Goal: Transaction & Acquisition: Subscribe to service/newsletter

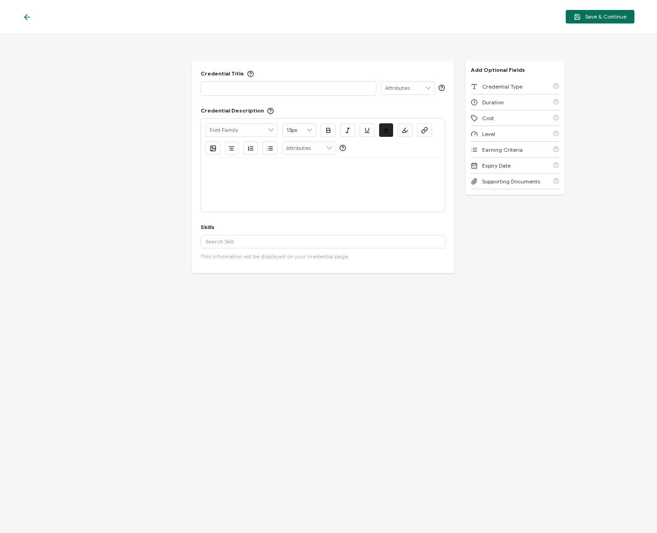
click at [31, 21] on icon at bounding box center [27, 17] width 9 height 9
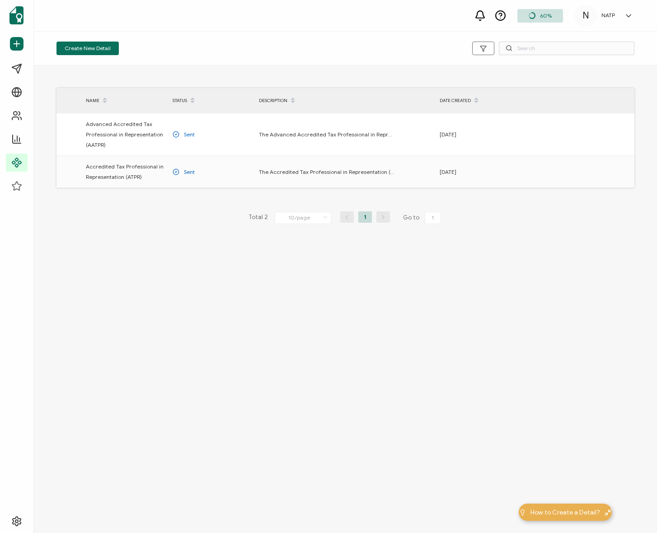
click at [171, 214] on div "Total 2 10/page 10/page 20/page 50/page 100/page 1 Go to 1" at bounding box center [345, 218] width 578 height 14
click at [160, 212] on div "Total 2 10/page 10/page 20/page 50/page 100/page 1 Go to 1" at bounding box center [345, 218] width 578 height 14
click at [164, 204] on div "NAME STATUS DESCRIPTION DATE CREATED Advanced Accredited Tax Professional in Re…" at bounding box center [345, 170] width 623 height 209
click at [99, 48] on button "Create New Detail" at bounding box center [87, 49] width 62 height 14
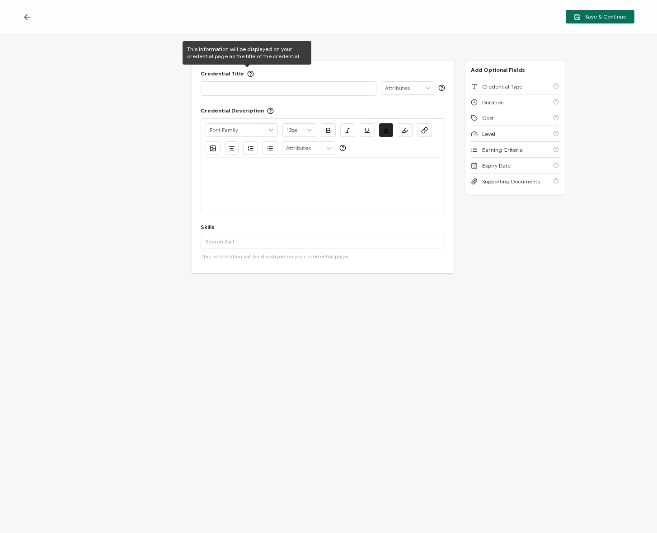
click at [263, 96] on div "Credential Title ISSUER Issuer Name Credential Description Alright Sans [PERSON…" at bounding box center [323, 167] width 263 height 212
click at [263, 93] on div at bounding box center [289, 88] width 166 height 13
drag, startPoint x: 200, startPoint y: 85, endPoint x: 159, endPoint y: 86, distance: 40.7
click at [158, 86] on div "Credential Title AITP ISSUER Issuer Name Credential Description Alright Sans Am…" at bounding box center [328, 283] width 657 height 499
copy p "AITP"
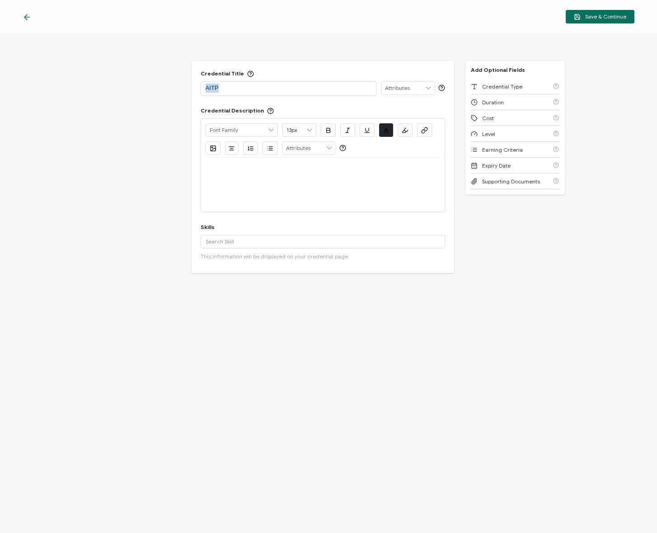
click at [244, 91] on p "AITP" at bounding box center [289, 88] width 166 height 9
click at [244, 347] on div "Credential Title AITP ISSUER Issuer Name Credential Description Alright Sans Am…" at bounding box center [328, 283] width 657 height 499
click at [250, 239] on input "text" at bounding box center [323, 242] width 245 height 14
click at [484, 131] on span "Level" at bounding box center [488, 134] width 13 height 7
click at [497, 153] on span "Expiry Date" at bounding box center [496, 149] width 28 height 7
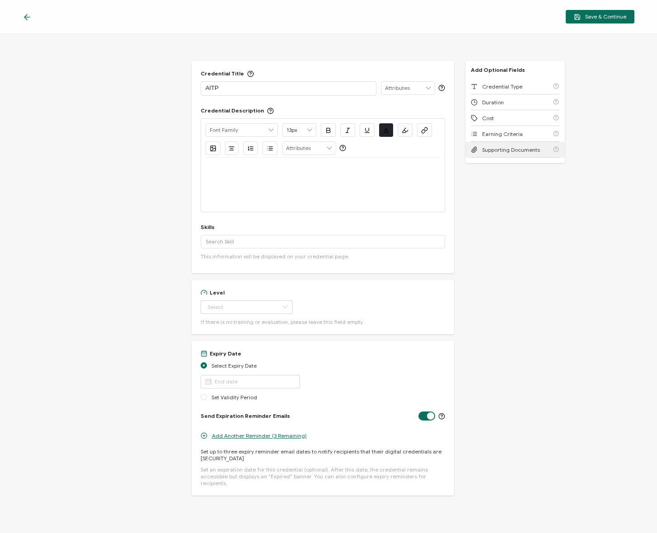
scroll to position [10, 0]
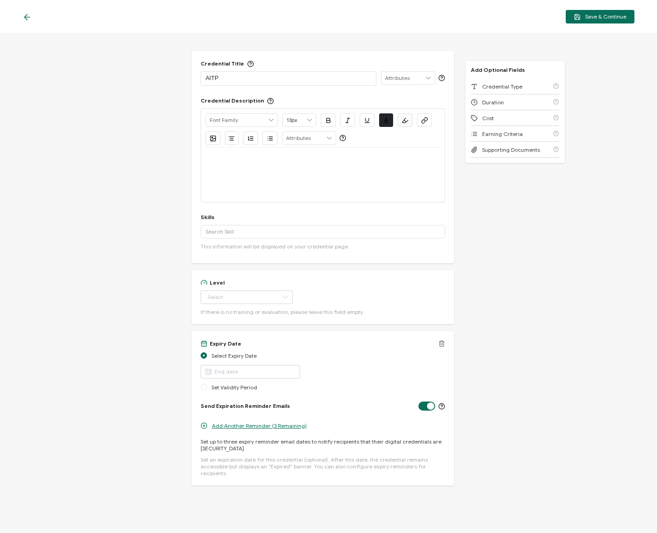
click at [251, 381] on div "Select Expiry Date" at bounding box center [323, 368] width 245 height 32
click at [253, 384] on span "Set Validity Period" at bounding box center [234, 387] width 46 height 7
click at [207, 384] on input "Set Validity Period" at bounding box center [204, 387] width 6 height 7
radio input "true"
radio input "false"
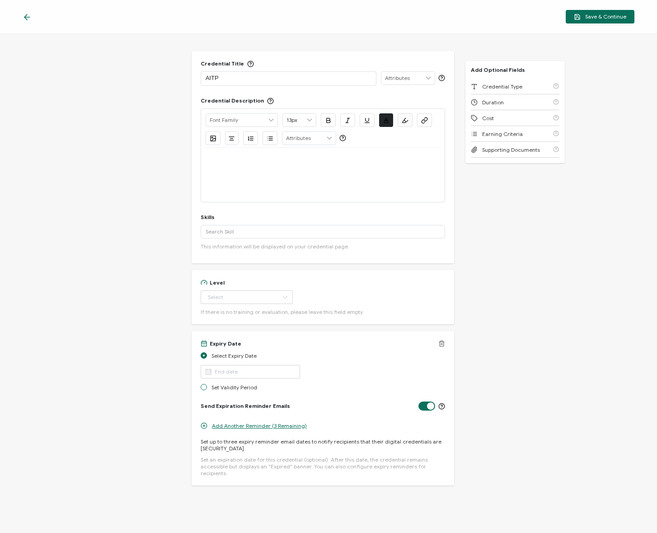
radio input "true"
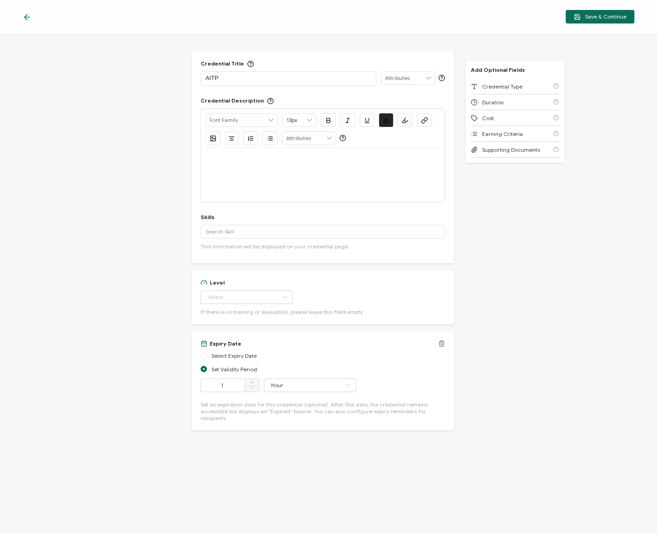
scroll to position [9, 0]
click at [277, 383] on input "Hour" at bounding box center [310, 387] width 92 height 14
click at [293, 468] on li "Year" at bounding box center [303, 470] width 80 height 15
type input "Year"
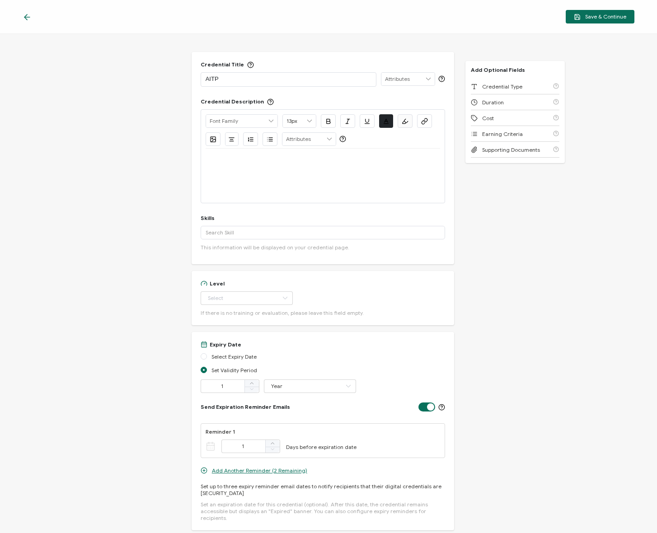
click at [136, 272] on div "Credential Title AITP ISSUER Issuer Name Credential Description Alright Sans Am…" at bounding box center [328, 283] width 657 height 499
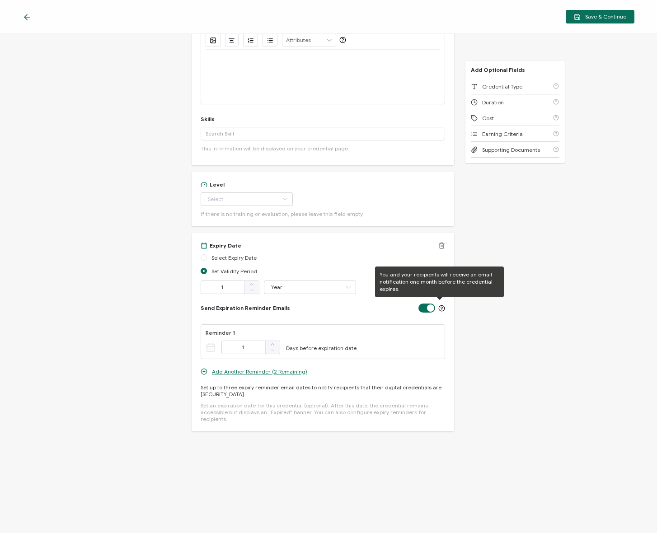
click at [425, 305] on label at bounding box center [429, 304] width 23 height 1
click at [426, 310] on input "checkbox" at bounding box center [429, 308] width 6 height 6
checkbox input "false"
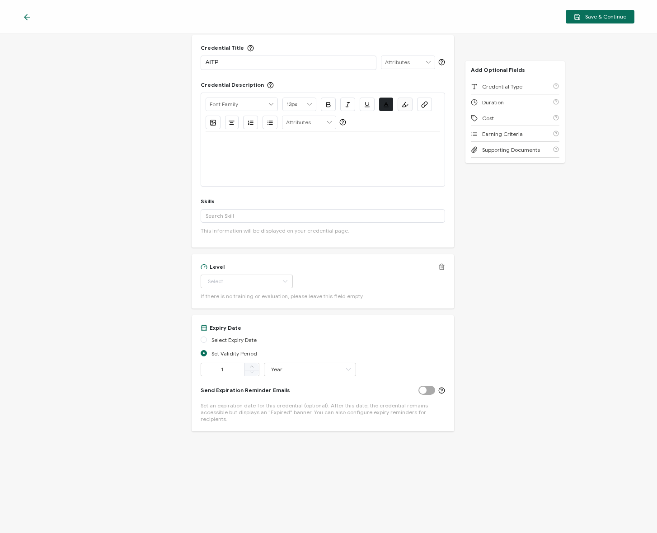
scroll to position [0, 0]
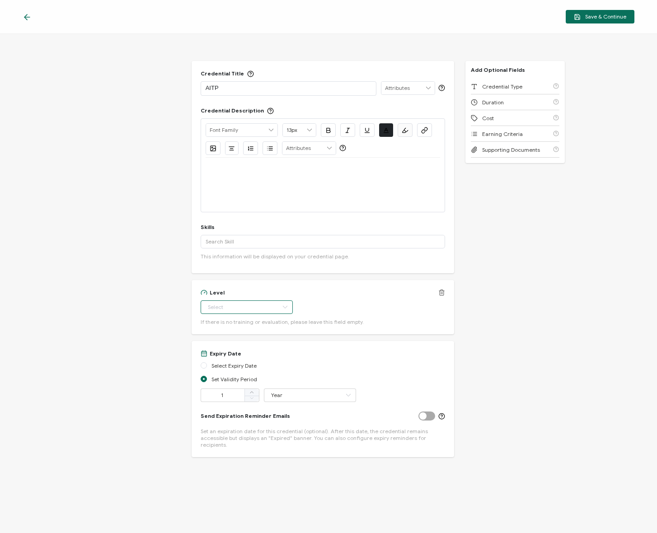
click at [225, 303] on input "text" at bounding box center [247, 308] width 92 height 14
click at [246, 390] on li "Professional" at bounding box center [240, 391] width 80 height 15
type input "Professional"
click at [244, 90] on p "AITP" at bounding box center [289, 88] width 166 height 9
click at [202, 85] on div "AITP" at bounding box center [289, 88] width 176 height 14
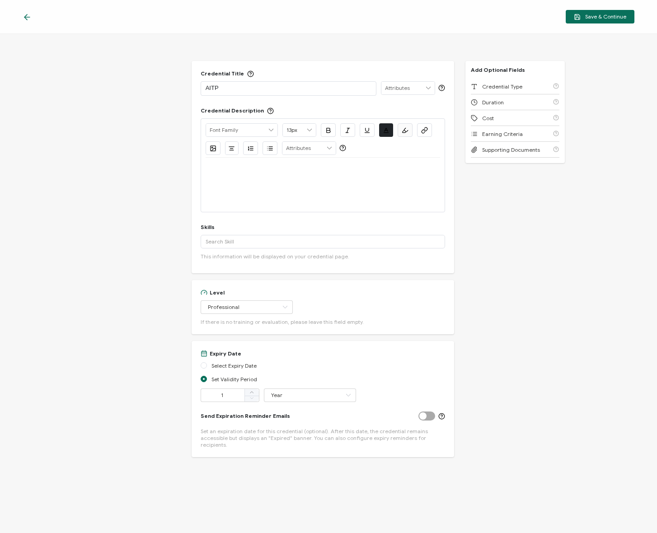
click at [203, 85] on div "AITP" at bounding box center [289, 88] width 176 height 14
click at [206, 86] on p "AITP" at bounding box center [289, 88] width 166 height 9
copy p "Accredited Individual Taxation Professional (AITP)"
click at [284, 246] on input "text" at bounding box center [323, 242] width 245 height 14
click at [346, 192] on div at bounding box center [323, 185] width 235 height 54
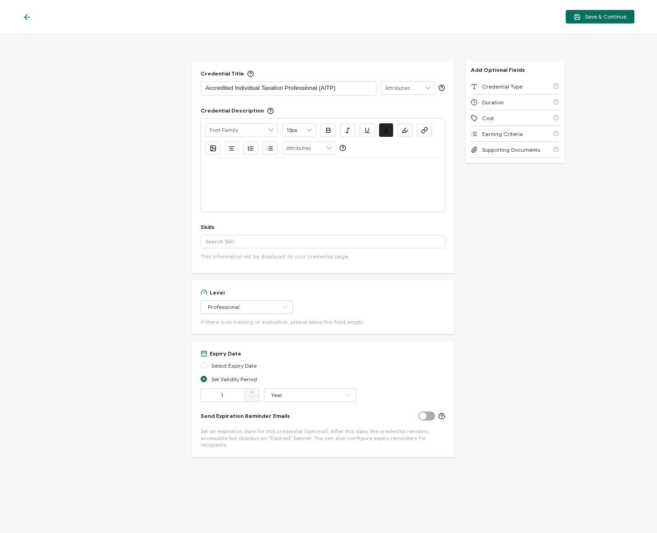
click at [330, 183] on div at bounding box center [323, 185] width 235 height 54
click at [285, 168] on p at bounding box center [323, 168] width 235 height 8
paste div
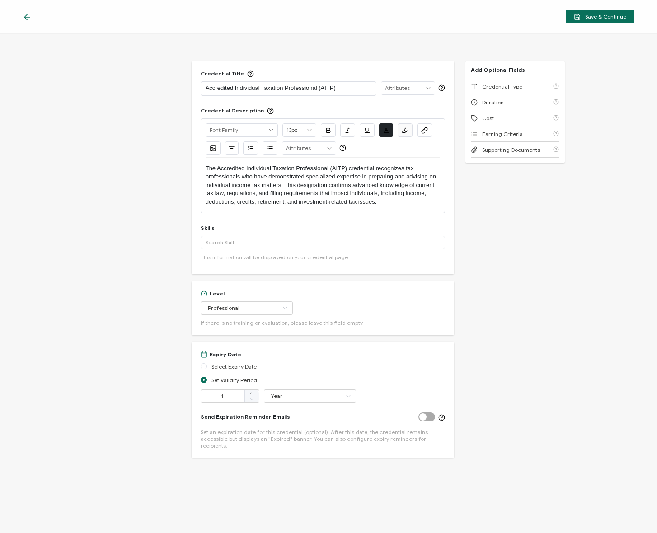
click at [166, 173] on div "Credential Title Accredited Individual Taxation Professional (AITP) ISSUER Issu…" at bounding box center [328, 283] width 657 height 499
click at [487, 215] on div "Credential Title Accredited Individual Taxation Professional (AITP) ISSUER Issu…" at bounding box center [328, 283] width 657 height 499
click at [379, 200] on p "The Accredited Individual Taxation Professional (AITP) credential recognizes ta…" at bounding box center [323, 185] width 235 height 42
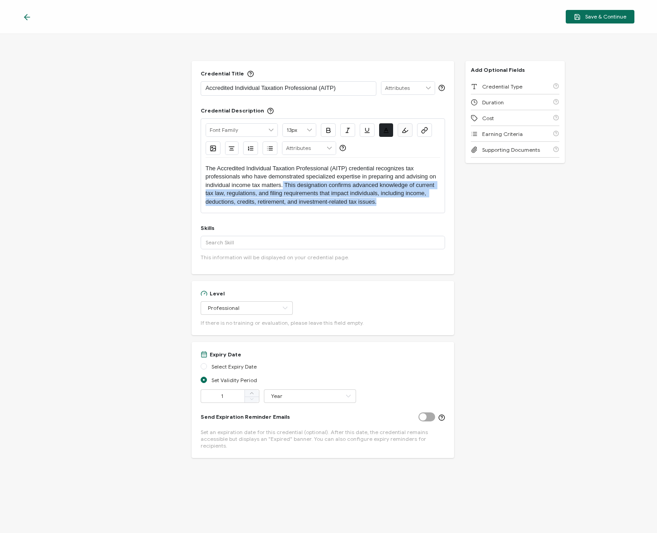
drag, startPoint x: 384, startPoint y: 201, endPoint x: 284, endPoint y: 182, distance: 102.0
click at [283, 182] on p "The Accredited Individual Taxation Professional (AITP) credential recognizes ta…" at bounding box center [323, 185] width 235 height 42
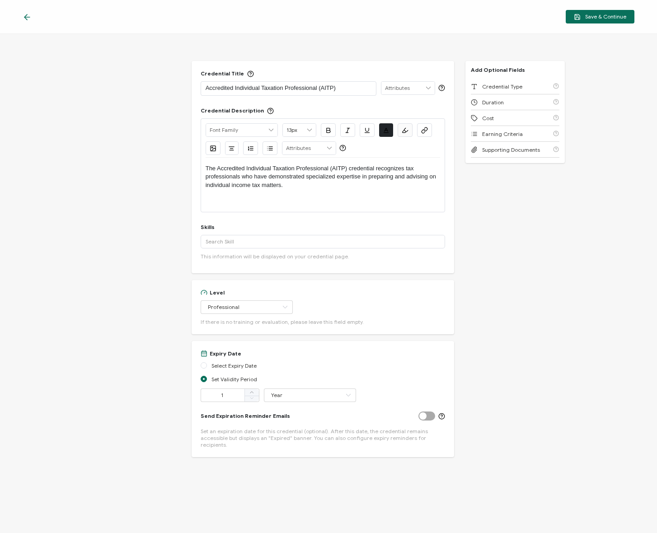
click at [352, 186] on p "The Accredited Individual Taxation Professional (AITP) credential recognizes ta…" at bounding box center [323, 176] width 235 height 25
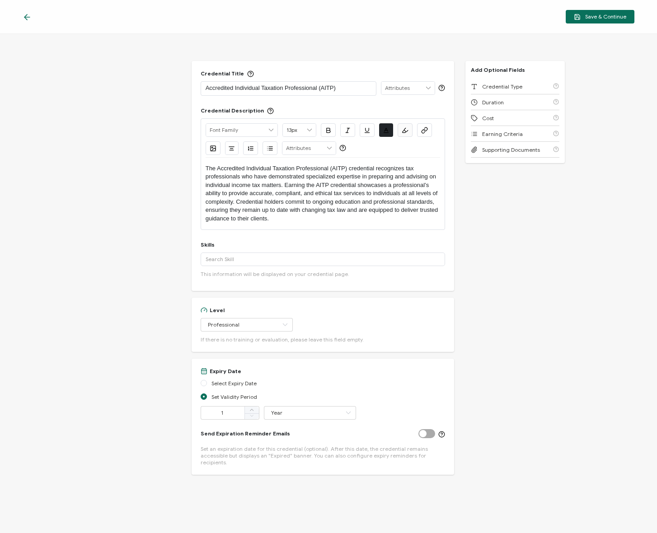
drag, startPoint x: 280, startPoint y: 185, endPoint x: 285, endPoint y: 185, distance: 5.0
click at [280, 185] on p "The Accredited Individual Taxation Professional (AITP) credential recognizes ta…" at bounding box center [323, 193] width 235 height 58
click at [472, 214] on div "Credential Title Accredited Individual Taxation Professional (AITP) ISSUER Issu…" at bounding box center [328, 283] width 657 height 499
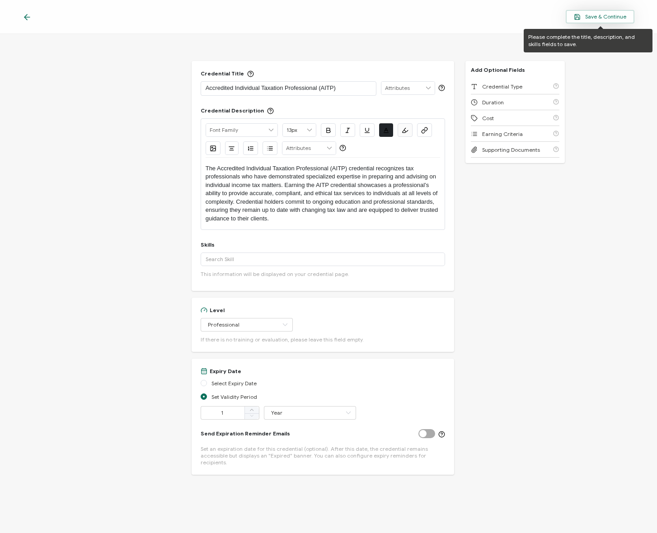
click at [591, 11] on button "Save & Continue" at bounding box center [600, 17] width 69 height 14
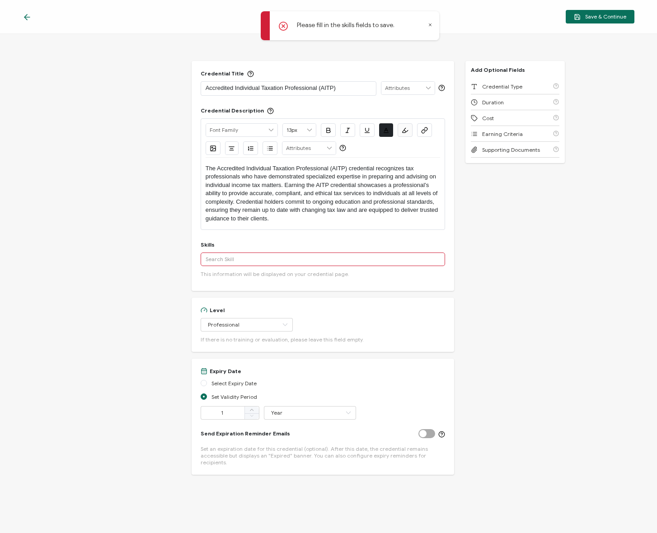
click at [258, 269] on div "Add '' A custom skill's name cannot exceed 40 characters. No Result More This i…" at bounding box center [323, 265] width 245 height 25
click at [259, 264] on input "text" at bounding box center [323, 260] width 245 height 14
type input "taxes"
click at [233, 272] on div "More" at bounding box center [323, 279] width 245 height 23
click at [231, 263] on input "taxes" at bounding box center [323, 260] width 245 height 14
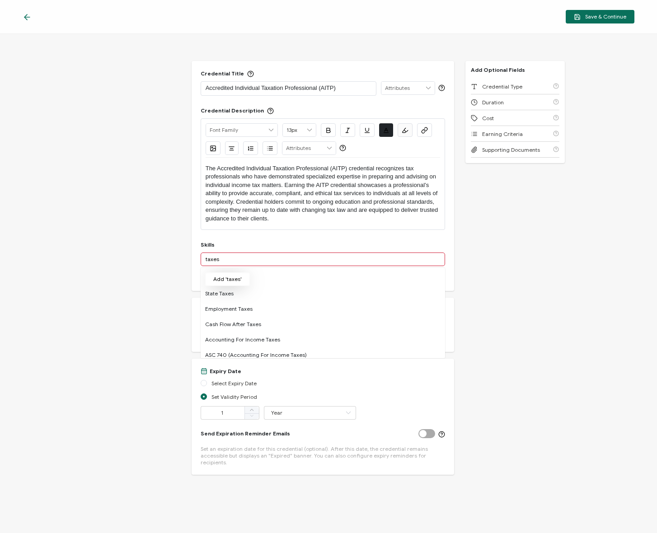
click at [225, 278] on button "Add 'taxes'" at bounding box center [227, 279] width 45 height 14
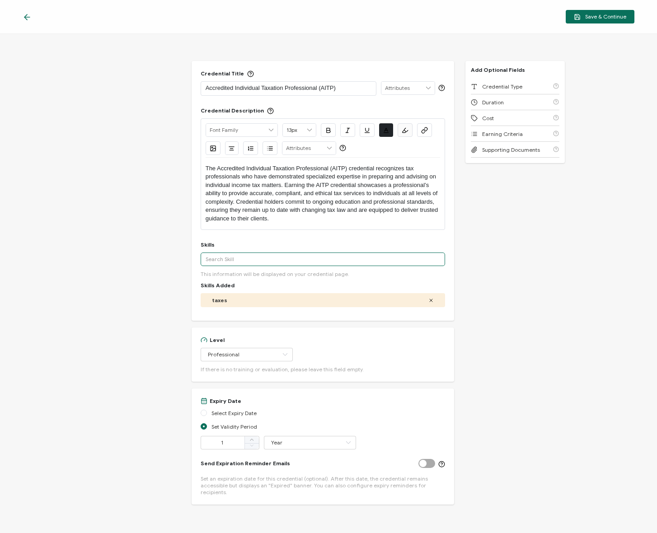
click at [240, 260] on input "text" at bounding box center [323, 260] width 245 height 14
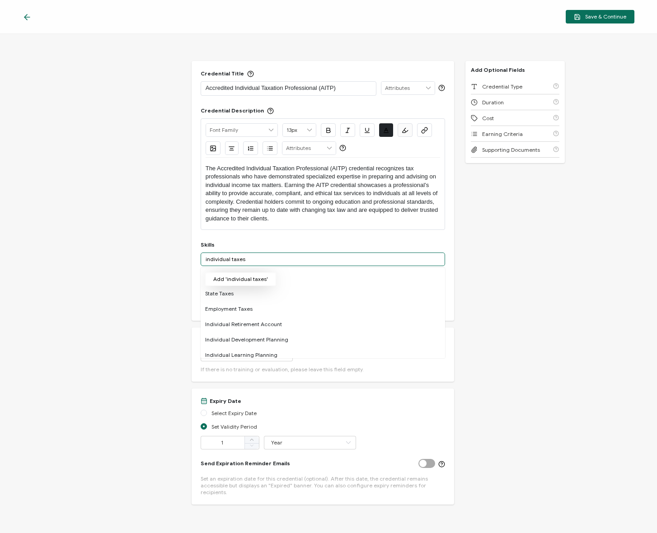
type input "individual taxes"
click at [248, 282] on button "Add 'individual taxes'" at bounding box center [240, 279] width 71 height 14
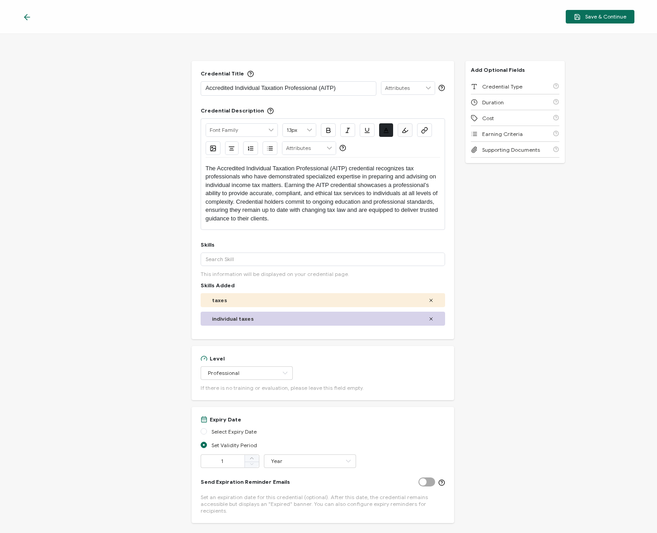
click at [509, 282] on div "Credential Title Accredited Individual Taxation Professional (AITP) ISSUER Issu…" at bounding box center [328, 283] width 657 height 499
click at [428, 300] on icon at bounding box center [430, 300] width 5 height 5
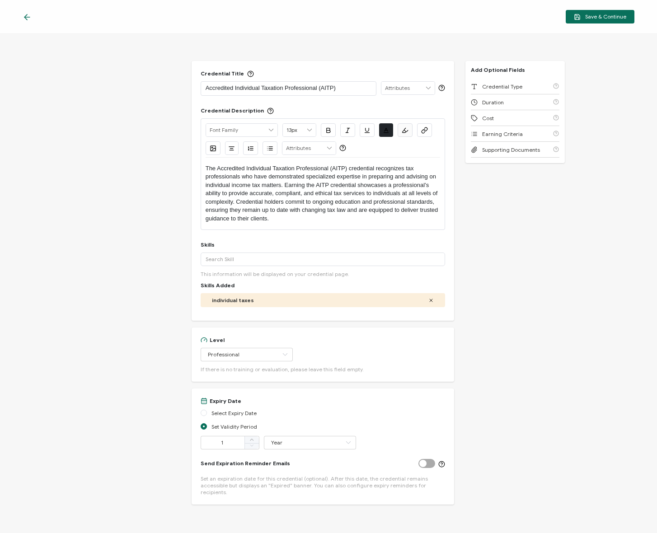
click at [498, 240] on div "Credential Title Accredited Individual Taxation Professional (AITP) ISSUER Issu…" at bounding box center [328, 283] width 657 height 499
click at [597, 16] on span "Save & Continue" at bounding box center [600, 17] width 52 height 7
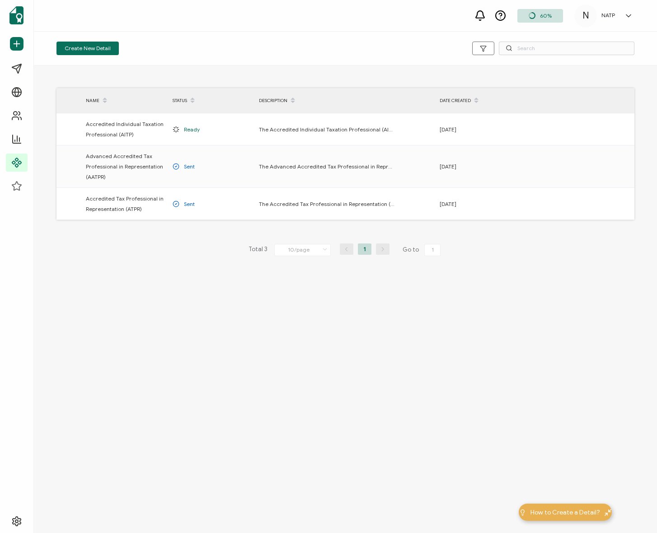
click at [136, 257] on div "Total 3 10/page 10/page 20/page 50/page 100/page 1 Go to 1" at bounding box center [345, 250] width 578 height 14
click at [138, 256] on div "Total 3 10/page 10/page 20/page 50/page 100/page 1 Go to 1" at bounding box center [345, 250] width 578 height 14
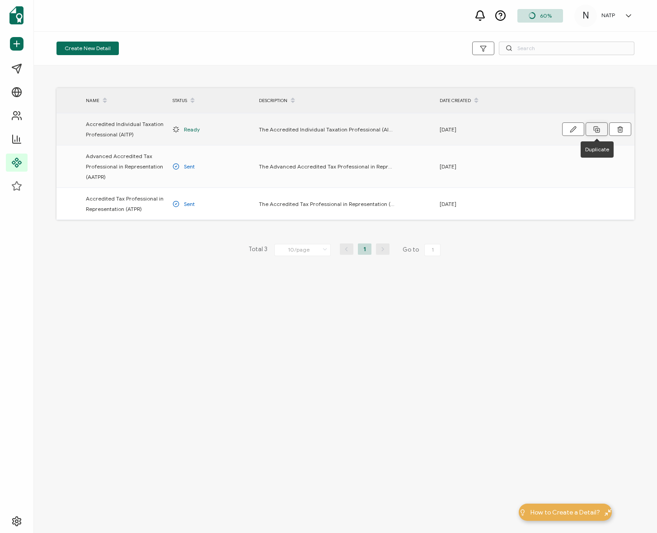
click at [600, 130] on icon at bounding box center [596, 129] width 7 height 7
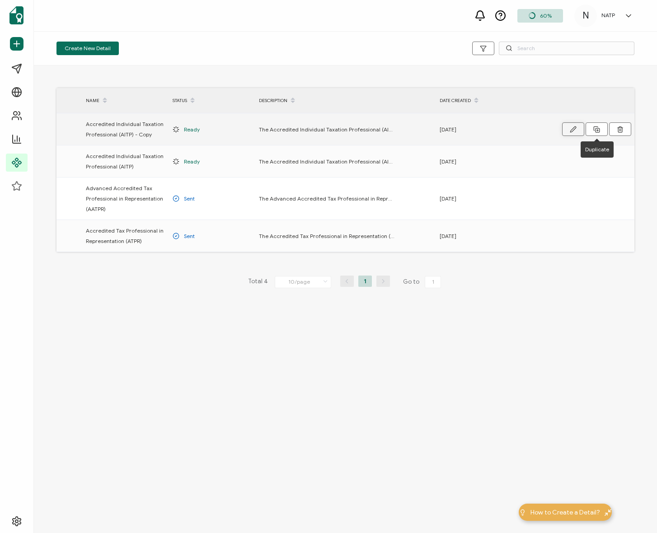
click at [571, 127] on icon "button" at bounding box center [573, 129] width 7 height 7
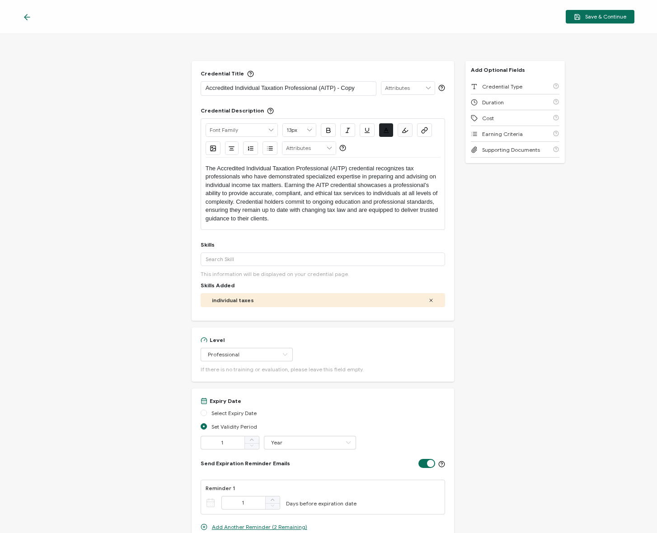
click at [228, 89] on p "Accredited Individual Taxation Professional (AITP) - Copy" at bounding box center [289, 88] width 166 height 9
drag, startPoint x: 195, startPoint y: 87, endPoint x: 201, endPoint y: 85, distance: 6.3
click at [197, 86] on div "Credential Title Accredited Individual Taxation Professional (AITP) - Copy ISSU…" at bounding box center [323, 191] width 263 height 260
click at [206, 85] on p "Accredited Individual Taxation Professional (AITP) - Copy" at bounding box center [289, 88] width 166 height 9
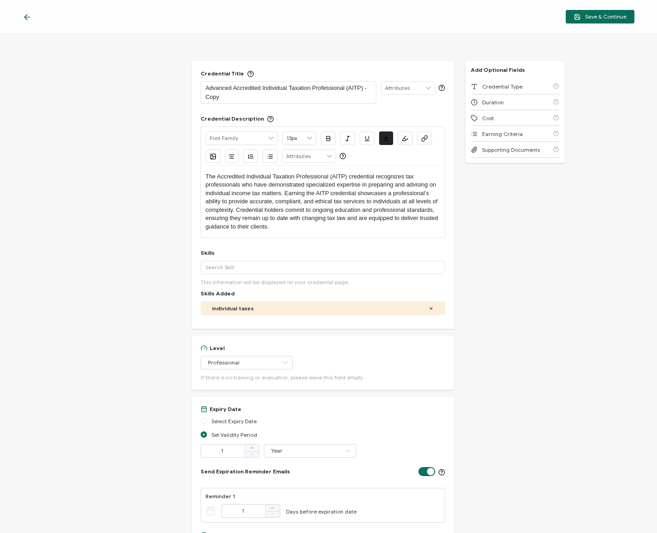
click at [346, 86] on p "Advanced Accredited Individual Taxation Professional (AITP) - Copy" at bounding box center [289, 93] width 166 height 18
click at [348, 86] on p "Advanced Accredited Individual Taxation Professional (AITP) - Copy" at bounding box center [289, 93] width 166 height 18
click at [283, 97] on p "Advanced Accredited Individual Taxation Professional (AAITP) - Copy" at bounding box center [289, 93] width 166 height 18
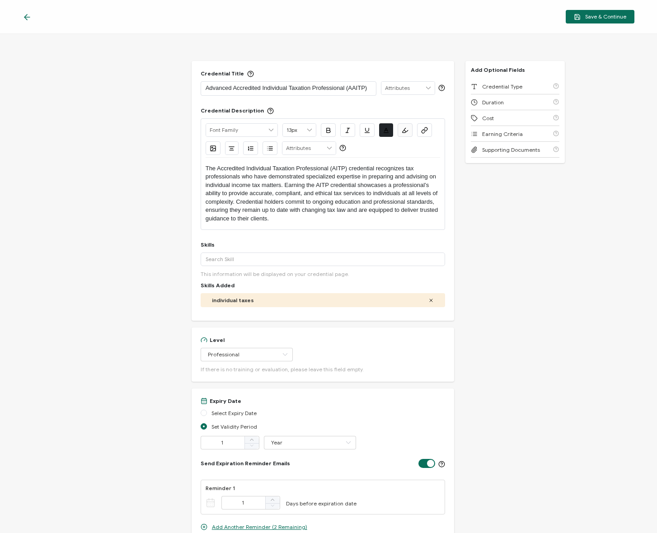
click at [540, 207] on div "Credential Title Advanced Accredited Individual Taxation Professional (AAITP) I…" at bounding box center [328, 283] width 657 height 499
click at [289, 212] on p "The Accredited Individual Taxation Professional (AITP) credential recognizes ta…" at bounding box center [323, 193] width 235 height 58
click at [318, 200] on p "The Accredited Individual Taxation Professional (AITP) credential recognizes ta…" at bounding box center [323, 193] width 235 height 58
drag, startPoint x: 318, startPoint y: 200, endPoint x: 305, endPoint y: 199, distance: 12.7
click at [315, 200] on p "The Accredited Individual Taxation Professional (AITP) credential recognizes ta…" at bounding box center [323, 193] width 235 height 58
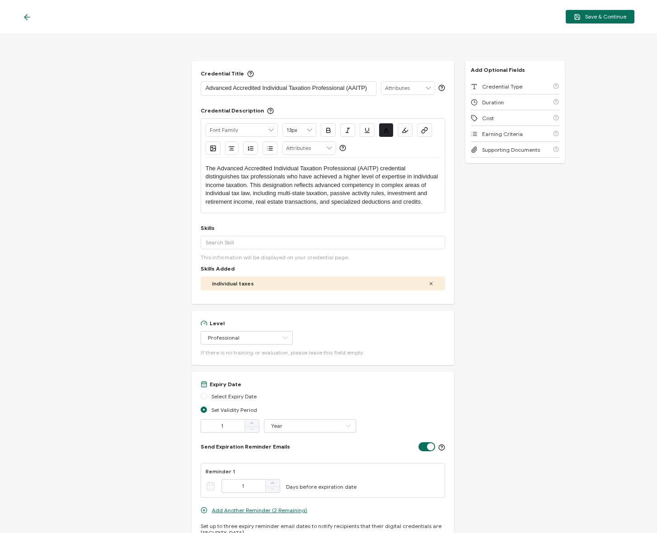
click at [325, 201] on p "The Advanced Accredited Individual Taxation Professional (AAITP) credential dis…" at bounding box center [323, 185] width 235 height 42
click at [420, 202] on p "The Advanced Accredited Individual Taxation Professional (AAITP) credential dis…" at bounding box center [323, 185] width 235 height 42
click at [423, 201] on p "The Advanced Accredited Individual Taxation Professional (AAITP) credential dis…" at bounding box center [323, 185] width 235 height 42
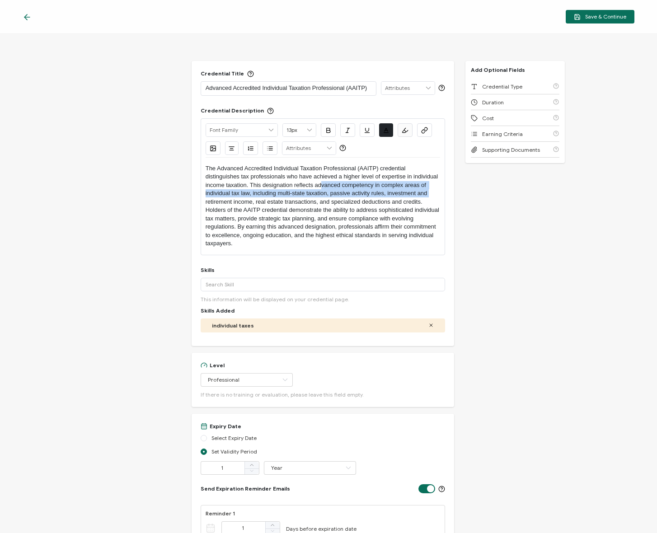
drag, startPoint x: 321, startPoint y: 182, endPoint x: 435, endPoint y: 193, distance: 114.3
click at [435, 193] on p "The Advanced Accredited Individual Taxation Professional (AAITP) credential dis…" at bounding box center [323, 185] width 235 height 42
click at [434, 193] on p "The Advanced Accredited Individual Taxation Professional (AAITP) credential dis…" at bounding box center [323, 185] width 235 height 42
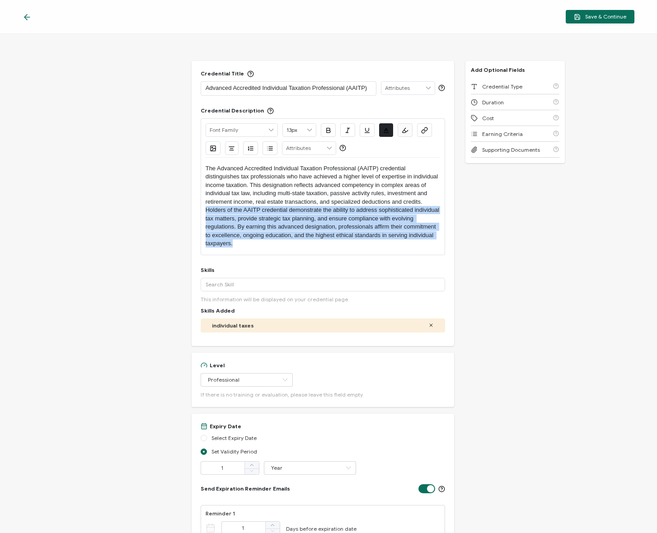
drag, startPoint x: 206, startPoint y: 210, endPoint x: 315, endPoint y: 244, distance: 114.9
click at [315, 244] on p "Holders of the AAITP credential demonstrate the ability to address sophisticate…" at bounding box center [323, 227] width 235 height 42
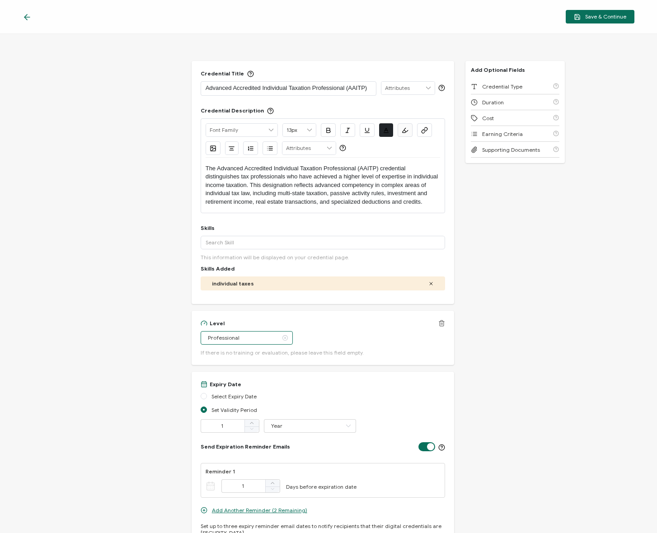
click at [242, 332] on input "Professional" at bounding box center [247, 338] width 92 height 14
click at [244, 390] on li "Advanced" at bounding box center [240, 391] width 80 height 15
type input "Advanced"
click at [526, 321] on div "Credential Title Advanced Accredited Individual Taxation Professional (AAITP) I…" at bounding box center [328, 283] width 657 height 499
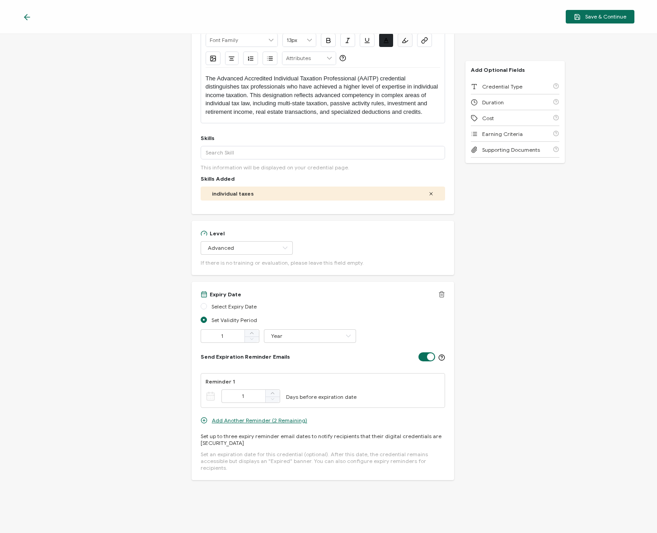
click at [432, 354] on label at bounding box center [429, 352] width 23 height 1
click at [432, 355] on input "checkbox" at bounding box center [429, 356] width 6 height 6
checkbox input "false"
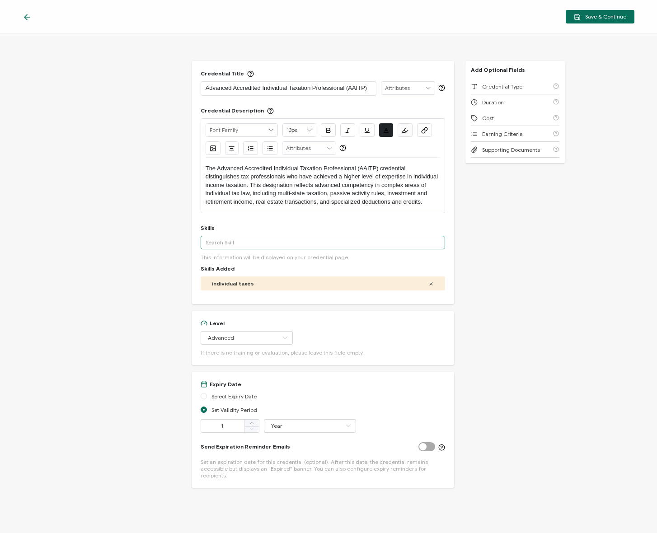
click at [268, 245] on input "text" at bounding box center [323, 243] width 245 height 14
type input "a"
click at [510, 218] on div "Credential Title Advanced Accredited Individual Taxation Professional (AAITP) I…" at bounding box center [328, 283] width 657 height 499
click at [462, 208] on div "Credential Title Advanced Accredited Individual Taxation Professional (AAITP) I…" at bounding box center [328, 283] width 657 height 499
click at [463, 208] on div "Credential Title Advanced Accredited Individual Taxation Professional (AAITP) I…" at bounding box center [328, 283] width 657 height 499
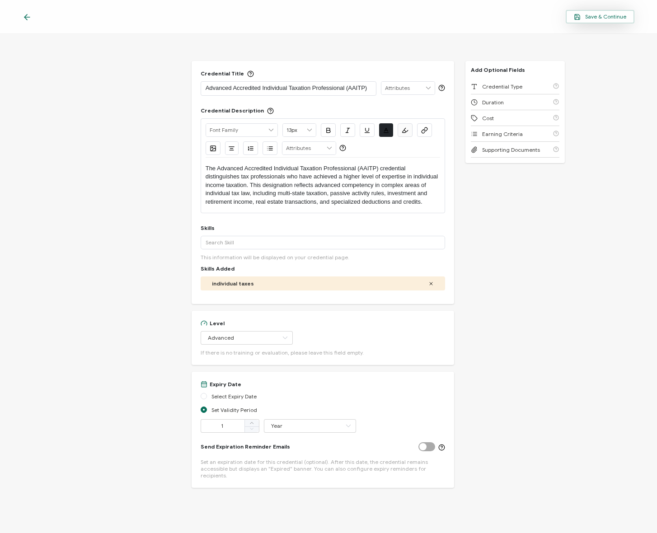
click at [580, 19] on icon "button" at bounding box center [577, 16] width 5 height 5
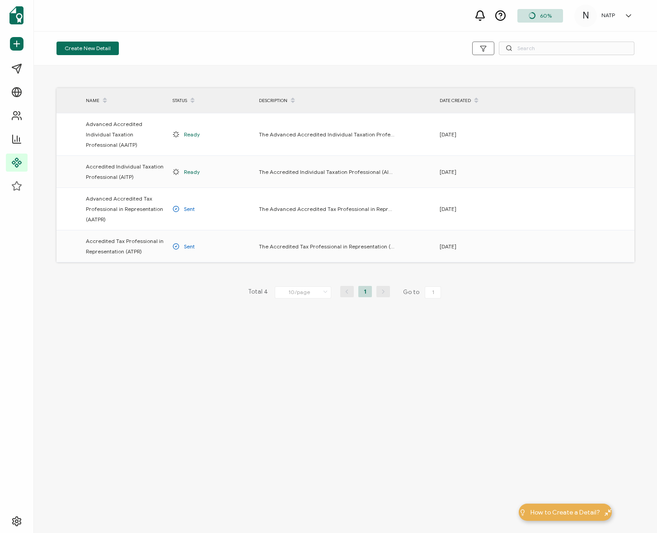
click at [155, 317] on div "NAME STATUS DESCRIPTION DATE CREATED Advanced Accredited Individual Taxation Pr…" at bounding box center [345, 208] width 623 height 284
click at [602, 165] on button at bounding box center [597, 172] width 22 height 14
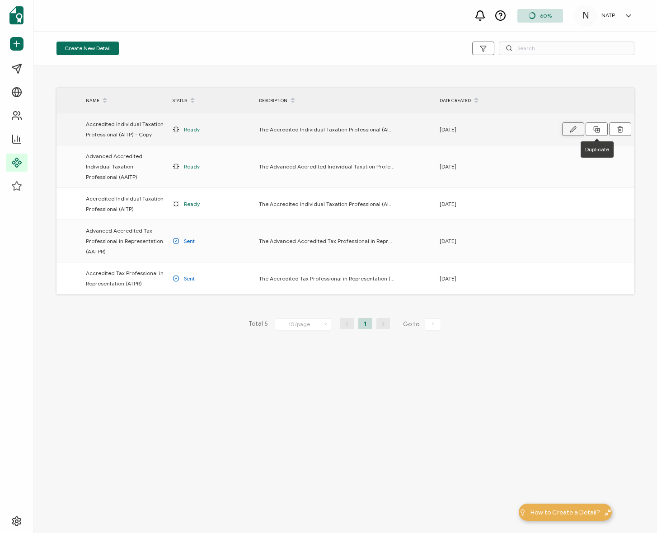
click at [571, 127] on icon "button" at bounding box center [573, 129] width 7 height 7
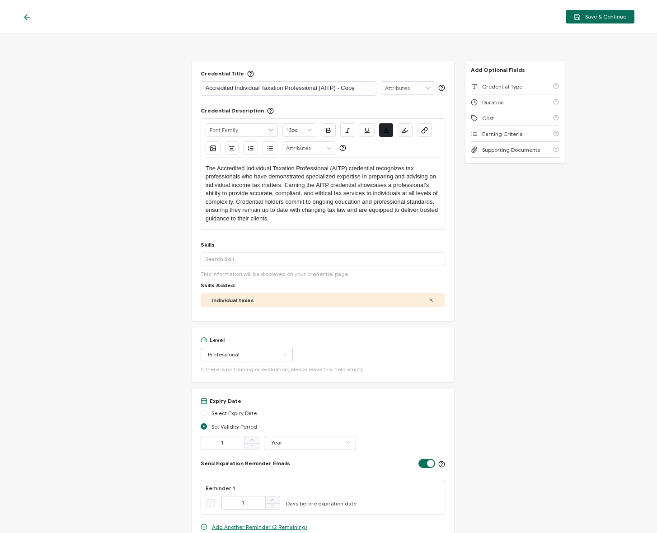
click at [336, 185] on p "The Accredited Individual Taxation Professional (AITP) credential recognizes ta…" at bounding box center [323, 193] width 235 height 58
drag, startPoint x: 295, startPoint y: 105, endPoint x: 264, endPoint y: 94, distance: 32.9
click at [295, 104] on div "Credential Title Accredited Individual Taxation Professional (AITP) - Copy ISSU…" at bounding box center [323, 191] width 263 height 260
drag, startPoint x: 232, startPoint y: 87, endPoint x: 237, endPoint y: 87, distance: 5.0
click at [237, 87] on p "Accredited Individual Taxation Professional (AITP) - Copy" at bounding box center [289, 88] width 166 height 9
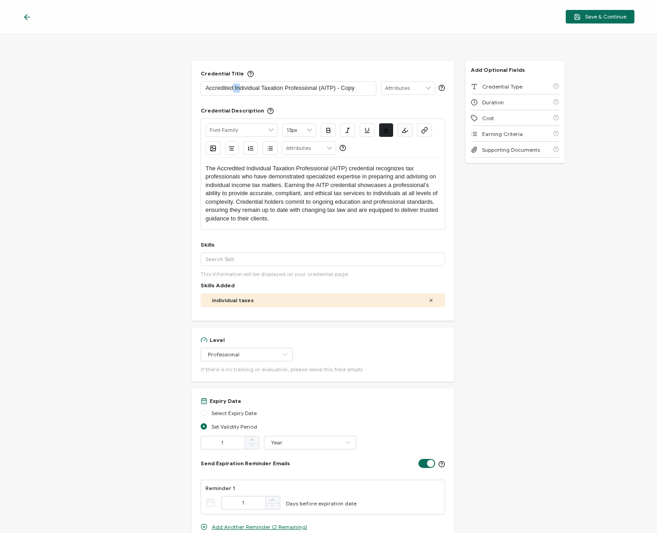
click at [237, 87] on p "Accredited Individual Taxation Professional (AITP) - Copy" at bounding box center [289, 88] width 166 height 9
drag, startPoint x: 234, startPoint y: 89, endPoint x: 258, endPoint y: 90, distance: 24.4
click at [258, 90] on p "Accredited Individual Taxation Professional (AITP) - Copy" at bounding box center [289, 88] width 166 height 9
copy p "Accredited Business Taxation Professional (ABTP)"
click at [301, 203] on p "The Accredited Individual Taxation Professional (AITP) credential recognizes ta…" at bounding box center [323, 193] width 235 height 58
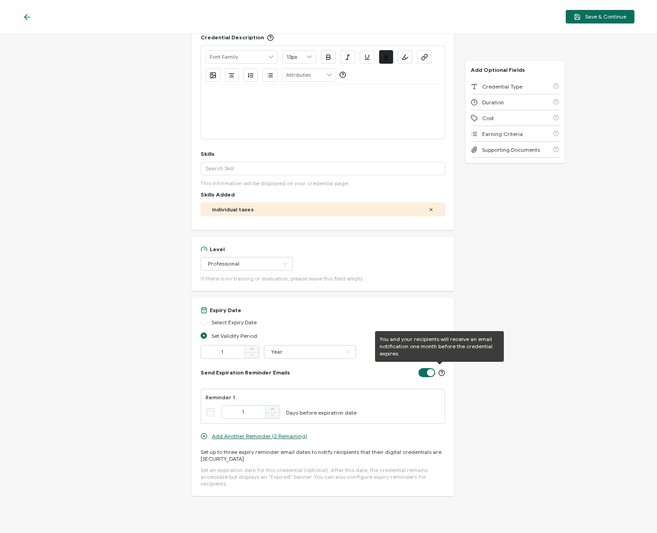
drag, startPoint x: 427, startPoint y: 374, endPoint x: 437, endPoint y: 374, distance: 10.0
click at [427, 370] on label at bounding box center [429, 368] width 23 height 1
click at [427, 374] on input "checkbox" at bounding box center [429, 372] width 6 height 6
checkbox input "false"
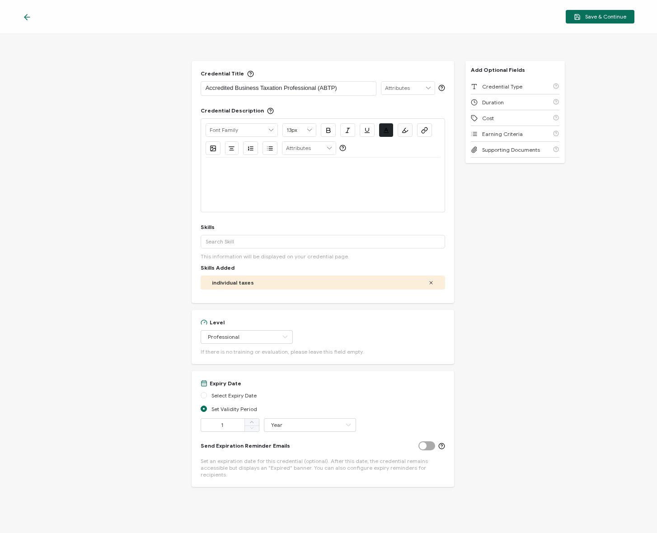
click at [430, 282] on div "individual taxes" at bounding box center [323, 283] width 245 height 14
click at [428, 282] on icon at bounding box center [430, 282] width 5 height 5
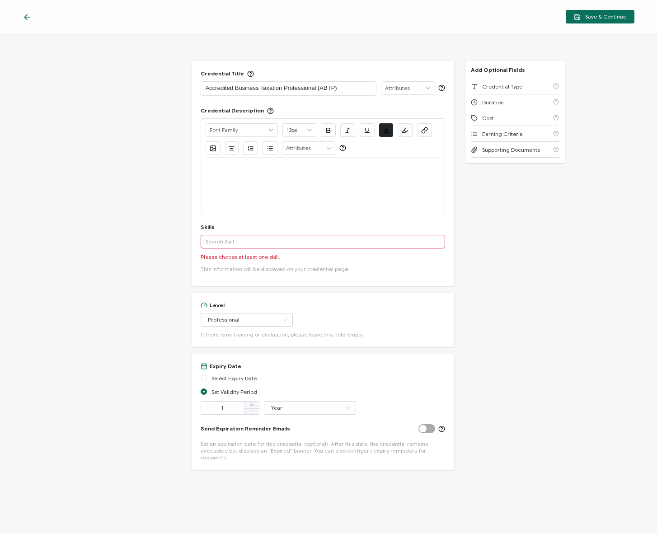
click at [269, 242] on input "text" at bounding box center [323, 242] width 245 height 14
type input "business taxes"
click at [244, 258] on button "Add 'business taxes'" at bounding box center [239, 262] width 68 height 14
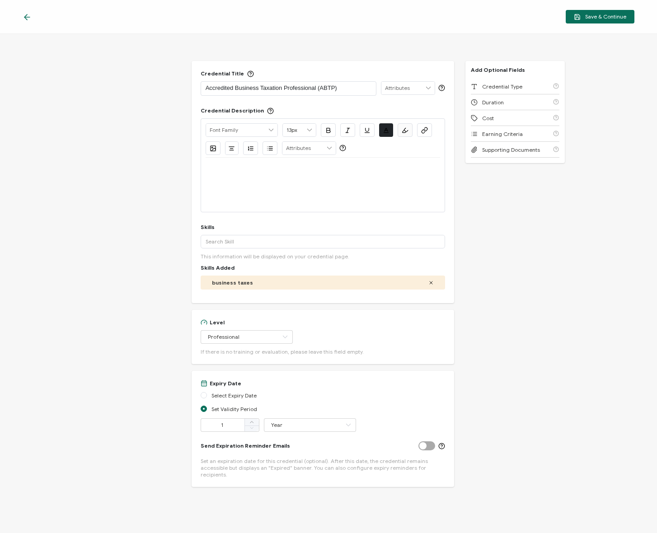
click at [548, 237] on div "Credential Title Accredited Business Taxation Professional (ABTP) ISSUER Issuer…" at bounding box center [328, 283] width 657 height 499
click at [296, 180] on div at bounding box center [323, 185] width 235 height 54
click at [286, 171] on p at bounding box center [323, 168] width 235 height 8
click at [303, 176] on div at bounding box center [323, 169] width 235 height 22
click at [314, 188] on div at bounding box center [323, 185] width 235 height 54
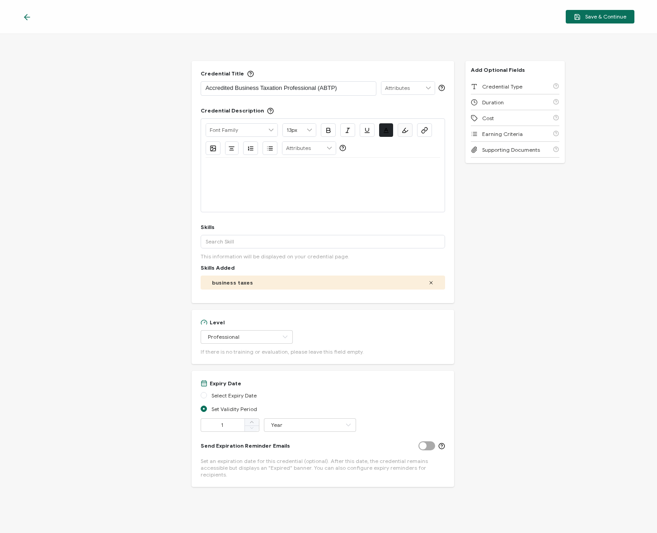
click at [305, 178] on div at bounding box center [323, 169] width 235 height 22
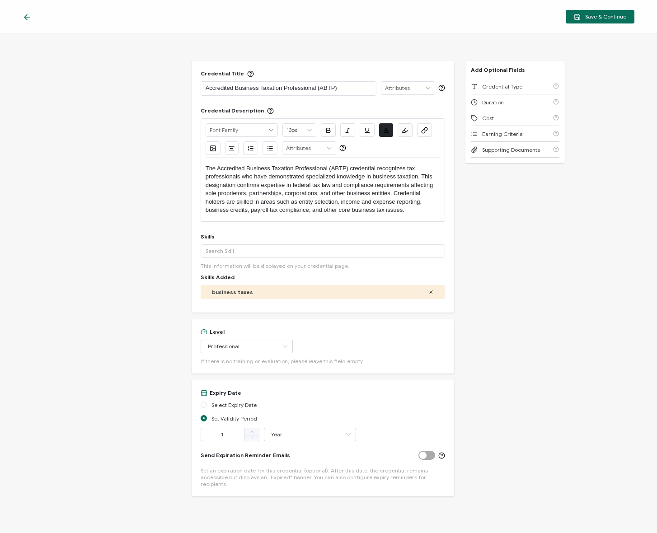
click at [436, 208] on p "The Accredited Business Taxation Professional (ABTP) credential recognizes tax …" at bounding box center [323, 189] width 235 height 50
click at [418, 211] on p "The Accredited Business Taxation Professional (ABTP) credential recognizes tax …" at bounding box center [323, 189] width 235 height 50
click at [460, 212] on div "Credential Title Accredited Business Taxation Professional (ABTP) ISSUER Issuer…" at bounding box center [328, 283] width 657 height 499
click at [459, 213] on div "Credential Title Accredited Business Taxation Professional (ABTP) ISSUER Issuer…" at bounding box center [328, 283] width 657 height 499
click at [595, 16] on span "Save & Continue" at bounding box center [600, 17] width 52 height 7
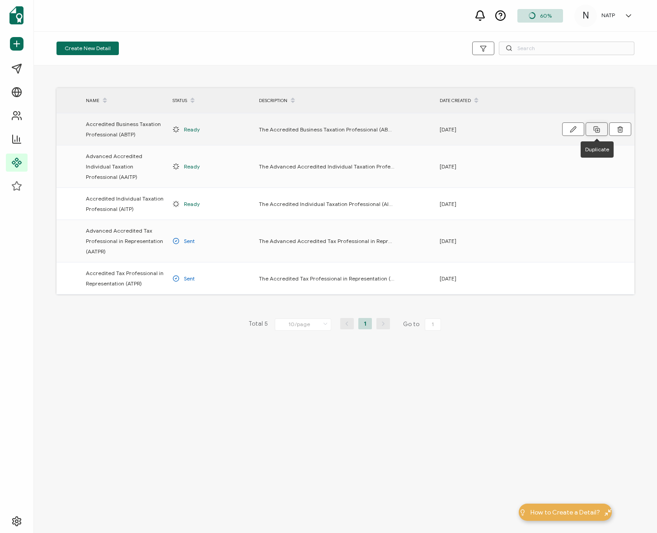
click at [598, 127] on icon at bounding box center [596, 129] width 7 height 7
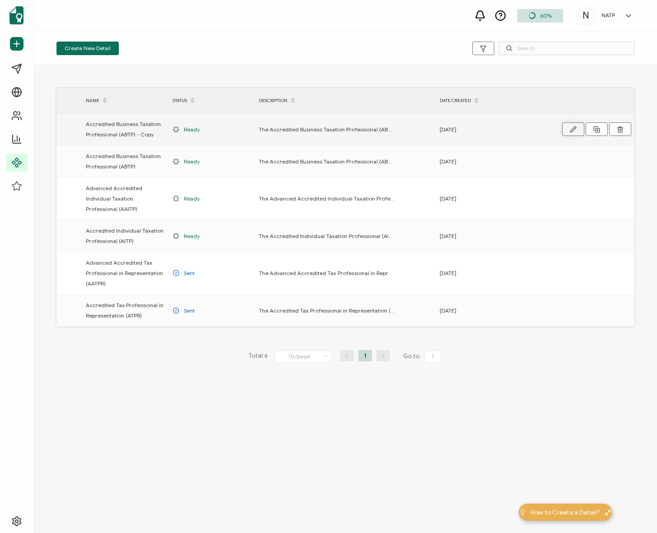
click at [569, 131] on button "button" at bounding box center [573, 129] width 22 height 14
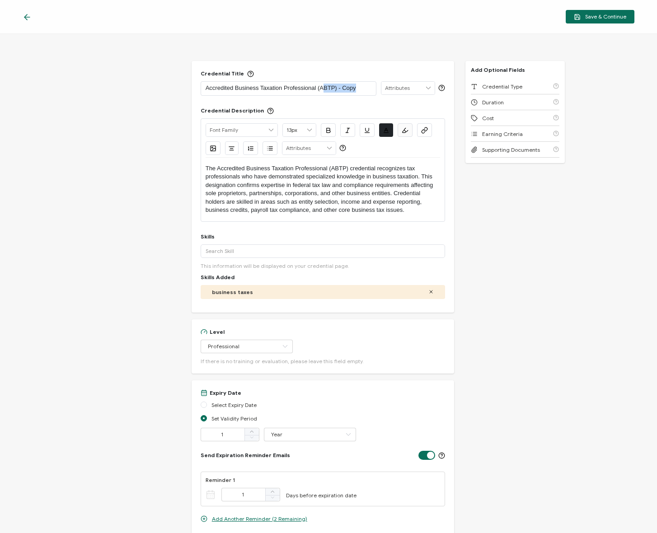
drag, startPoint x: 360, startPoint y: 91, endPoint x: 321, endPoint y: 89, distance: 38.9
click at [321, 89] on p "Accredited Business Taxation Professional (ABTP) - Copy" at bounding box center [289, 88] width 166 height 9
click at [201, 85] on div "Accredited Business Taxation Professional (AABTP)" at bounding box center [289, 88] width 176 height 14
click at [203, 87] on div "Accredited Business Taxation Professional (AABTP)" at bounding box center [289, 88] width 176 height 14
click at [207, 88] on p "Accredited Business Taxation Professional (AABTP)" at bounding box center [289, 88] width 166 height 9
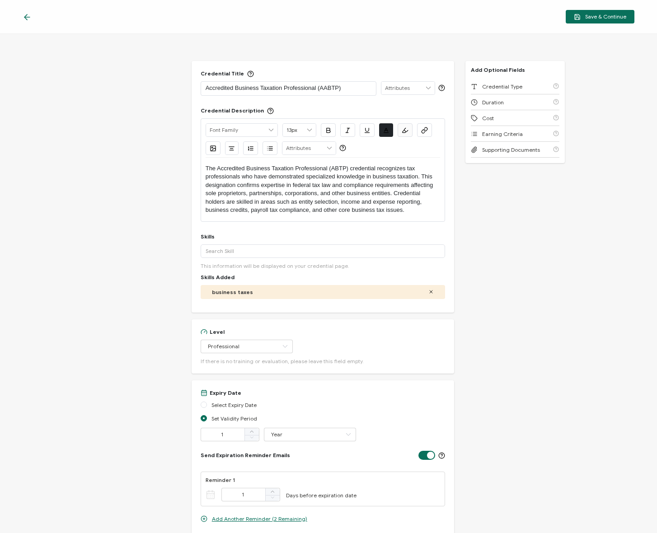
click at [202, 88] on div "Accredited Business Taxation Professional (AABTP)" at bounding box center [289, 88] width 176 height 14
click at [206, 87] on p "Accredited Business Taxation Professional (AABTP)" at bounding box center [289, 88] width 166 height 9
click at [245, 331] on div "Level" at bounding box center [323, 332] width 245 height 7
click at [252, 342] on input "Professional" at bounding box center [247, 347] width 92 height 14
drag, startPoint x: 250, startPoint y: 402, endPoint x: 369, endPoint y: 425, distance: 120.5
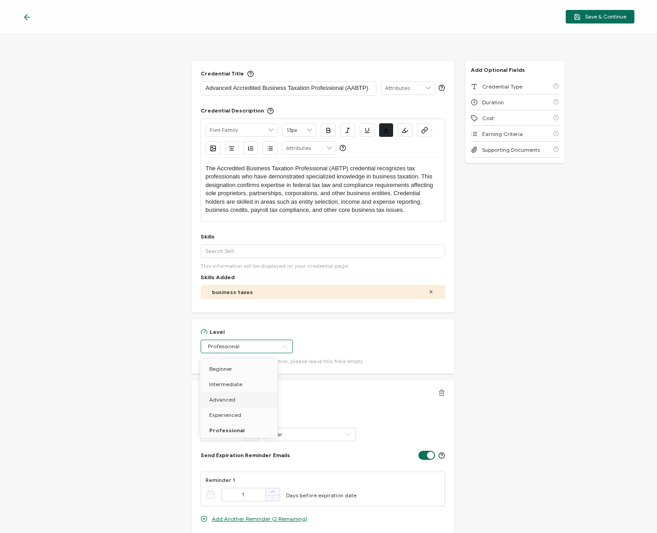
click at [250, 402] on li "Advanced" at bounding box center [240, 399] width 80 height 15
type input "Advanced"
click at [433, 452] on label at bounding box center [429, 451] width 23 height 1
click at [432, 456] on input "checkbox" at bounding box center [429, 455] width 6 height 6
checkbox input "false"
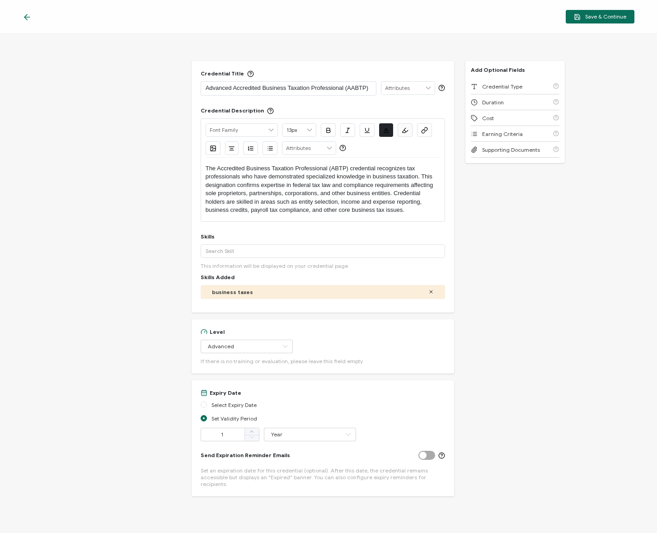
click at [333, 91] on p "Advanced Accredited Business Taxation Professional (AABTP)" at bounding box center [289, 88] width 166 height 9
copy p "Advanced Accredited Business Taxation Professional (AABTP)"
click at [311, 80] on div "Credential Title Advanced Accredited Business Taxation Professional (AABTP) ISS…" at bounding box center [323, 83] width 245 height 26
click at [310, 85] on p "Advanced Accredited Business Taxation Professional (AABTP)" at bounding box center [289, 88] width 166 height 9
click at [309, 87] on p "Advanced Accredited Business Taxation Professional (AABTP)" at bounding box center [289, 88] width 166 height 9
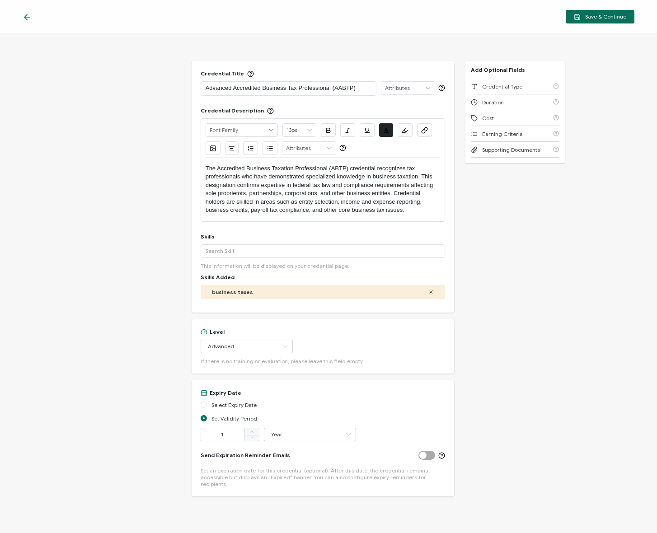
click at [255, 183] on p "The Accredited Business Taxation Professional (ABTP) credential recognizes tax …" at bounding box center [323, 189] width 235 height 50
drag, startPoint x: 320, startPoint y: 168, endPoint x: 362, endPoint y: 205, distance: 55.7
click at [319, 168] on p "The Advanced Accredited Business Taxation Professional (AABTP) credential disti…" at bounding box center [323, 189] width 235 height 50
click at [549, 228] on div "Credential Title Advanced Accredited Business Tax Professional (AABTP) ISSUER I…" at bounding box center [328, 283] width 657 height 499
click at [488, 235] on div "Credential Title Advanced Accredited Business Tax Professional (AABTP) ISSUER I…" at bounding box center [328, 283] width 657 height 499
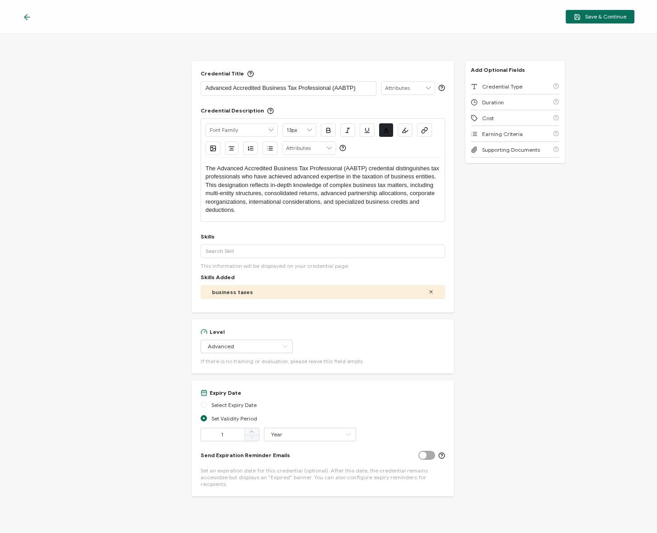
click at [164, 270] on div "Credential Title Advanced Accredited Business Tax Professional (AABTP) ISSUER I…" at bounding box center [328, 283] width 657 height 499
click at [587, 14] on span "Save & Continue" at bounding box center [600, 17] width 52 height 7
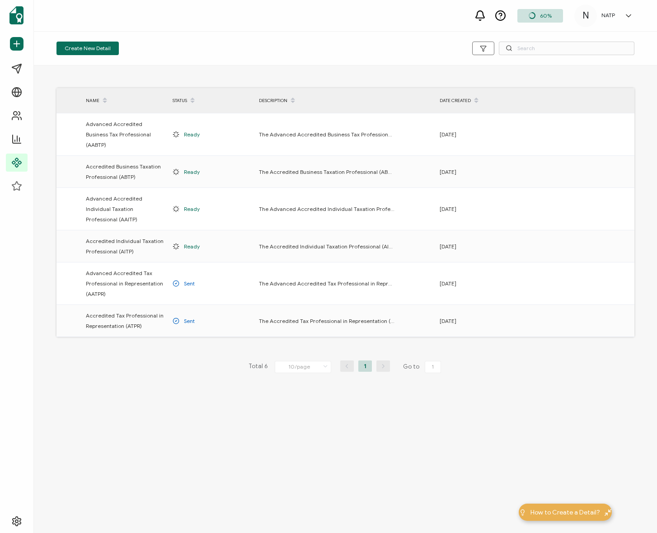
click at [42, 145] on div "NAME STATUS DESCRIPTION DATE CREATED Advanced Accredited Business Tax Professio…" at bounding box center [345, 245] width 623 height 358
click at [185, 367] on div "NAME STATUS DESCRIPTION DATE CREATED Advanced Accredited Business Tax Professio…" at bounding box center [345, 245] width 623 height 358
click at [171, 357] on div "NAME STATUS DESCRIPTION DATE CREATED Advanced Accredited Business Tax Professio…" at bounding box center [345, 245] width 623 height 358
click at [552, 309] on div at bounding box center [577, 321] width 113 height 25
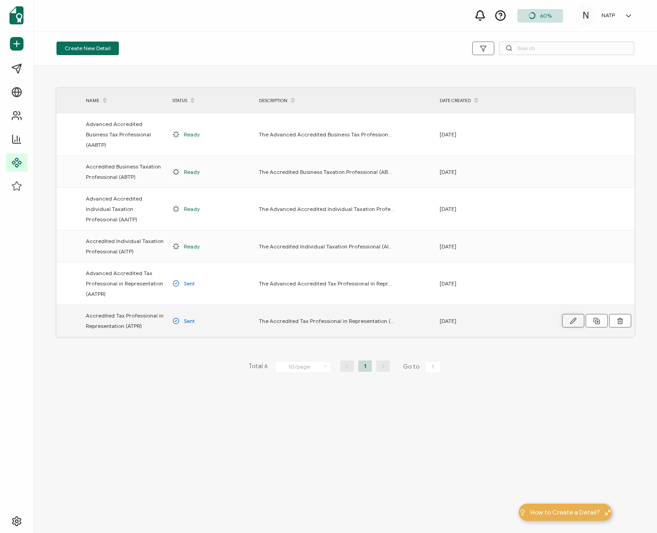
click at [567, 314] on button "button" at bounding box center [573, 321] width 22 height 14
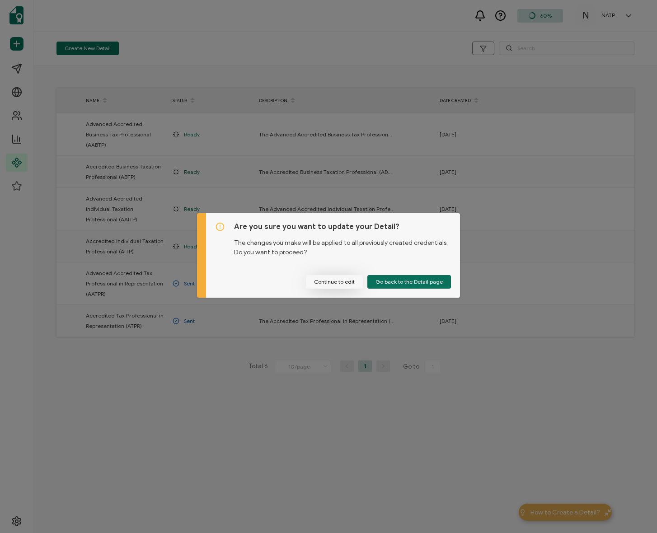
click at [349, 284] on button "Continue to edit" at bounding box center [334, 282] width 57 height 14
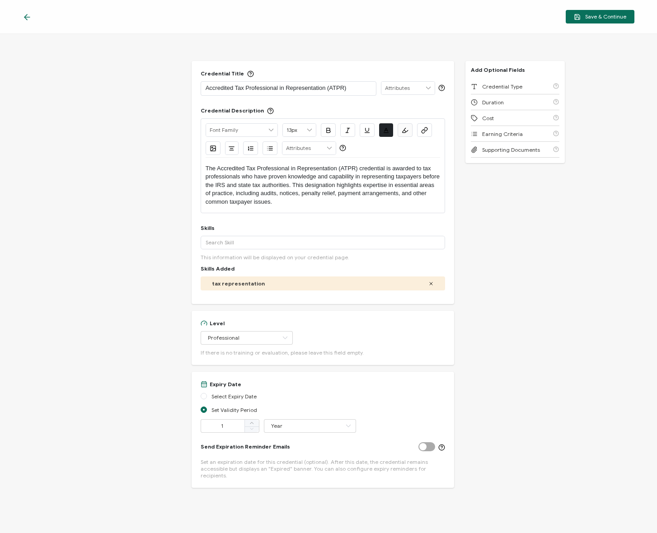
click at [325, 204] on p "The Accredited Tax Professional in Representation (ATPR) credential is awarded …" at bounding box center [323, 185] width 235 height 42
click at [526, 225] on div "Credential Title Accredited Tax Professional in Representation (ATPR) ISSUER Is…" at bounding box center [328, 283] width 657 height 499
click at [28, 17] on icon at bounding box center [26, 17] width 5 height 0
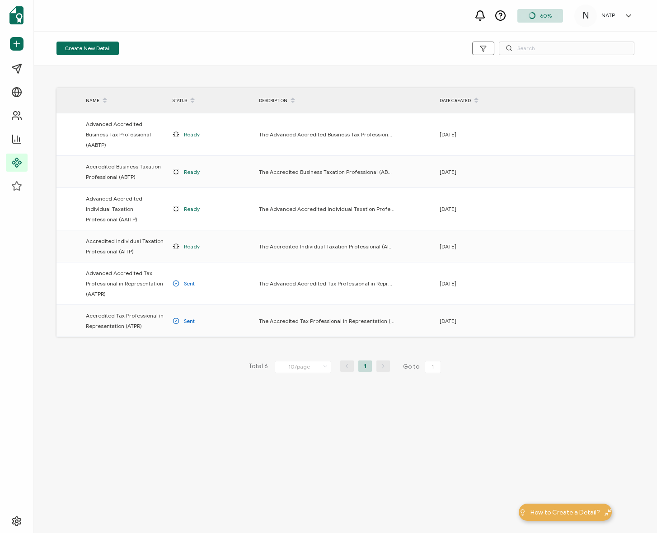
click at [139, 381] on div "NAME STATUS DESCRIPTION DATE CREATED Advanced Accredited Business Tax Professio…" at bounding box center [345, 245] width 623 height 358
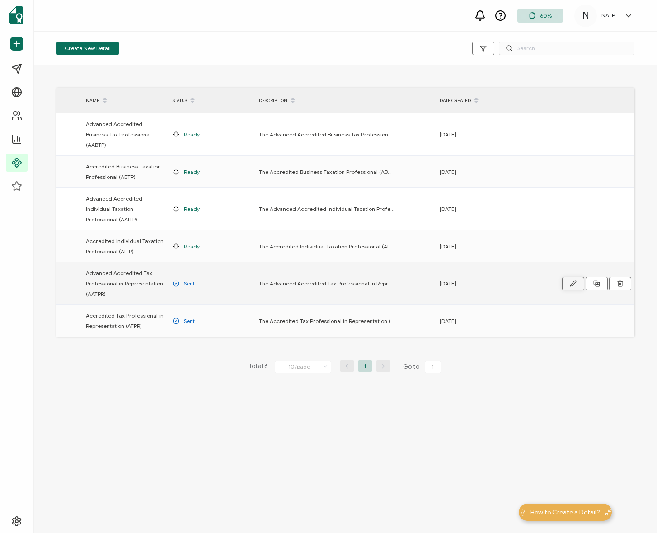
click at [569, 277] on button "button" at bounding box center [573, 284] width 22 height 14
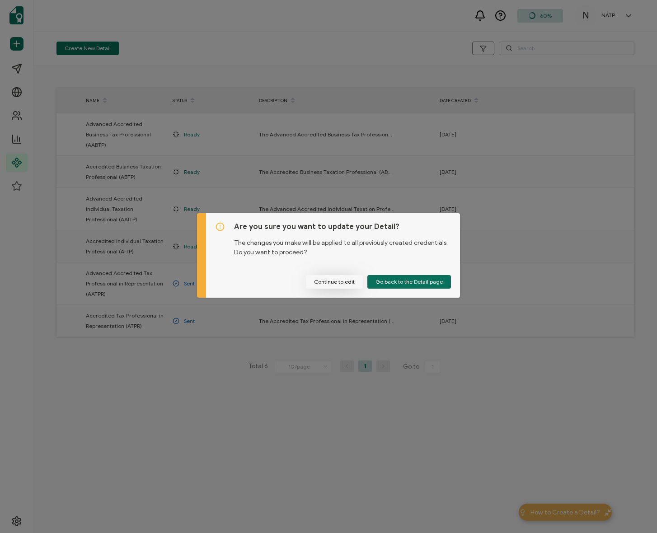
click at [345, 280] on button "Continue to edit" at bounding box center [334, 282] width 57 height 14
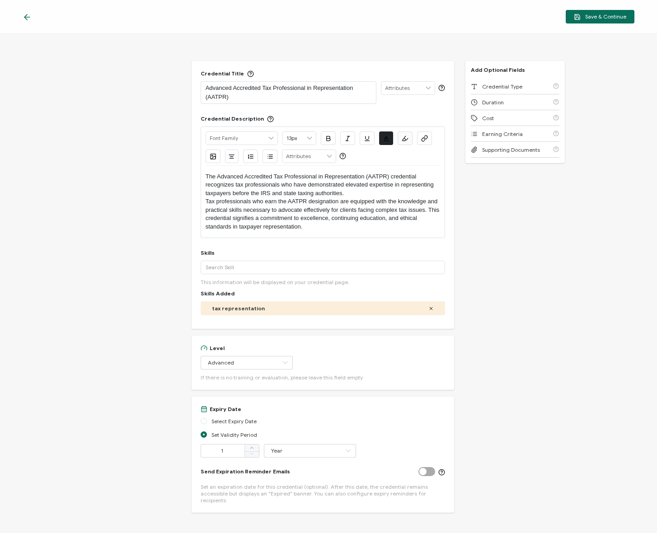
click at [108, 108] on div "Credential Title Advanced Accredited Tax Professional in Representation (AATPR)…" at bounding box center [328, 283] width 657 height 499
click at [32, 15] on div at bounding box center [30, 16] width 14 height 9
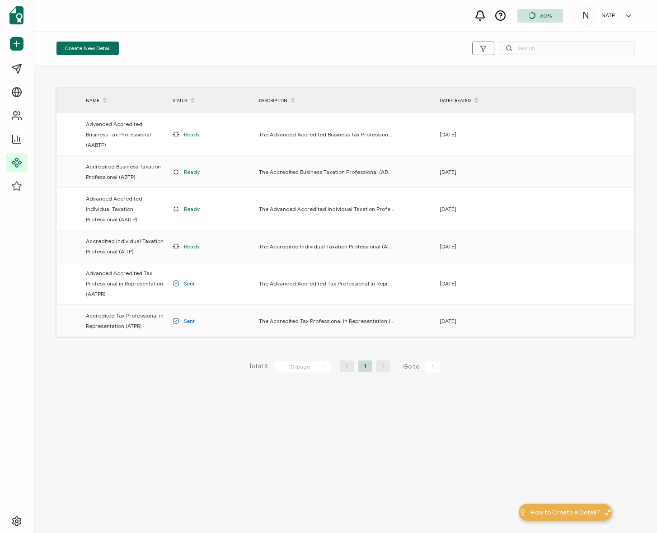
click at [149, 333] on div "NAME STATUS DESCRIPTION DATE CREATED Advanced Accredited Business Tax Professio…" at bounding box center [345, 245] width 623 height 358
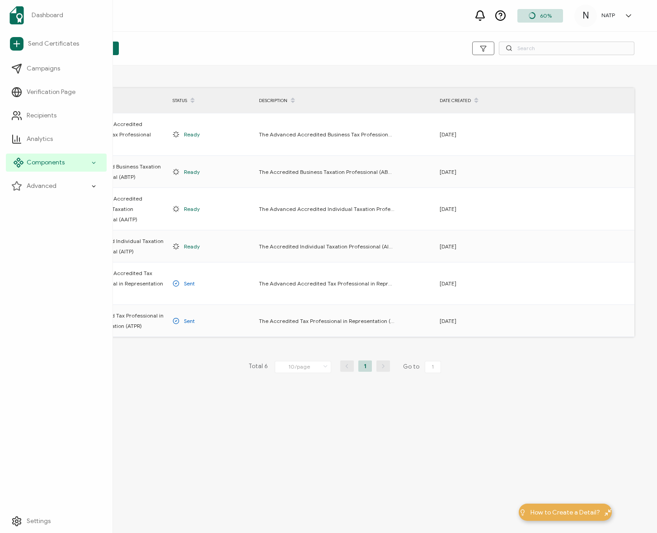
click at [42, 160] on span "Components" at bounding box center [46, 162] width 38 height 9
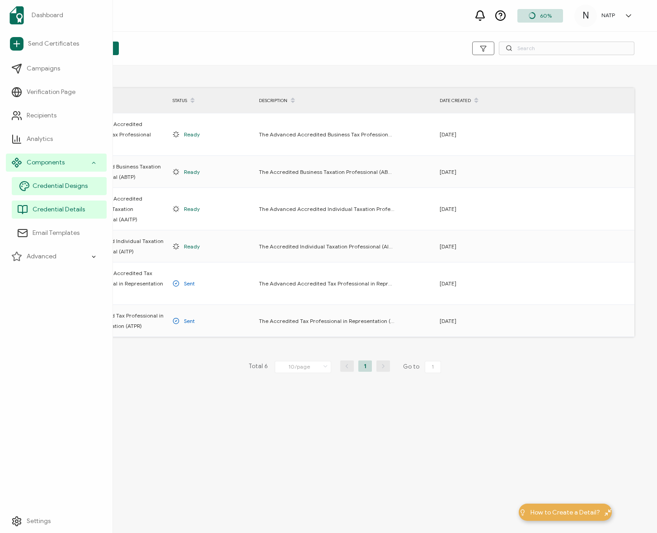
click at [51, 192] on link "Credential Designs" at bounding box center [59, 186] width 95 height 18
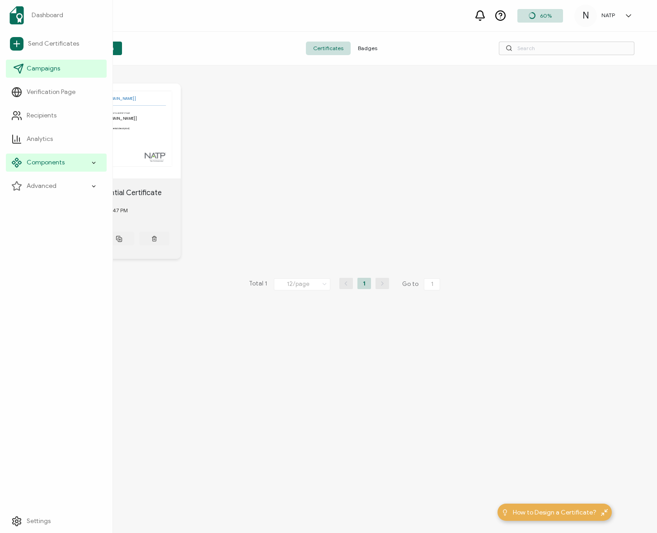
click at [44, 60] on link "Campaigns" at bounding box center [56, 69] width 101 height 18
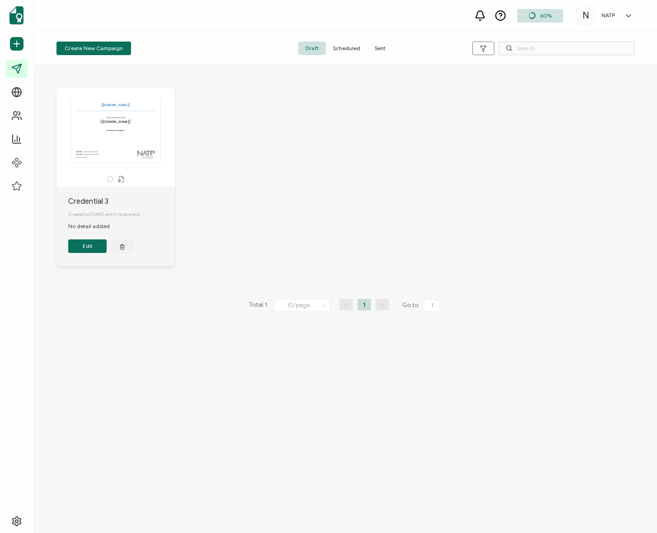
click at [271, 111] on div "The recipient’s full name, which will be automatically filled based on the info…" at bounding box center [345, 184] width 596 height 228
click at [378, 48] on span "Sent" at bounding box center [379, 49] width 25 height 14
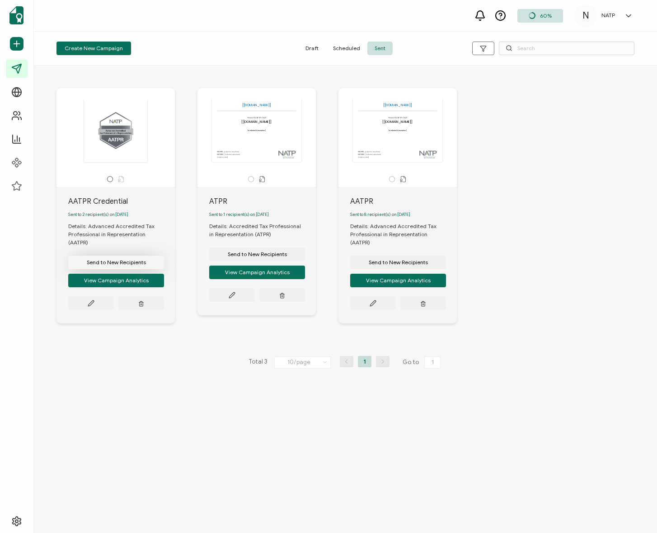
click at [117, 256] on button "Send to New Recipients" at bounding box center [116, 263] width 96 height 14
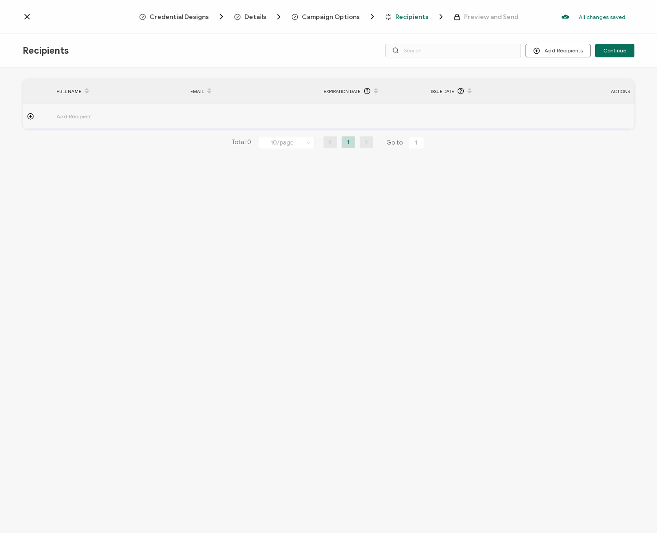
click at [243, 17] on div "Details" at bounding box center [248, 16] width 29 height 9
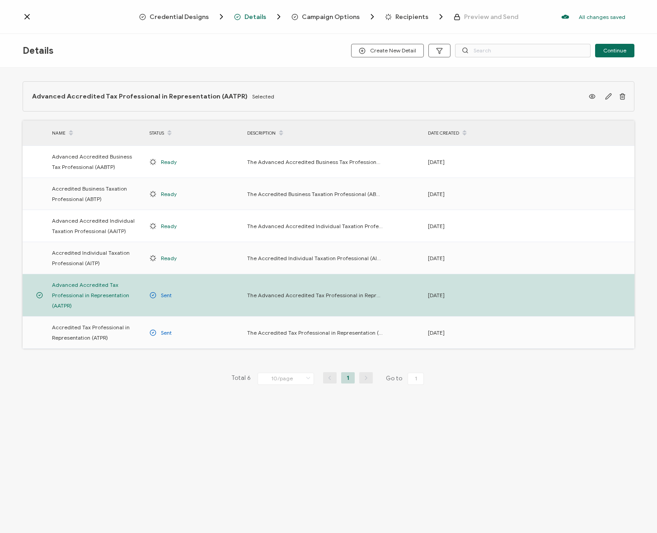
click at [316, 15] on span "Campaign Options" at bounding box center [331, 17] width 58 height 7
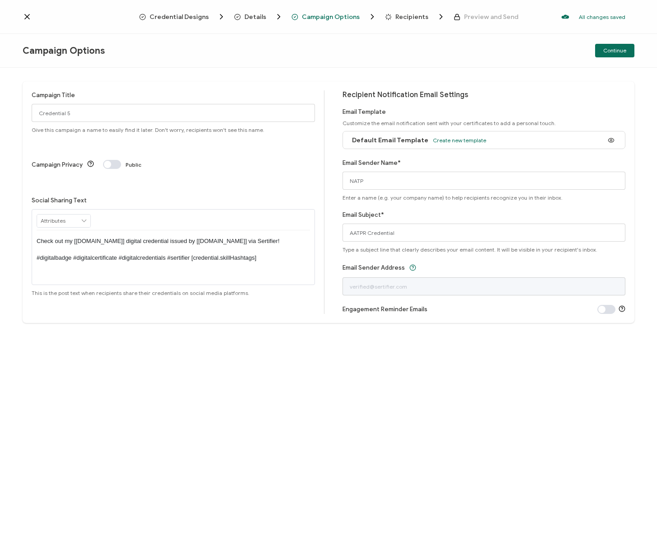
click at [212, 19] on span "Credential Designs" at bounding box center [182, 16] width 87 height 9
click at [184, 16] on span "Credential Designs" at bounding box center [179, 17] width 59 height 7
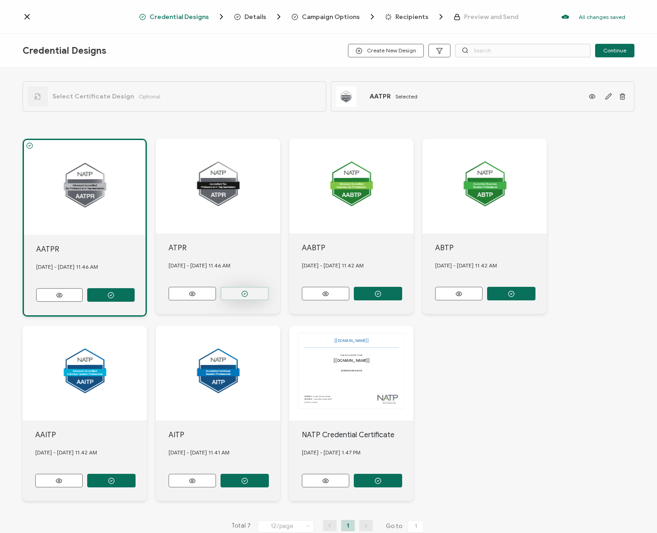
click at [246, 292] on icon "button" at bounding box center [244, 294] width 7 height 7
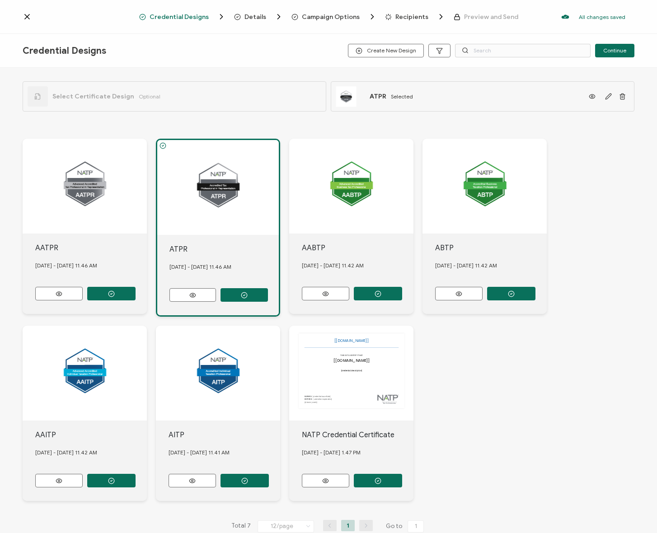
click at [257, 17] on span "Details" at bounding box center [255, 17] width 22 height 7
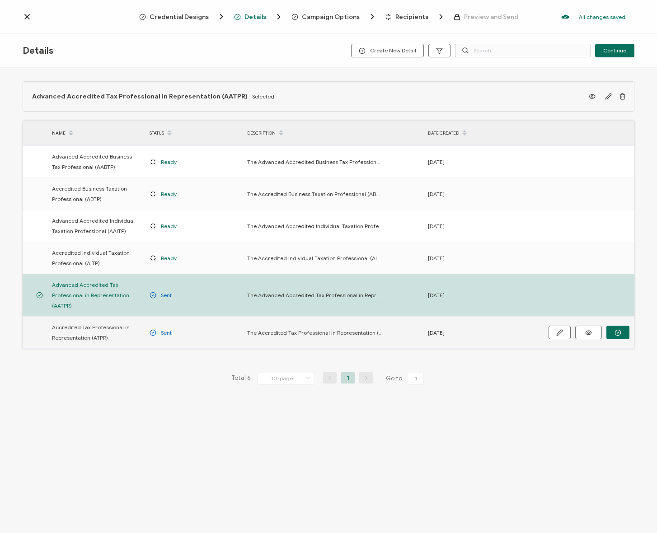
click at [623, 335] on button "button" at bounding box center [617, 333] width 23 height 14
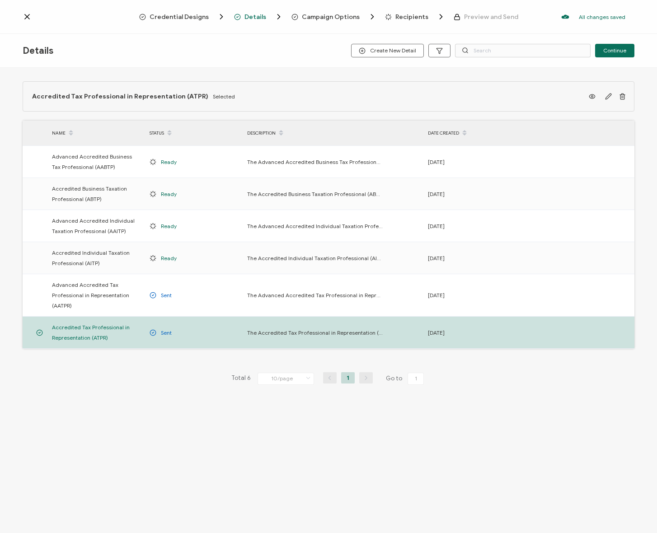
click at [316, 19] on span "Campaign Options" at bounding box center [331, 17] width 58 height 7
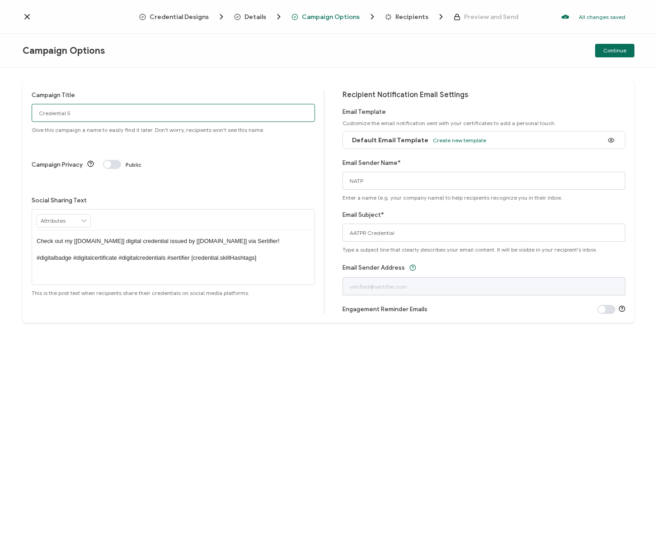
click at [118, 112] on input "Credential 5" at bounding box center [173, 113] width 283 height 18
type input "ATPR Credential"
click at [135, 95] on div "Campaign Title ATPR Credential Give this campaign a name to easily find it late…" at bounding box center [173, 111] width 283 height 43
click at [97, 237] on p "Check out my [credential.name] digital credential issued by [issuer.name] via S…" at bounding box center [173, 249] width 273 height 25
click at [134, 237] on p "Check out my [credential.name] digital credential issued by [issuer.name] via S…" at bounding box center [173, 249] width 273 height 25
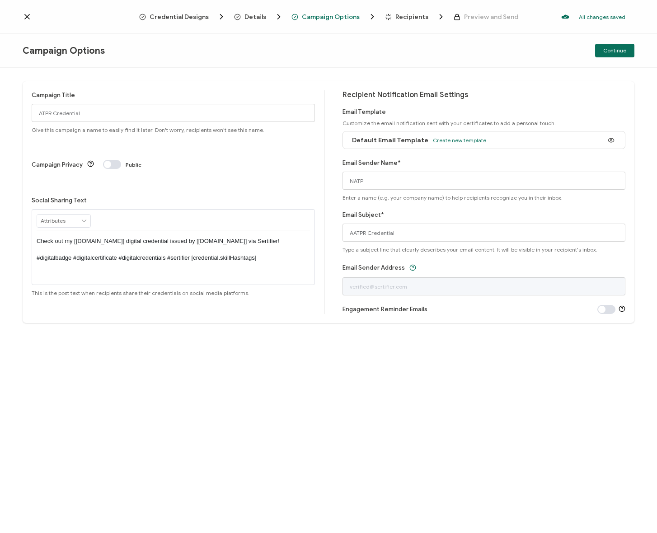
click at [178, 237] on p "Check out my [credential.name] digital credential issued by [issuer.name] via S…" at bounding box center [173, 249] width 273 height 25
click at [369, 179] on input "NATP" at bounding box center [484, 181] width 283 height 18
click at [383, 153] on div "Recipient Notification Email Settings Email Template Customize the email notifi…" at bounding box center [484, 202] width 283 height 224
drag, startPoint x: 367, startPoint y: 232, endPoint x: 330, endPoint y: 229, distance: 36.8
click at [330, 229] on div "Campaign Title ATPR Credential Give this campaign a name to easily find it late…" at bounding box center [329, 202] width 612 height 242
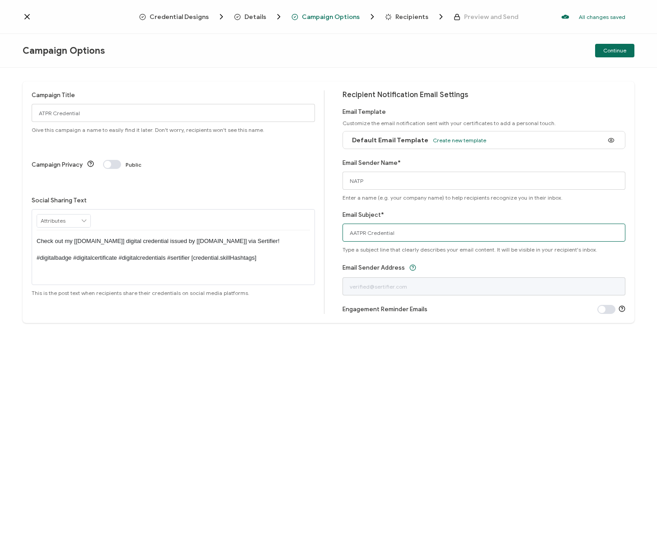
paste input "text"
type input "ATPR Credential"
drag, startPoint x: 441, startPoint y: 410, endPoint x: 447, endPoint y: 386, distance: 25.1
click at [441, 410] on div "Campaign Title ATPR Credential Give this campaign a name to easily find it late…" at bounding box center [328, 300] width 657 height 465
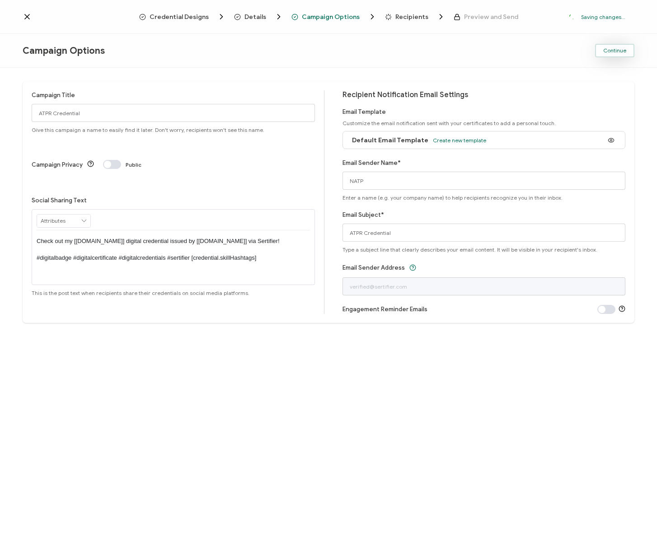
click at [607, 50] on span "Continue" at bounding box center [614, 50] width 23 height 5
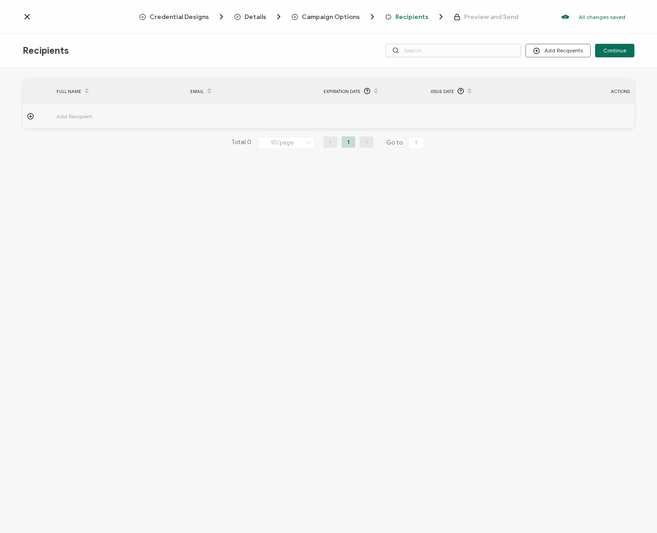
click at [72, 114] on span "Add Recipient" at bounding box center [99, 116] width 86 height 10
click at [221, 137] on input "text" at bounding box center [229, 141] width 79 height 14
type input "k"
type input "ks"
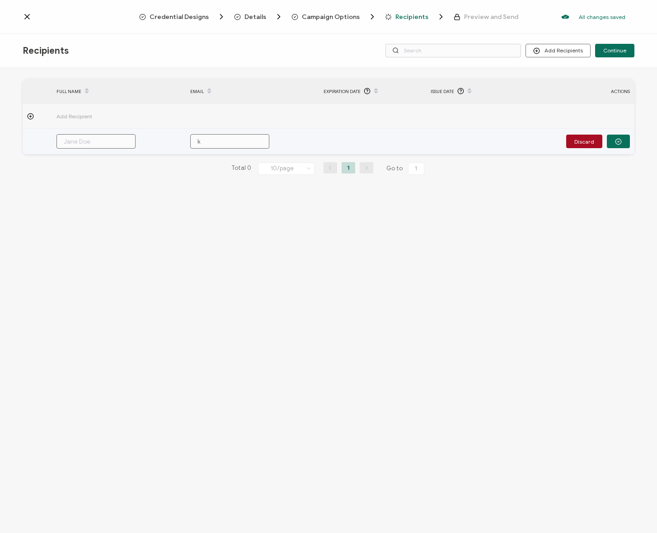
type input "ks"
type input "ksm"
type input "ksmi"
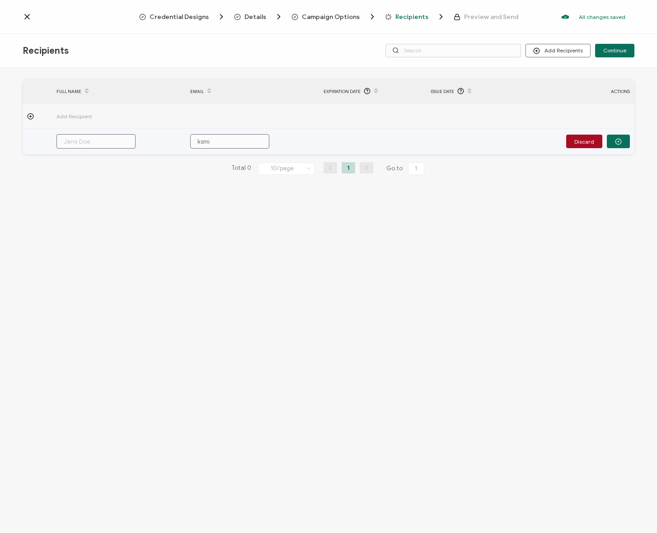
type input "ksmit"
type input "ksmith"
type input "ksmith@"
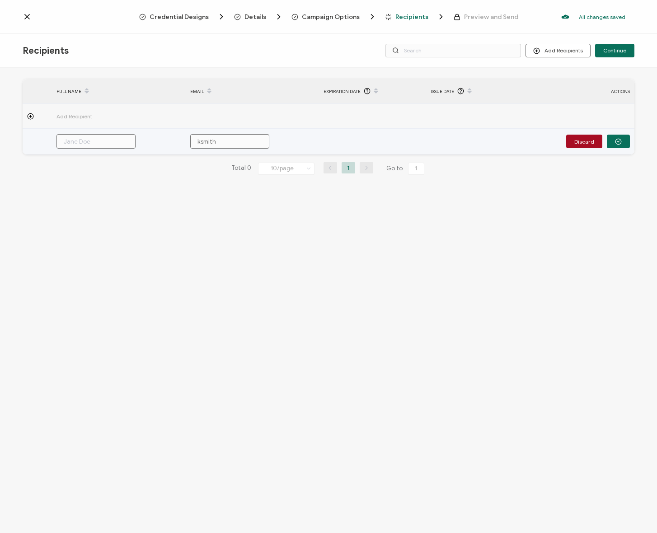
type input "ksmith@"
type input "ksmith@w"
type input "ksmith@we"
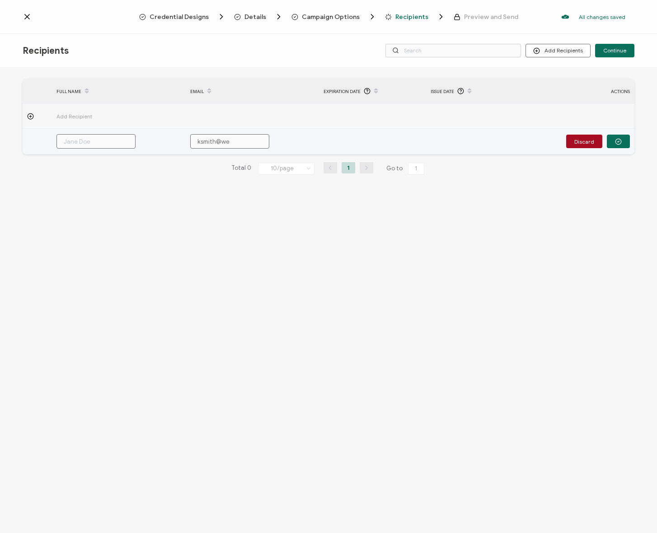
type input "ksmith@wea"
type input "ksmith@wear"
type input "ksmith@weare"
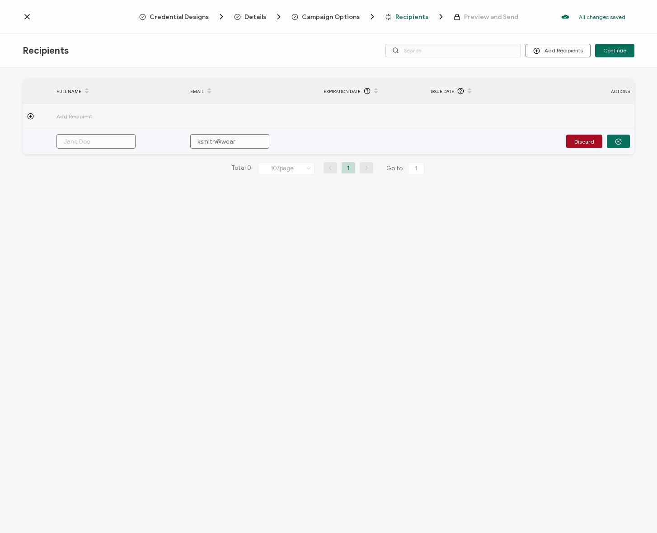
type input "ksmith@weare"
type input "ksmith@weared"
type input "ksmith@wearedi"
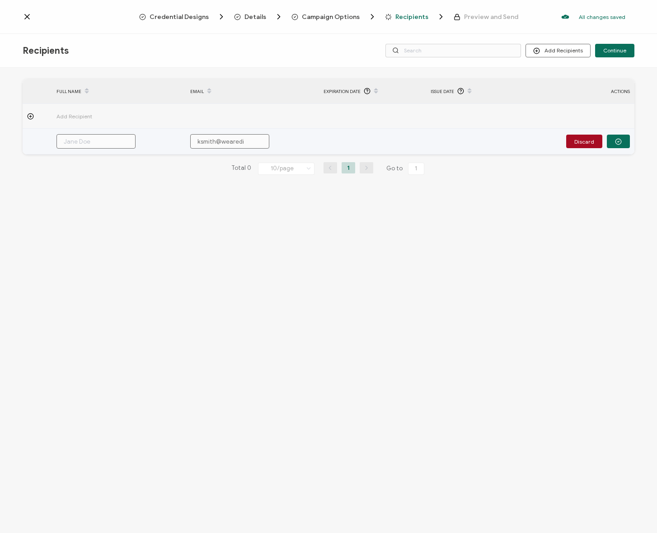
type input "ksmith@wearedia"
type input "ksmith@wearediag"
type input "ksmith@wearediagr"
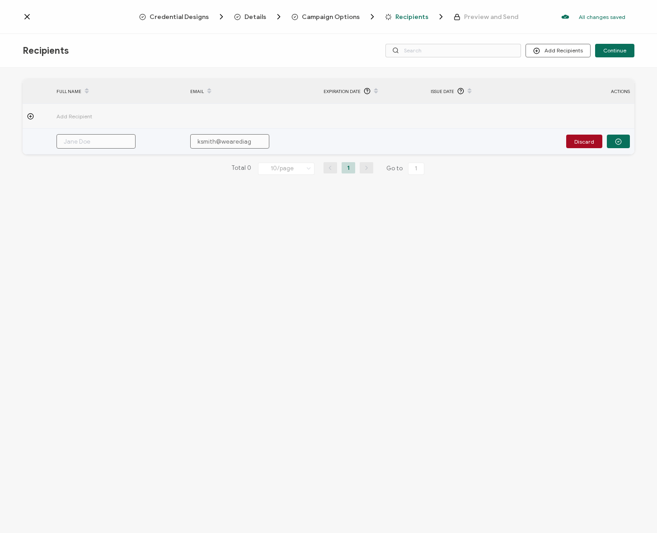
type input "ksmith@wearediagr"
type input "ksmith@wearediagra"
type input "ksmith@wearediagram"
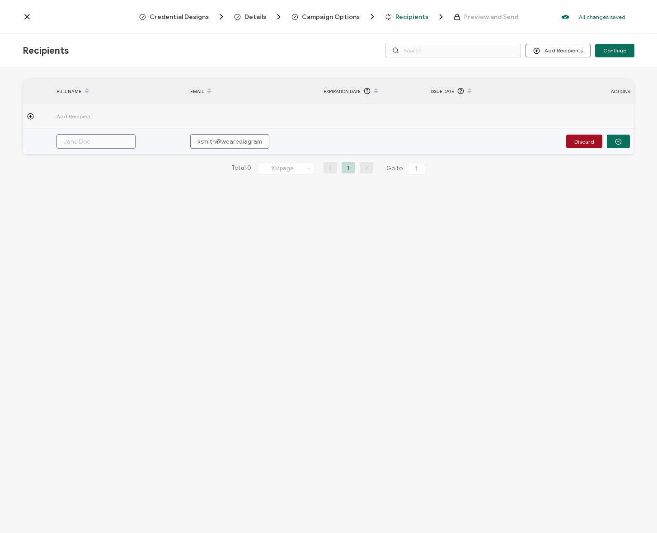
type input "ksmith@wearediagram."
type input "ksmith@wearediagram.c"
type input "ksmith@wearediagram.co"
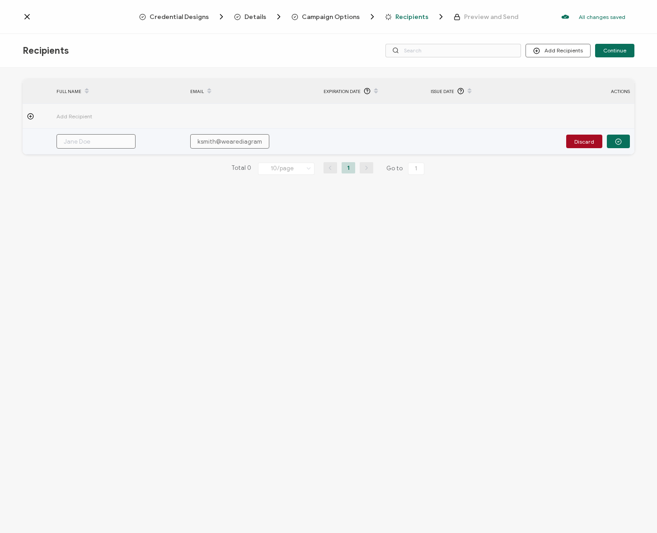
type input "ksmith@wearediagram.co"
type input "ksmith@wearediagram.com"
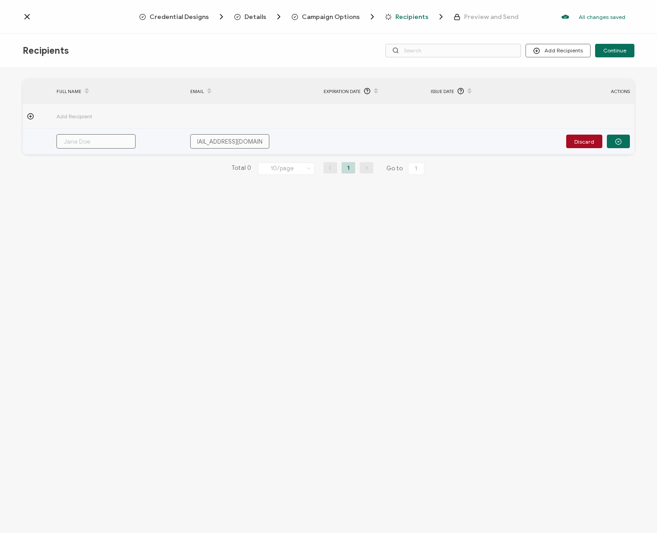
click at [56, 136] on input "text" at bounding box center [95, 141] width 79 height 14
type input "K"
type input "Ke"
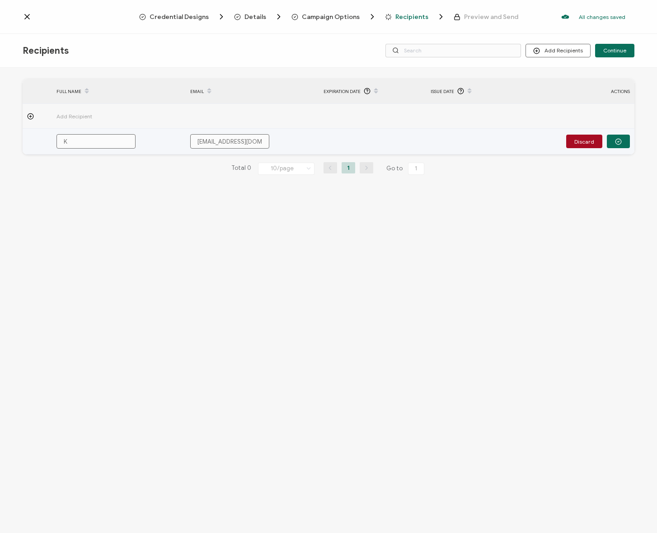
type input "Ke"
type input "Ken"
type input "Kend"
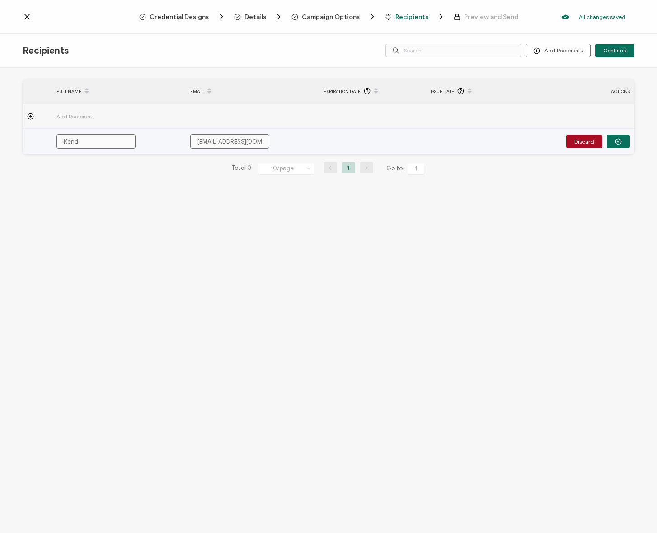
type input "Kenda"
type input "Kendal"
type input "Kendall"
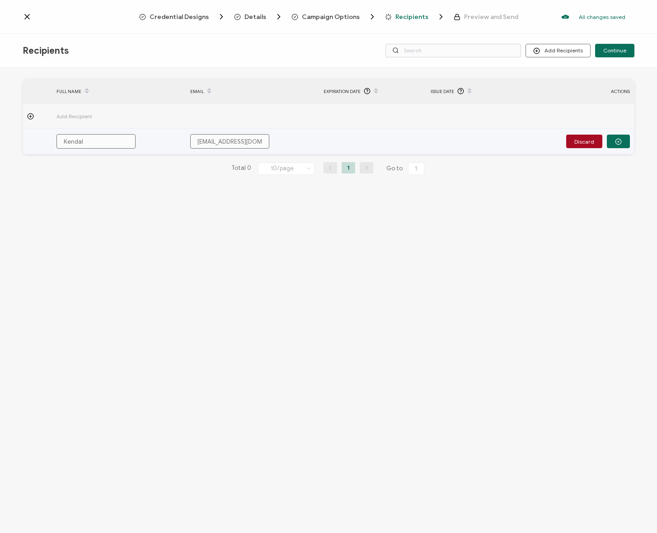
type input "Kendall"
type input "Kendall S"
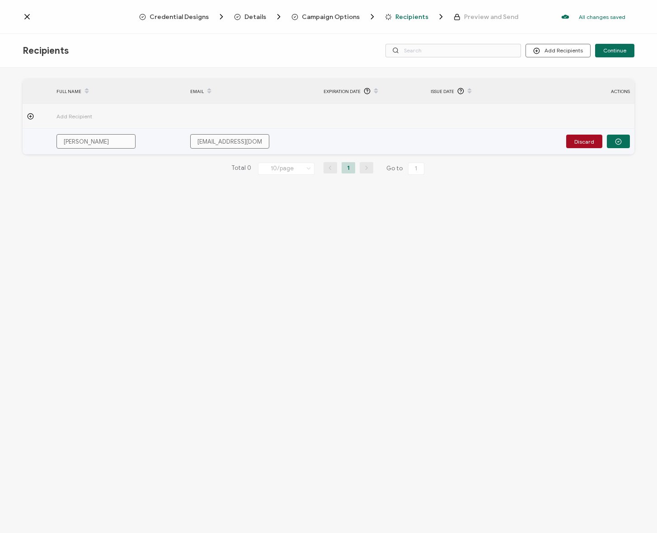
type input "Kendall Sm"
type input "Kendall Smi"
type input "Kendall Smit"
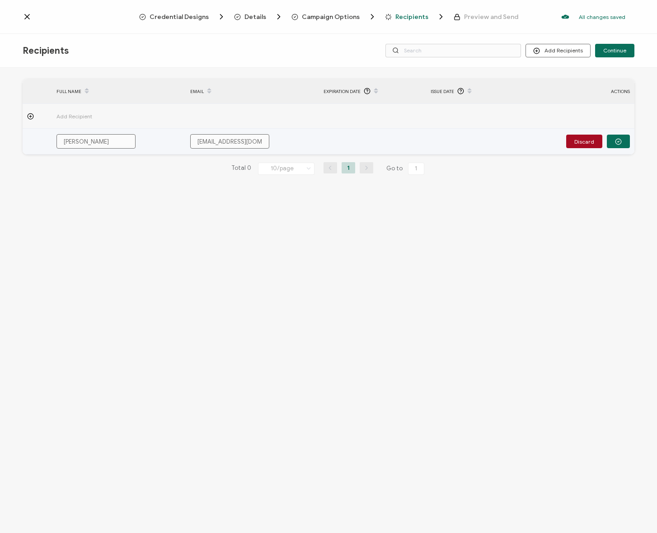
type input "Kendall Smit"
type input "Kendall Smith"
click at [604, 200] on div "FULL NAME EMAIL Expiration Date Issue Date ACTIONS Add Recipient Kendall Smith …" at bounding box center [328, 302] width 657 height 468
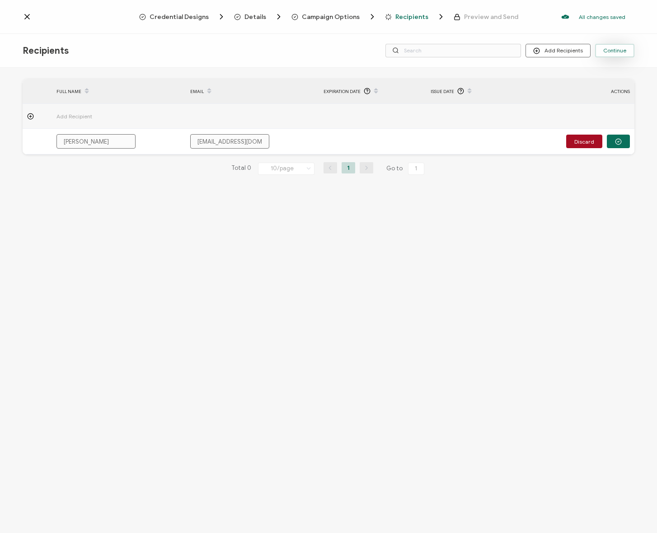
click at [618, 53] on span "Continue" at bounding box center [614, 50] width 23 height 5
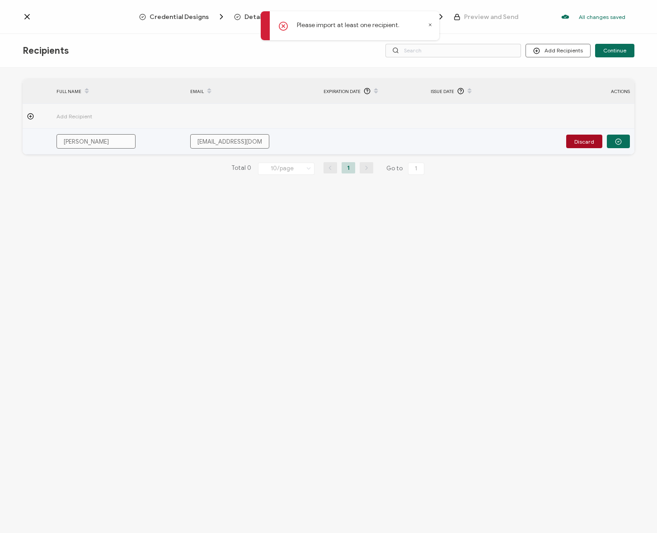
drag, startPoint x: 620, startPoint y: 138, endPoint x: 630, endPoint y: 148, distance: 13.7
click at [620, 138] on icon "button" at bounding box center [618, 141] width 7 height 7
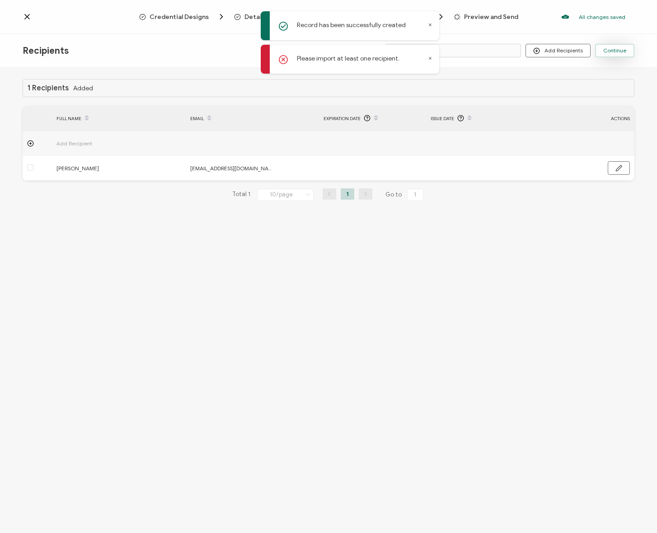
click at [623, 51] on span "Continue" at bounding box center [614, 50] width 23 height 5
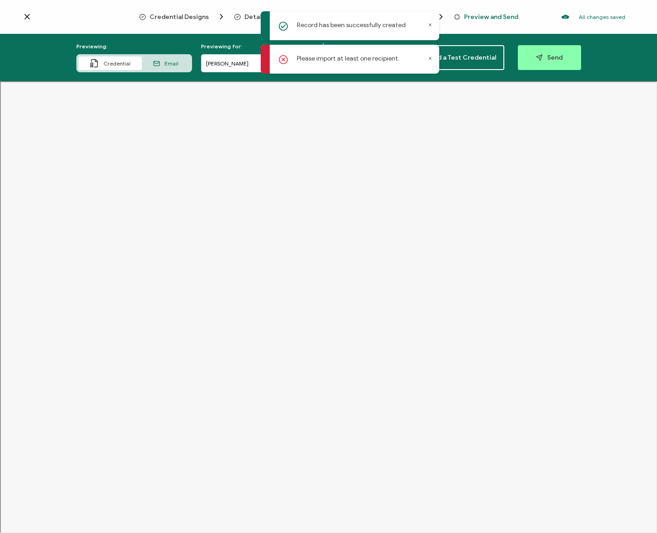
click at [433, 58] on div "Please import at least one recipient." at bounding box center [350, 59] width 178 height 29
click at [431, 59] on icon at bounding box center [430, 58] width 2 height 2
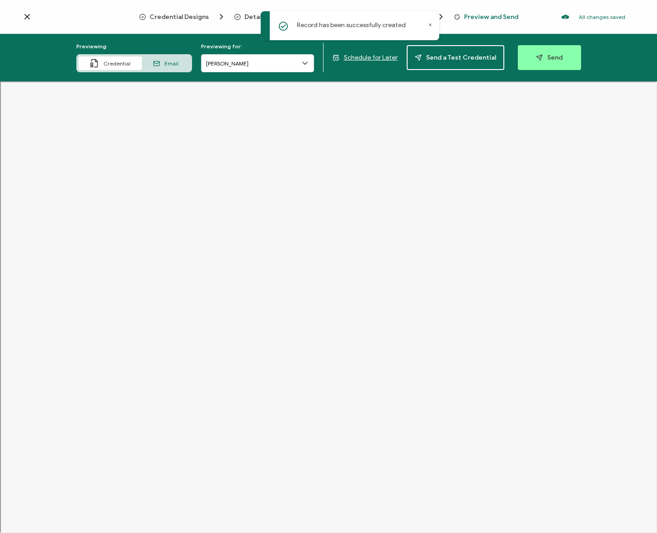
click at [429, 23] on icon at bounding box center [430, 25] width 5 height 5
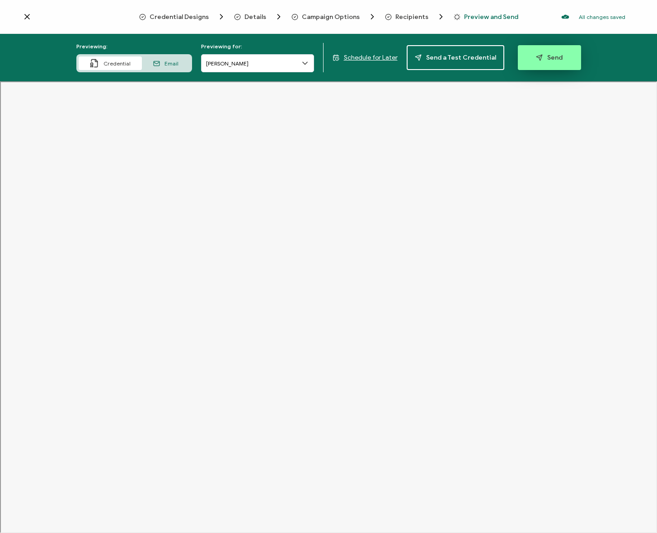
click at [563, 59] on button "Send" at bounding box center [549, 57] width 63 height 25
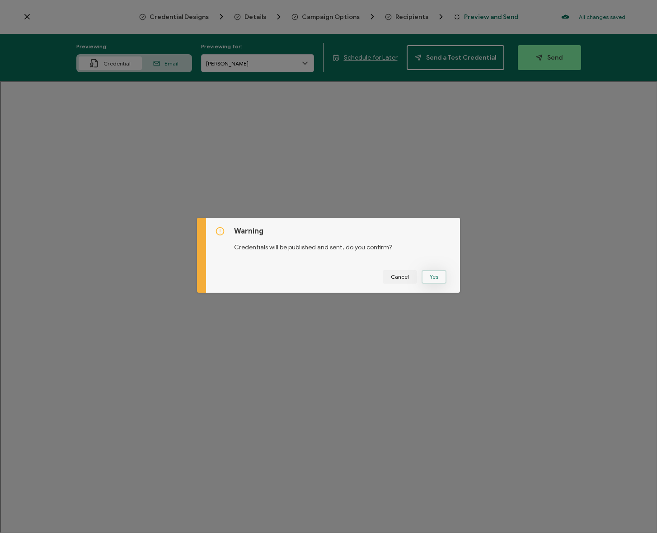
click at [430, 276] on button "Yes" at bounding box center [434, 277] width 25 height 14
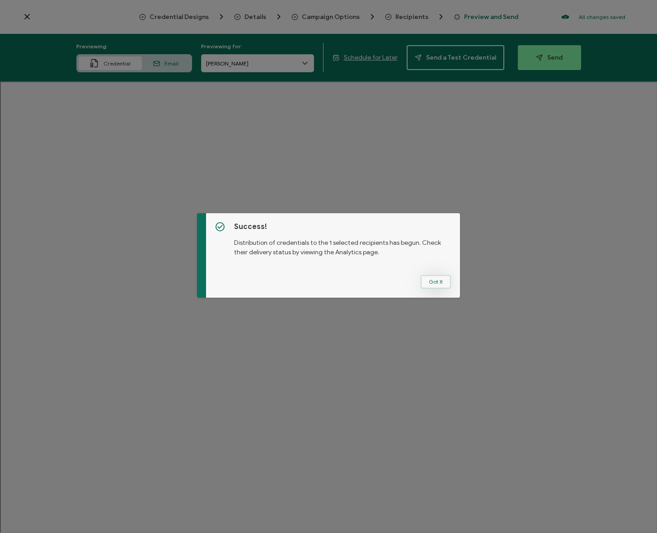
click at [438, 285] on button "Got It" at bounding box center [436, 282] width 30 height 14
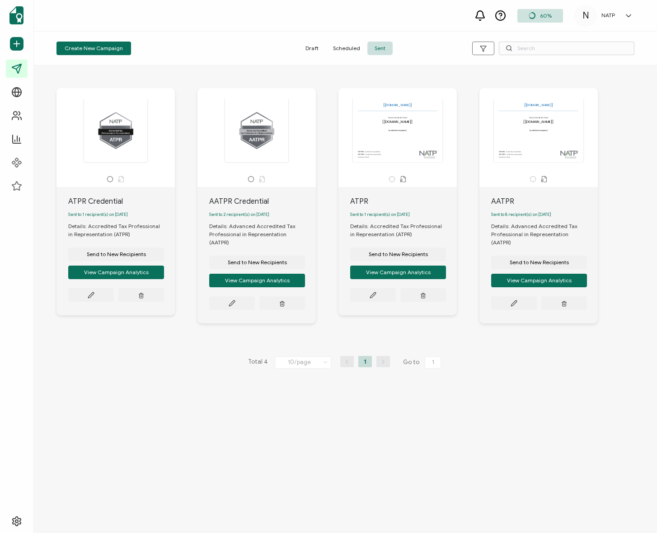
click at [147, 359] on div "Total 4 10/page 5/page 10/page 20/page 30/page 50/page 1 Go to 1" at bounding box center [345, 362] width 596 height 14
click at [180, 357] on div "Total 4 10/page 5/page 10/page 20/page 30/page 50/page 1 Go to 1" at bounding box center [345, 362] width 596 height 14
click at [188, 318] on div "ATPR Credential Sent to 1 recipient(s) on September 15, 2025 Details: Accredite…" at bounding box center [126, 212] width 141 height 249
click at [141, 361] on div "Total 4 10/page 5/page 10/page 20/page 30/page 50/page 1 Go to 1" at bounding box center [344, 362] width 594 height 14
click at [176, 355] on div "Total 4 10/page 5/page 10/page 20/page 30/page 50/page 1 Go to 1" at bounding box center [344, 362] width 594 height 14
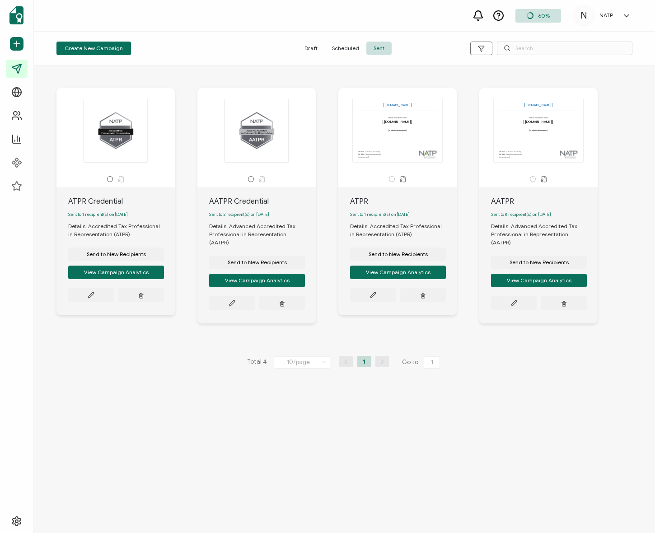
click at [176, 355] on div "Total 4 10/page 5/page 10/page 20/page 30/page 50/page 1 Go to 1" at bounding box center [344, 362] width 594 height 14
drag, startPoint x: 164, startPoint y: 350, endPoint x: 159, endPoint y: 353, distance: 6.3
click at [160, 355] on div "Total 4 10/page 5/page 10/page 20/page 30/page 50/page 1 Go to 1" at bounding box center [344, 362] width 594 height 14
click at [242, 22] on div "60% N NATP N Diagram natp@wearediagram.com ID: 70652902 N NATP Create Organizat…" at bounding box center [344, 16] width 621 height 32
click at [512, 394] on div "ATPR Credential Sent to 1 recipient(s) on September 15, 2025 Details: Accredite…" at bounding box center [344, 300] width 621 height 468
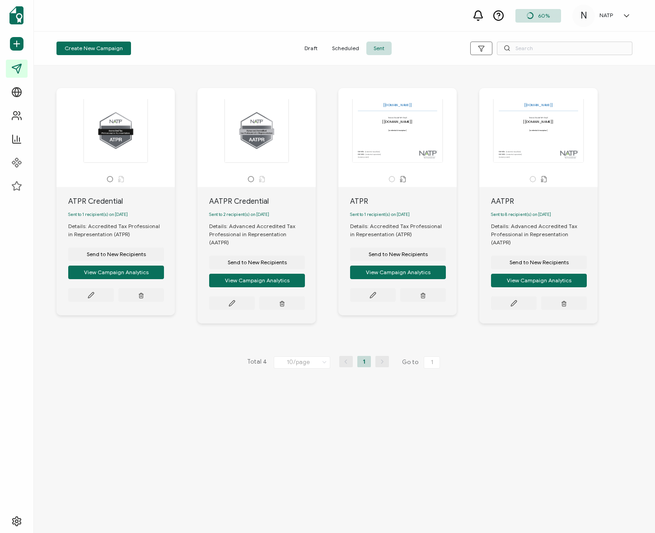
click at [98, 419] on div "ATPR Credential Sent to 1 recipient(s) on September 15, 2025 Details: Accredite…" at bounding box center [344, 300] width 621 height 468
click at [115, 253] on button "Send to New Recipients" at bounding box center [116, 255] width 96 height 14
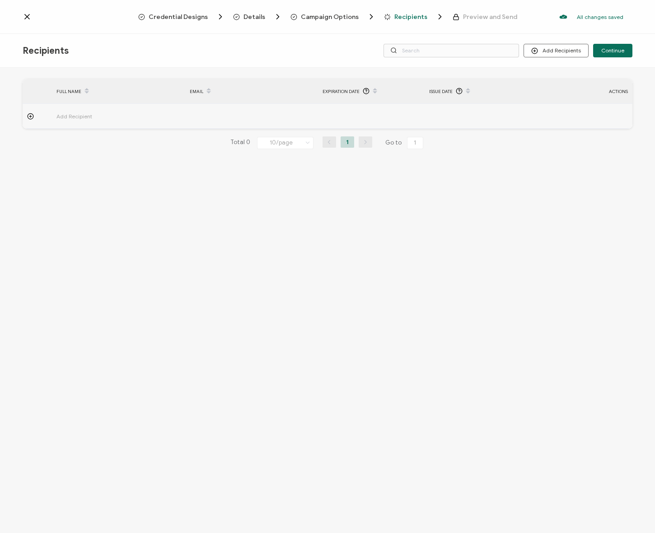
click at [181, 18] on span "Credential Designs" at bounding box center [178, 17] width 59 height 7
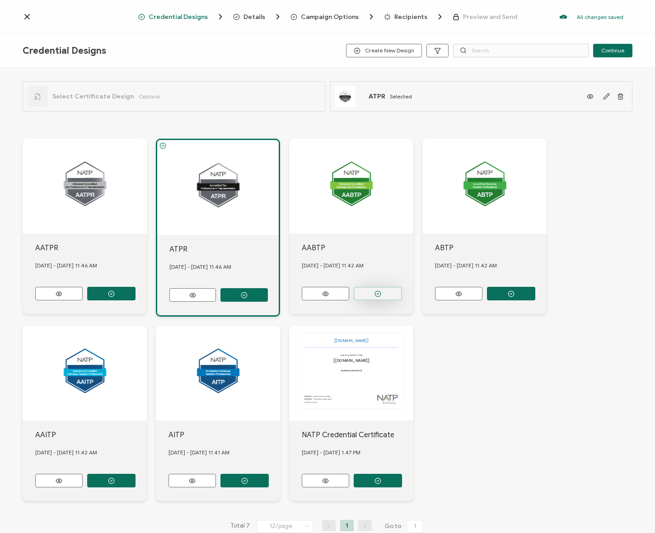
click at [385, 296] on button "button" at bounding box center [378, 294] width 48 height 14
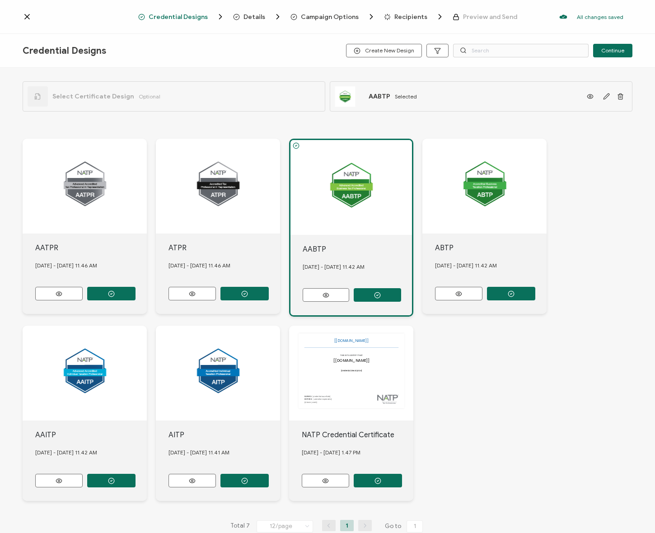
click at [259, 16] on span "Details" at bounding box center [255, 17] width 22 height 7
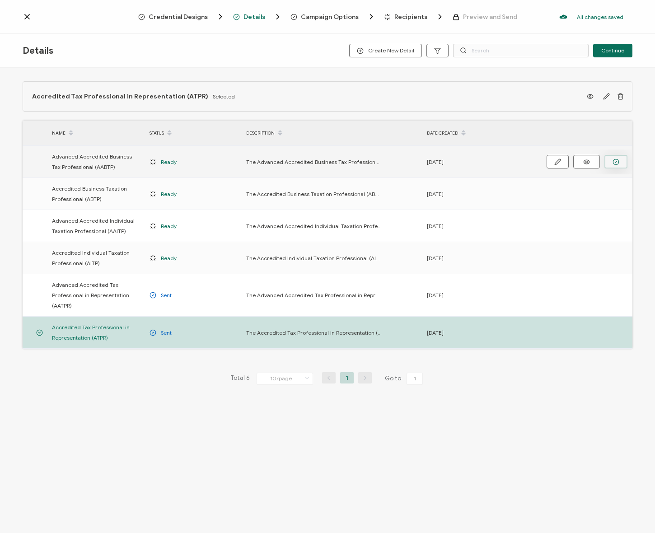
click at [608, 160] on button "button" at bounding box center [616, 162] width 23 height 14
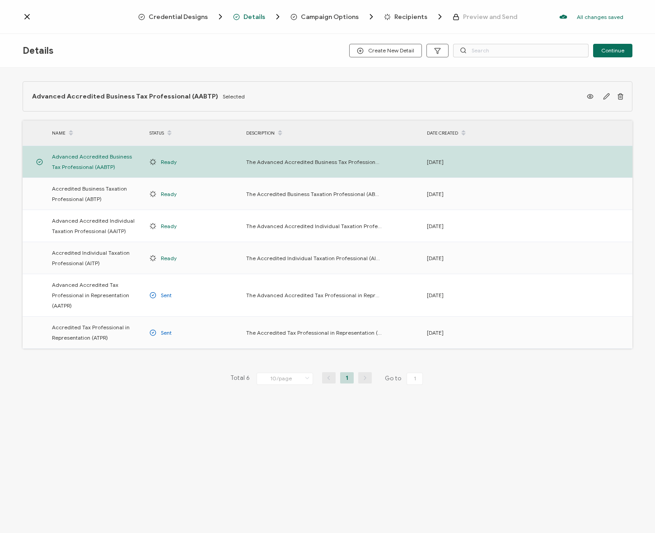
click at [317, 17] on span "Campaign Options" at bounding box center [330, 17] width 58 height 7
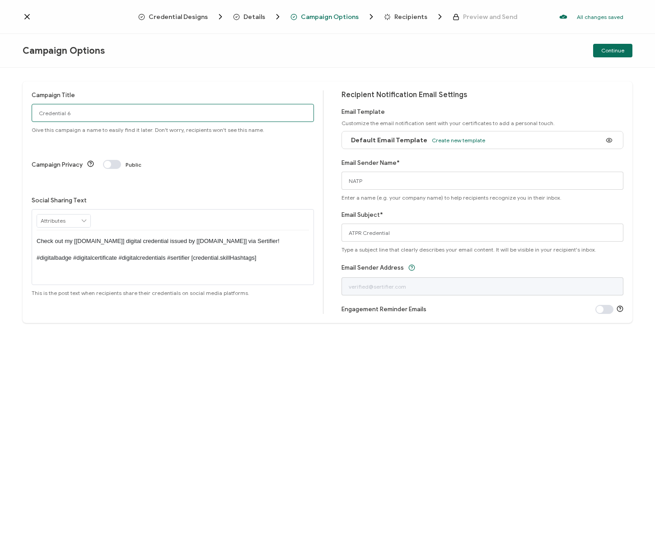
click at [98, 111] on input "Credential 6" at bounding box center [173, 113] width 282 height 18
type input "AABTP Credential"
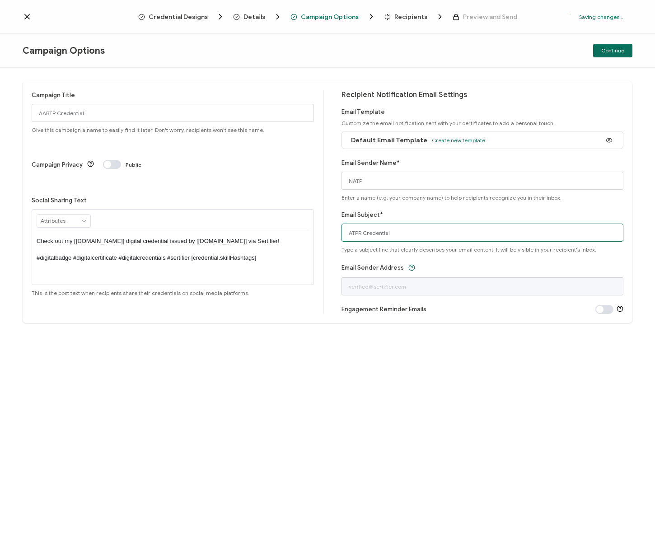
drag, startPoint x: 385, startPoint y: 233, endPoint x: 417, endPoint y: 225, distance: 32.9
click at [385, 232] on input "ATPR Credential" at bounding box center [483, 233] width 282 height 18
click at [417, 225] on input "ATPR Credential" at bounding box center [483, 233] width 282 height 18
paste input "ABTP"
type input "AABTP Credential"
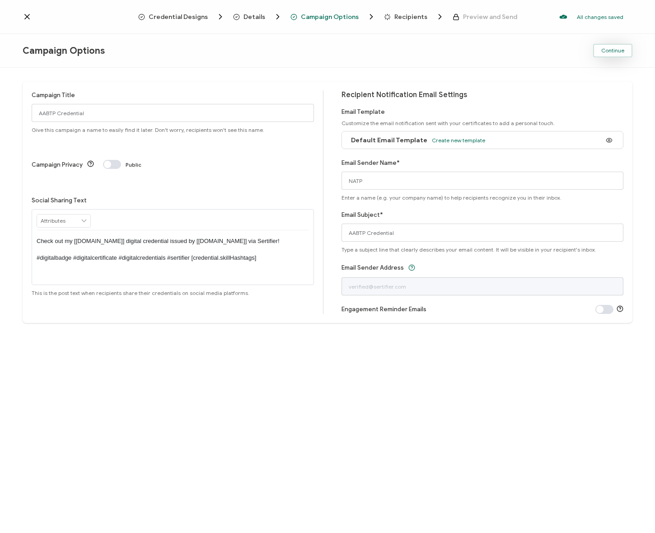
click at [618, 48] on span "Continue" at bounding box center [612, 50] width 23 height 5
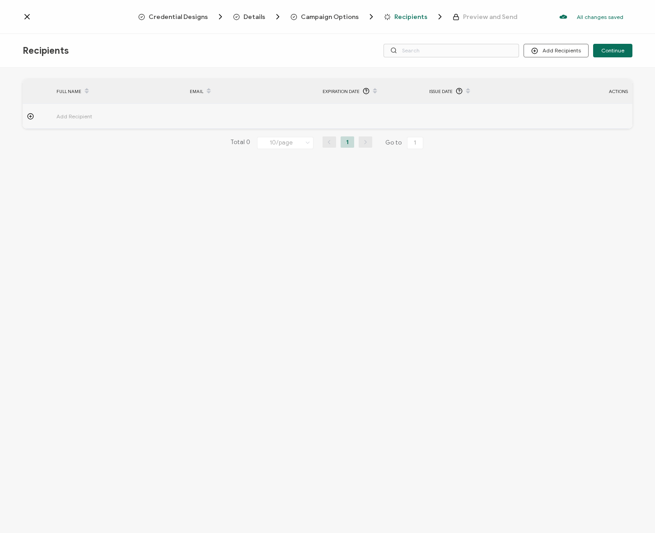
click at [303, 121] on td at bounding box center [251, 116] width 133 height 25
click at [246, 143] on input "text" at bounding box center [229, 141] width 79 height 14
type input "k"
type input "ks"
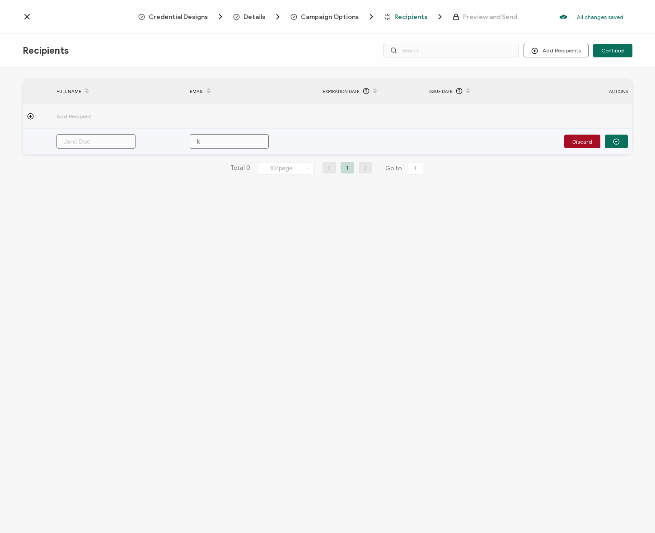
type input "ks"
type input "ksm"
type input "ksmi"
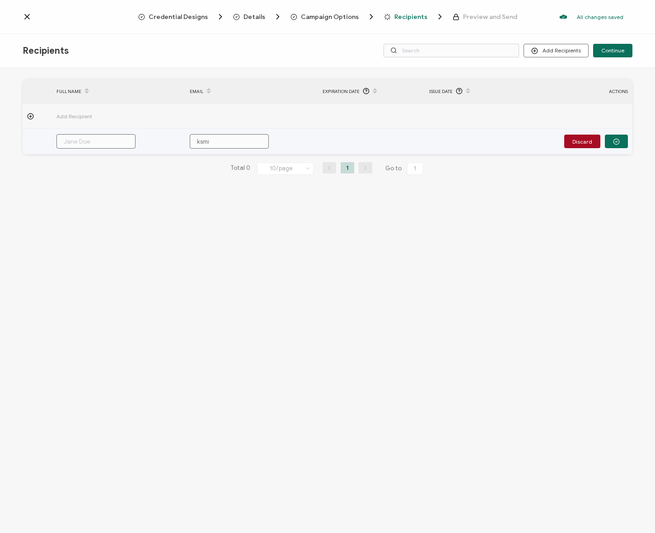
type input "ksmit"
type input "ksmith"
type input "ksmith@"
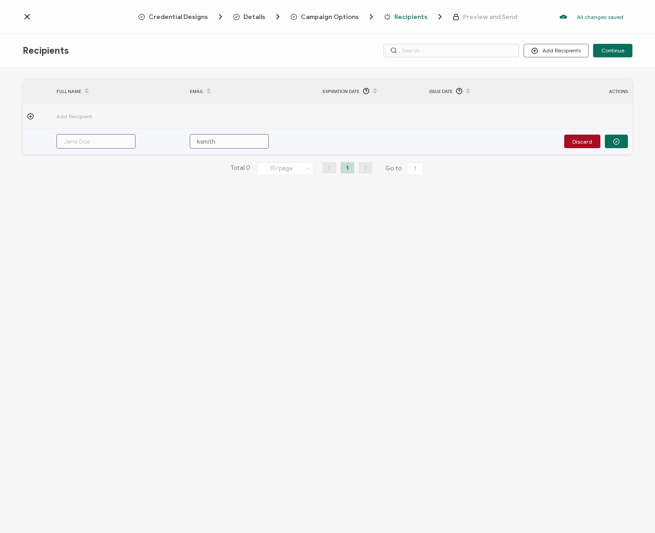
type input "ksmith@"
type input "ksmith@w"
type input "ksmith@ws"
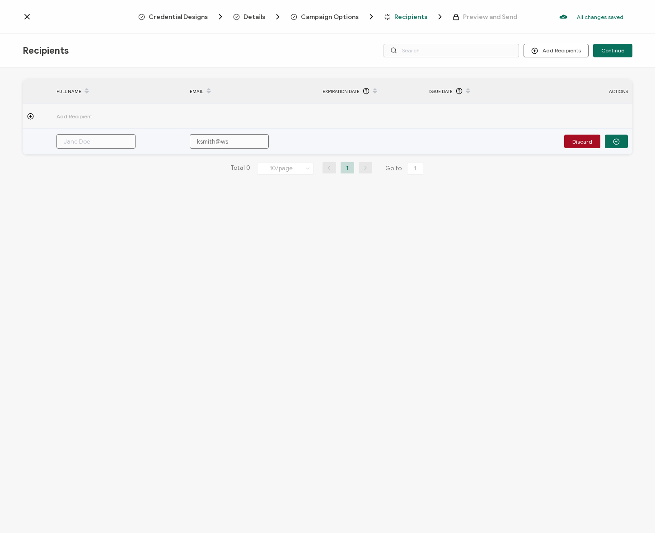
type input "ksmith@w"
type input "ksmith@we"
type input "ksmith@wea"
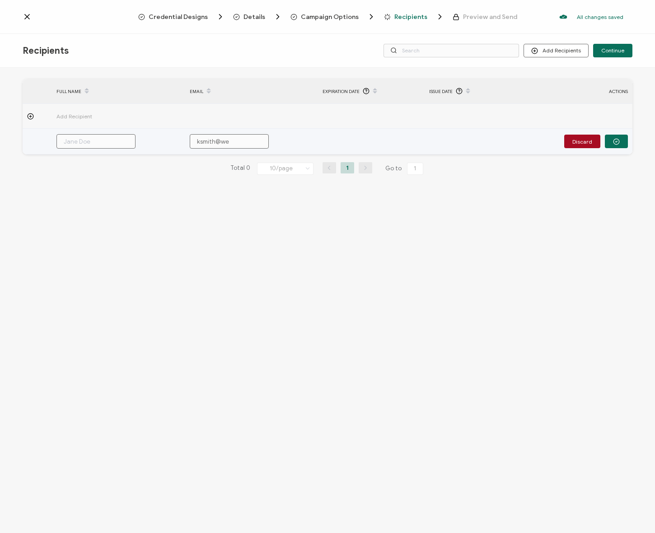
type input "ksmith@wea"
type input "ksmith@wear"
type input "ksmith@weare"
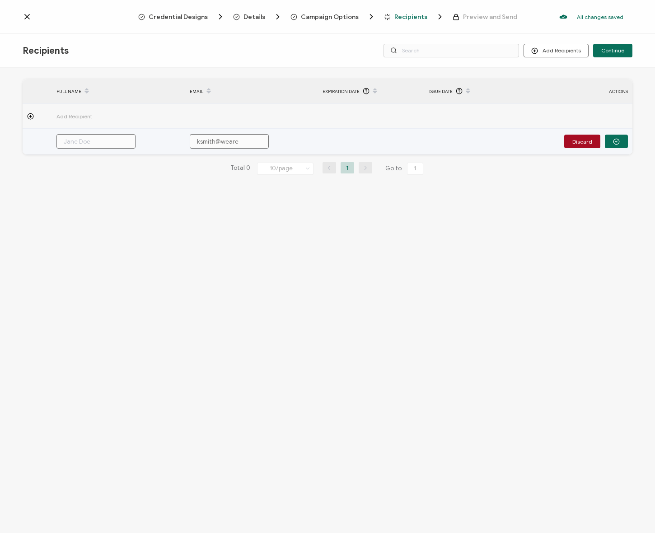
type input "ksmith@weared"
type input "ksmith@wearedi"
type input "ksmith@wearedia"
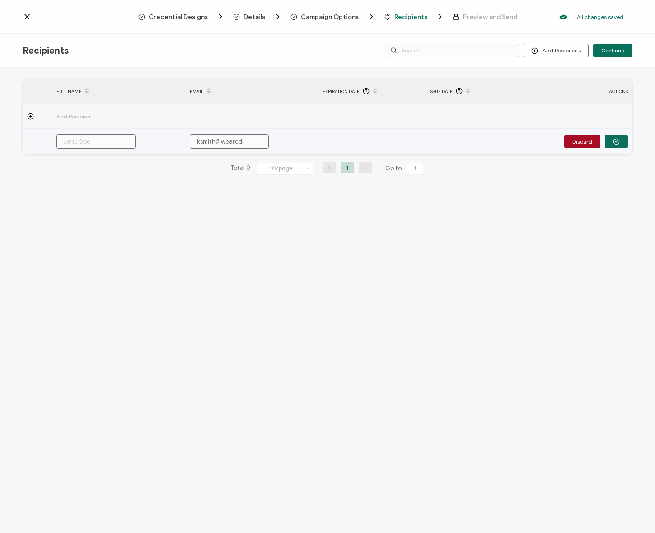
type input "ksmith@wearedia"
type input "ksmith@wearediag"
type input "ksmith@wearediagr"
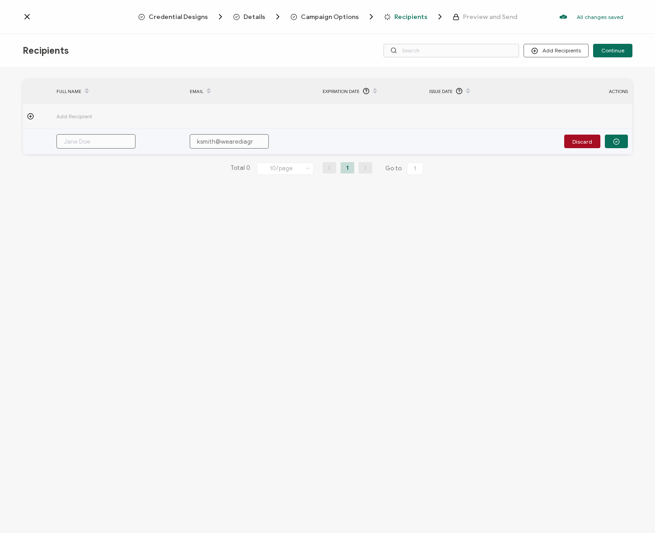
type input "ksmith@wearediagra"
type input "ksmith@wearediagram"
type input "ksmith@wearediagram."
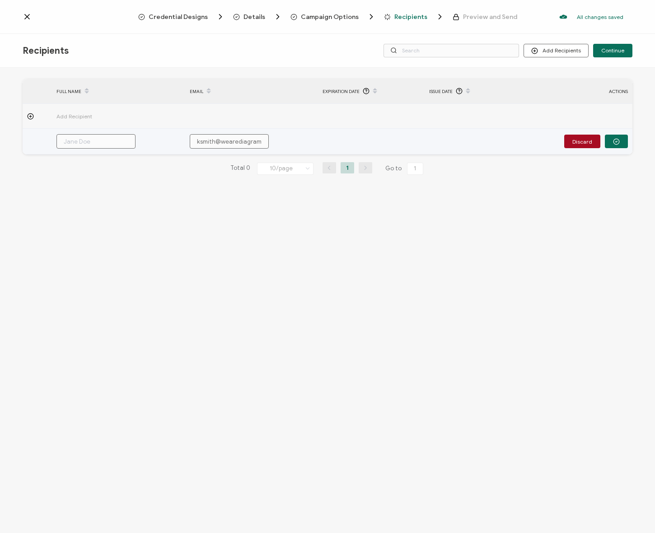
type input "ksmith@wearediagram."
type input "ksmith@wearediagram.c"
type input "ksmith@wearediagram.co"
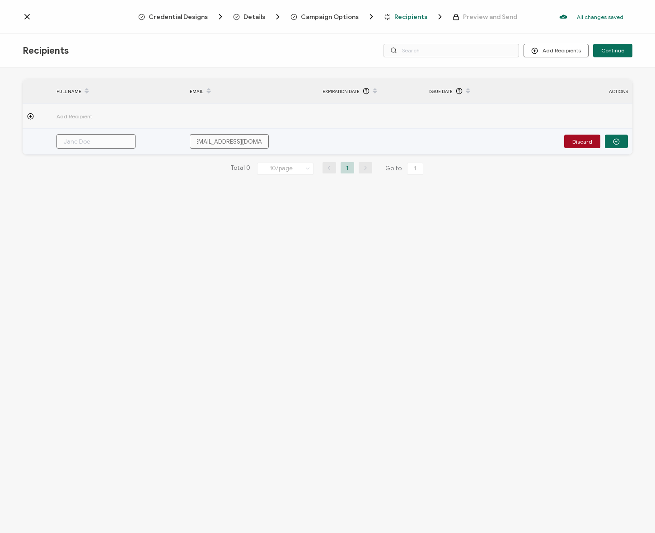
type input "ksmith@wearediagram.com"
click at [107, 147] on input "text" at bounding box center [95, 141] width 79 height 14
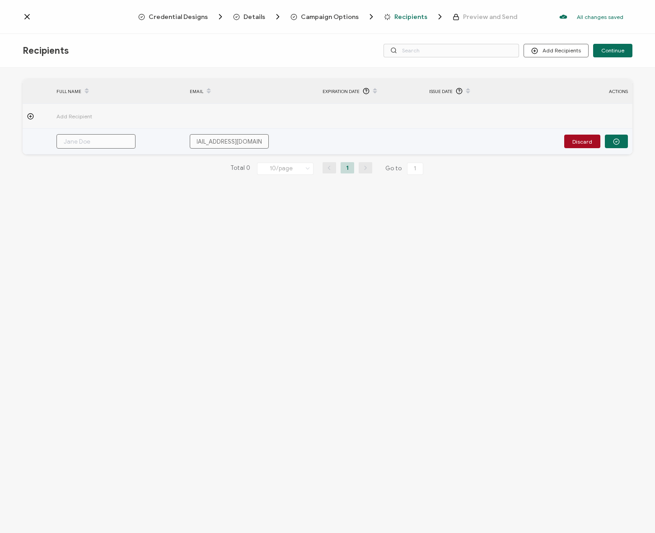
scroll to position [0, 0]
type input "K"
type input "Ke"
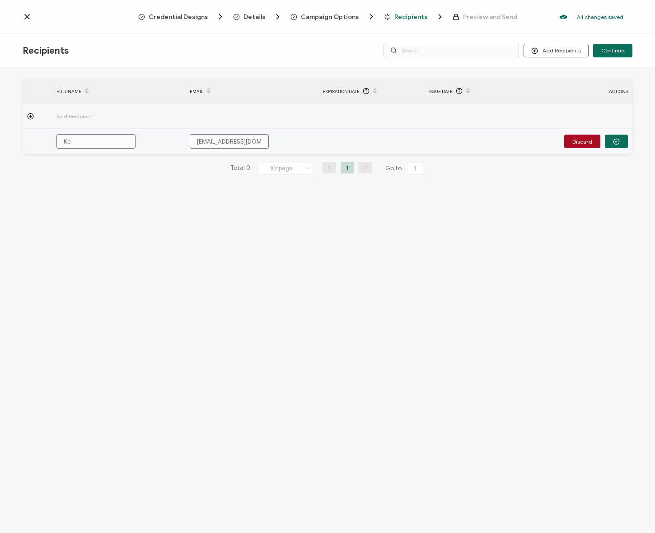
type input "Ken"
type input "Kend"
type input "Kenda"
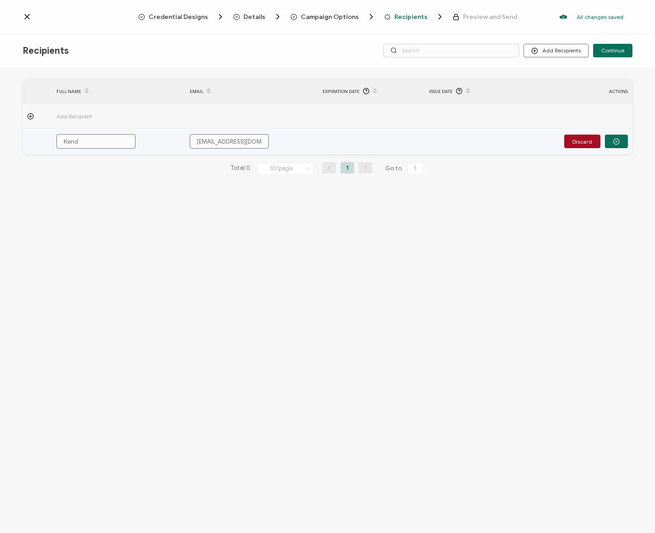
type input "Kenda"
type input "Kendal"
type input "Kendall"
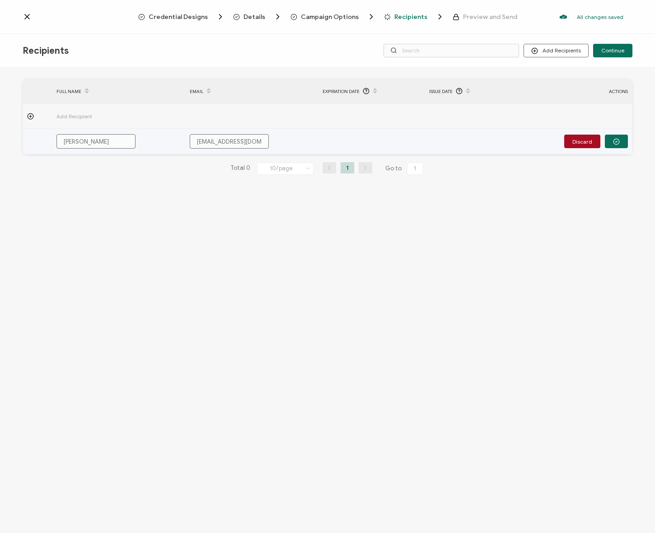
type input "Kendall"
type input "Kendall S"
type input "Kendall Sm"
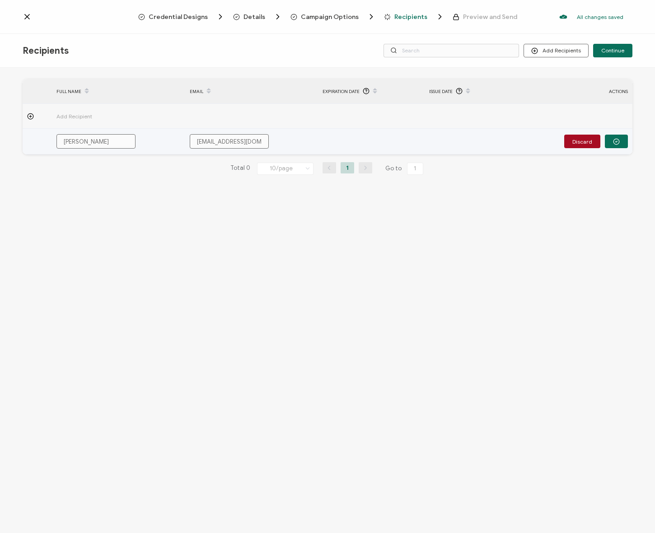
type input "Kendall Sm"
type input "Kendall Smi"
type input "Kendall Smit"
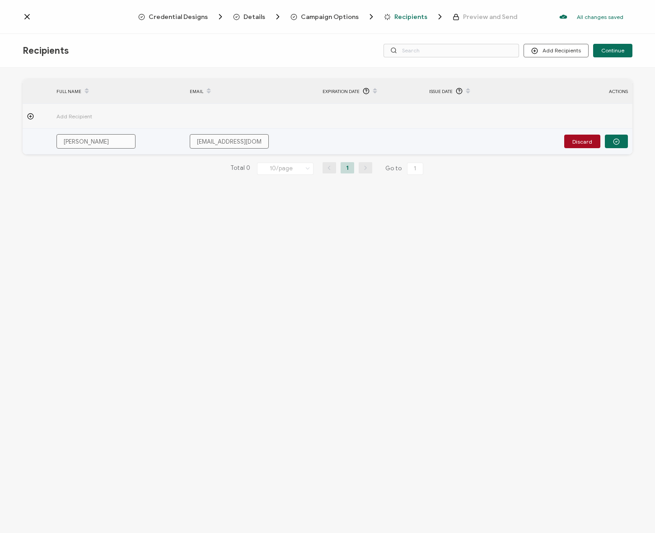
type input "Kendall Smith"
click at [612, 144] on button "button" at bounding box center [616, 142] width 23 height 14
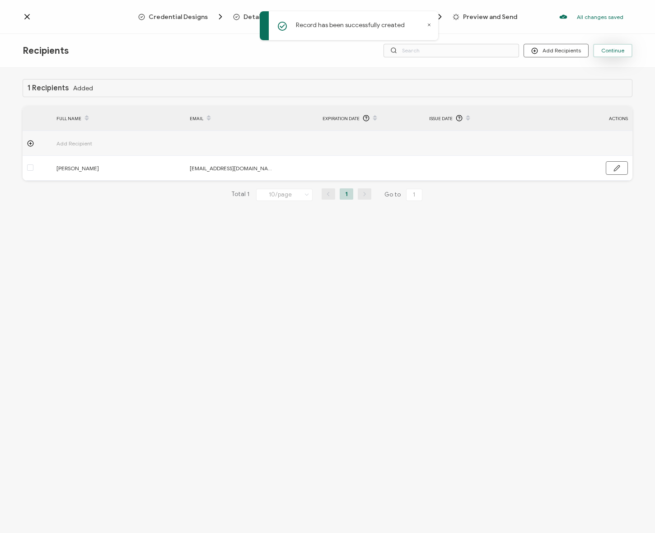
click at [621, 52] on span "Continue" at bounding box center [612, 50] width 23 height 5
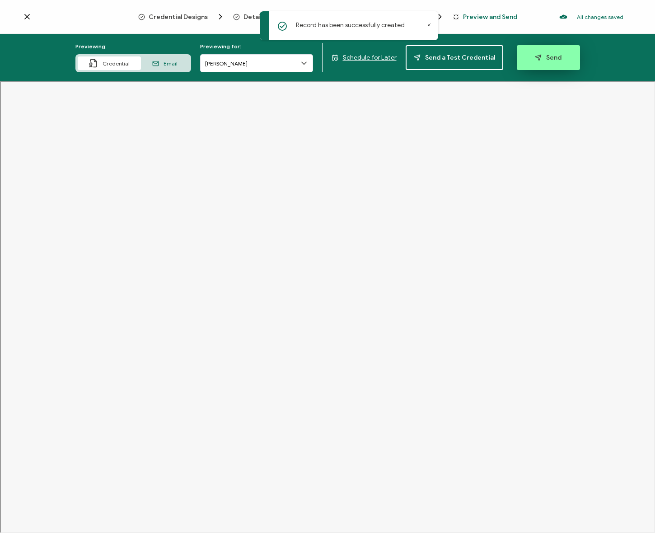
click at [561, 54] on button "Send" at bounding box center [548, 57] width 63 height 25
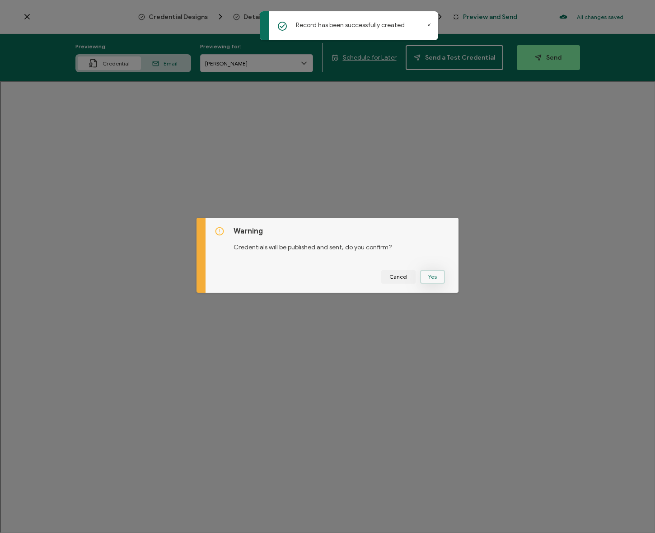
click at [437, 281] on button "Yes" at bounding box center [432, 277] width 25 height 14
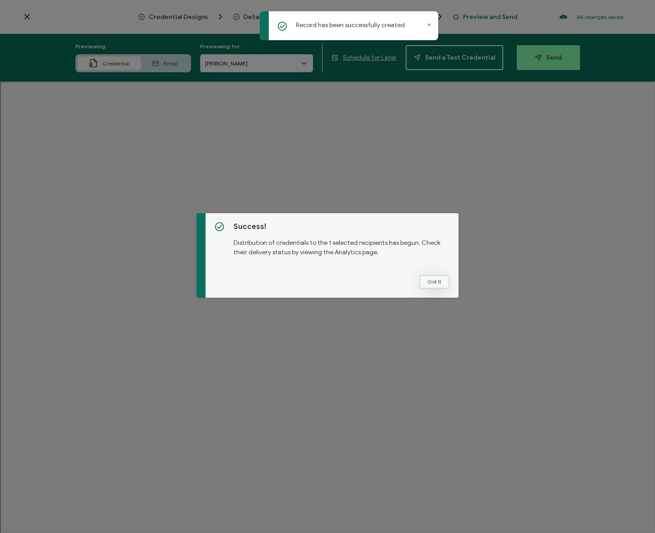
click at [429, 277] on button "Got It" at bounding box center [434, 282] width 30 height 14
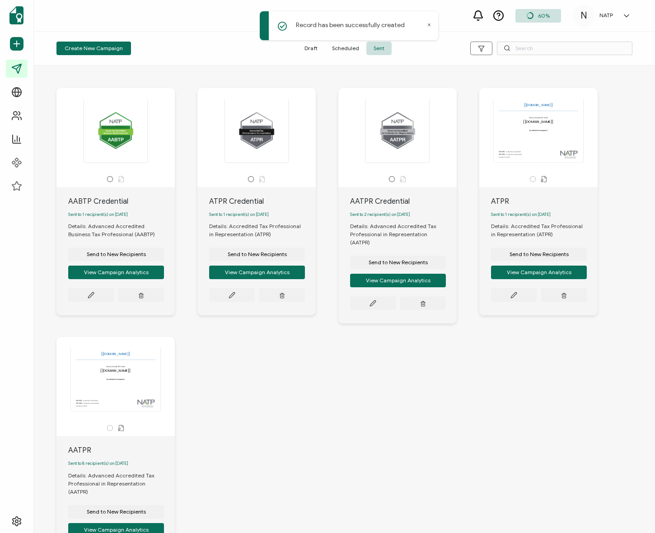
click at [298, 385] on div "AABTP Credential Sent to 1 recipient(s) on September 15, 2025 Details: Advanced…" at bounding box center [344, 337] width 594 height 535
click at [111, 260] on button "Send to New Recipients" at bounding box center [116, 255] width 96 height 14
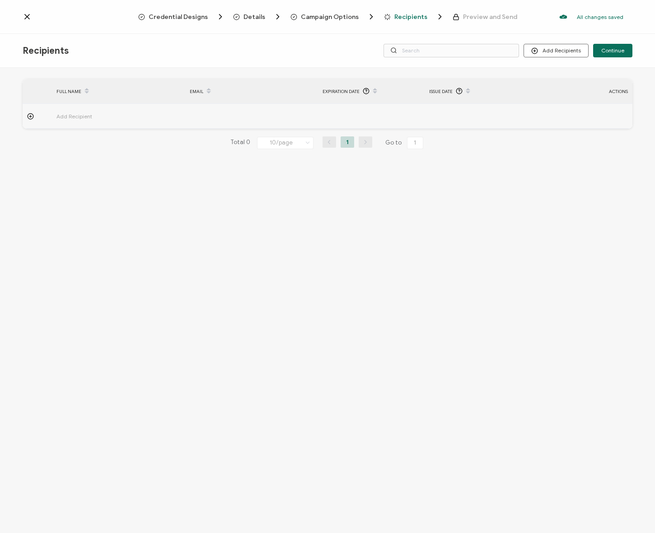
drag, startPoint x: 124, startPoint y: 32, endPoint x: 173, endPoint y: 16, distance: 50.9
click at [126, 31] on div "Credential Designs Details Campaign Options Recipients Preview and Send All cha…" at bounding box center [327, 17] width 655 height 34
click at [173, 16] on span "Credential Designs" at bounding box center [178, 17] width 59 height 7
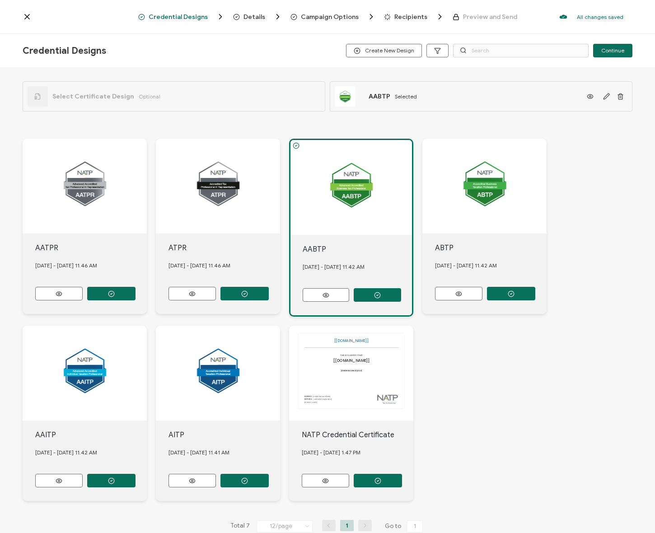
click at [108, 106] on div "Select Certificate Design Optional" at bounding box center [94, 96] width 133 height 20
click at [525, 298] on button "button" at bounding box center [511, 294] width 48 height 14
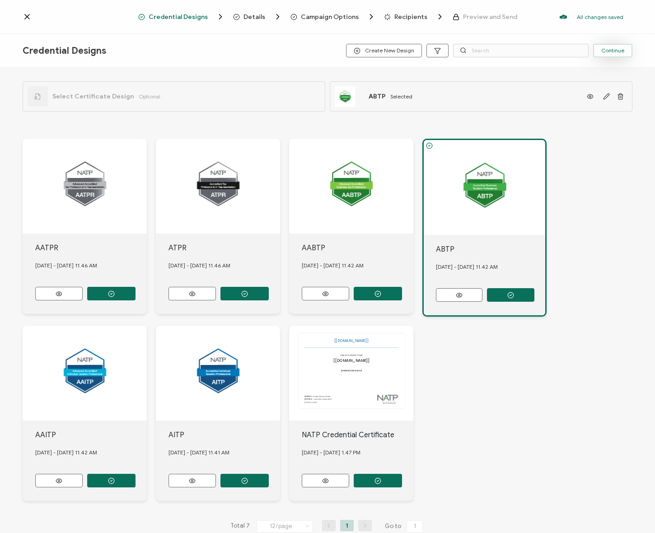
click at [621, 56] on button "Continue" at bounding box center [612, 51] width 39 height 14
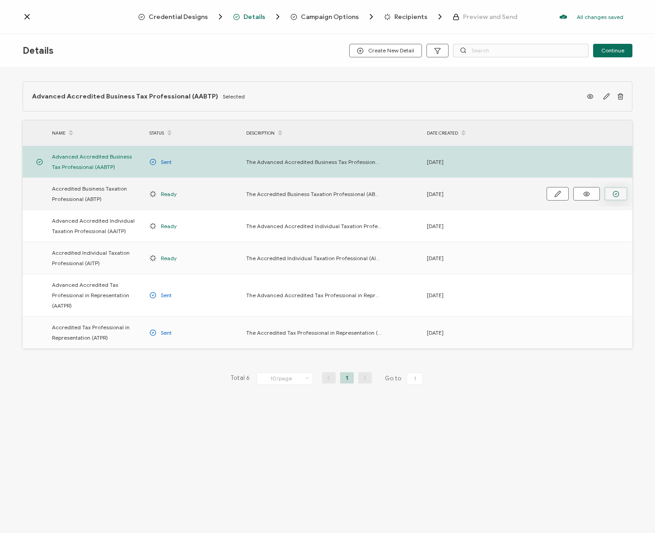
click at [610, 194] on button "button" at bounding box center [616, 194] width 23 height 14
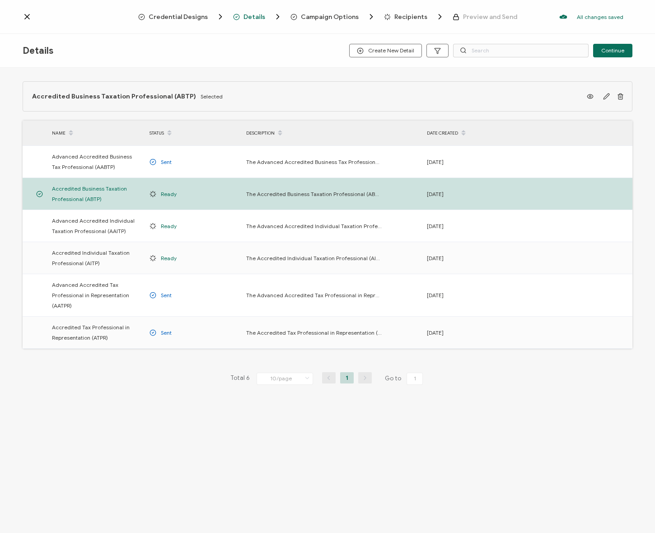
click at [318, 16] on span "Campaign Options" at bounding box center [330, 17] width 58 height 7
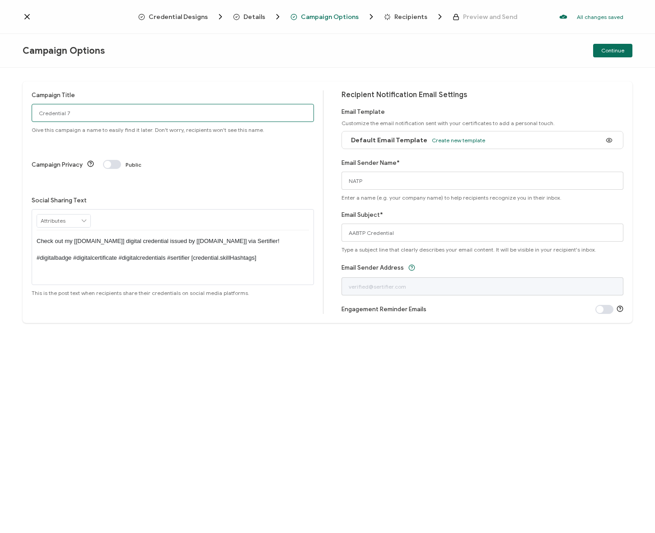
click at [115, 112] on input "Credential 7" at bounding box center [173, 113] width 282 height 18
paste input "AABTP Credential"
click at [40, 112] on input "AABTP Credential" at bounding box center [173, 113] width 282 height 18
click at [42, 112] on input "AABTP Credential" at bounding box center [173, 113] width 282 height 18
click at [89, 112] on input "ABTP Credential" at bounding box center [173, 113] width 282 height 18
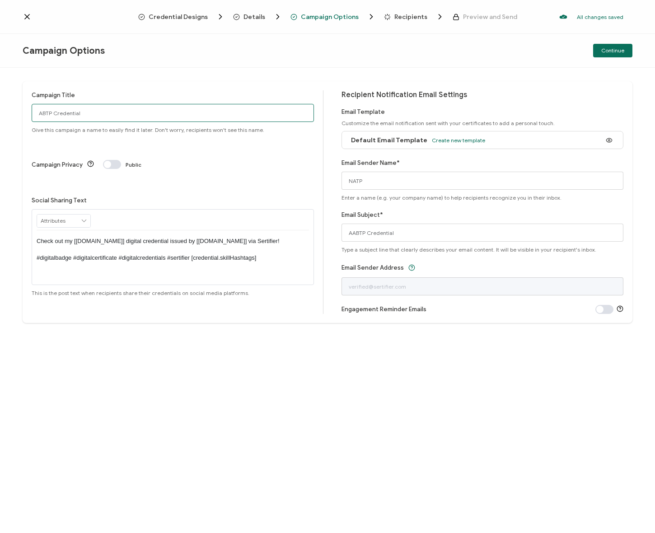
type input "ABTP Credential"
click at [465, 244] on div "Email Subject* AABTP Credential Type a subject line that clearly describes your…" at bounding box center [483, 231] width 282 height 43
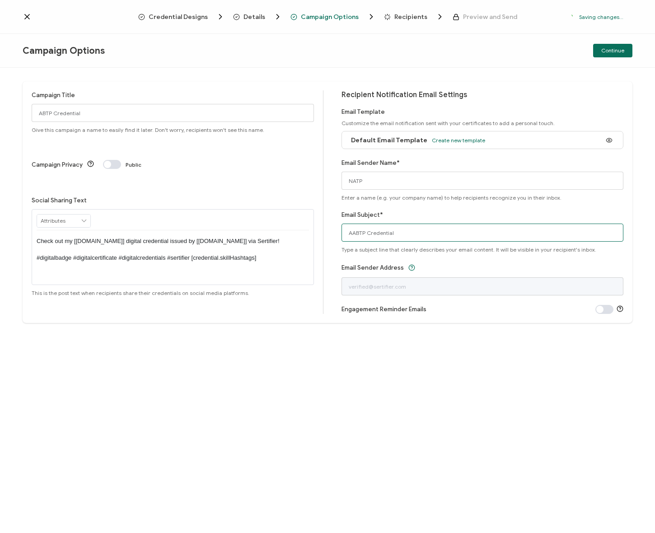
click at [455, 235] on input "AABTP Credential" at bounding box center [483, 233] width 282 height 18
paste input "text"
type input "ABTP Credential"
drag, startPoint x: 443, startPoint y: 392, endPoint x: 522, endPoint y: 274, distance: 141.7
click at [443, 392] on div "Campaign Title ABTP Credential Give this campaign a name to easily find it late…" at bounding box center [327, 300] width 655 height 465
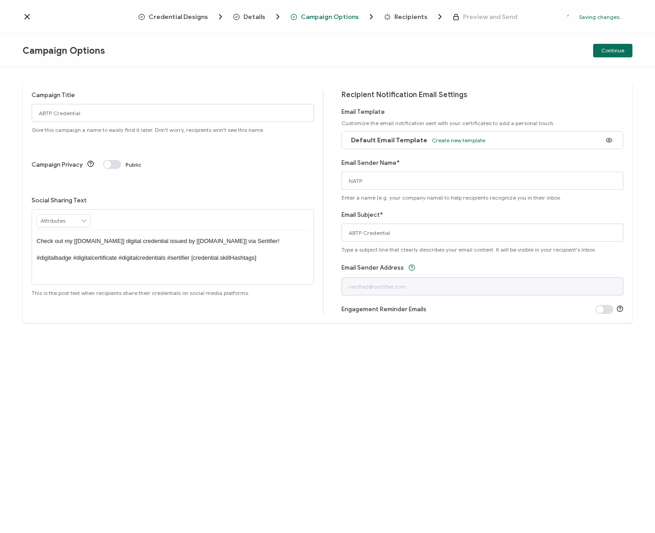
click at [619, 48] on span "Continue" at bounding box center [612, 50] width 23 height 5
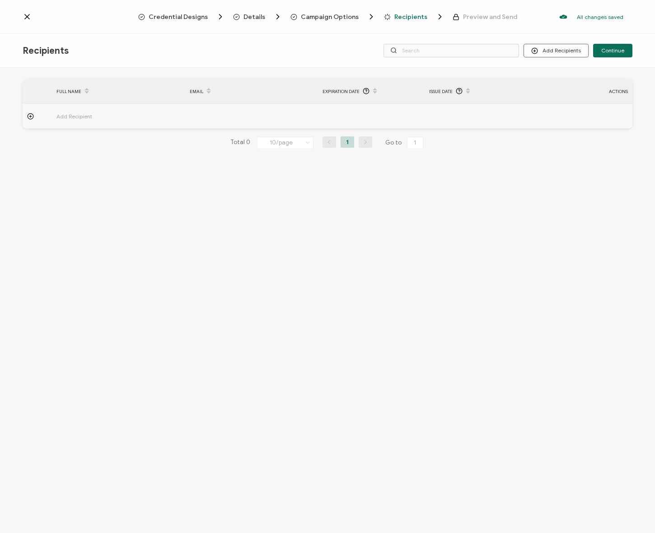
click at [552, 48] on button "Add Recipients" at bounding box center [556, 51] width 65 height 14
click at [110, 114] on span "Add Recipient" at bounding box center [99, 116] width 86 height 10
click at [221, 138] on input "text" at bounding box center [229, 141] width 79 height 14
type input "k"
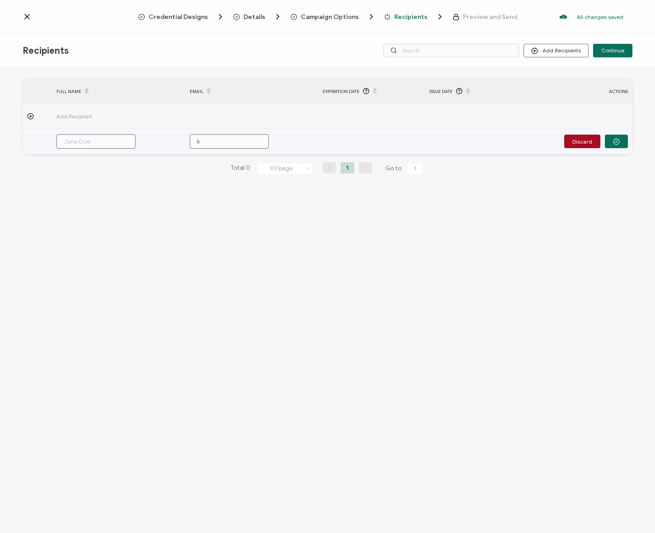
type input "ks"
type input "ksm"
type input "ksmi"
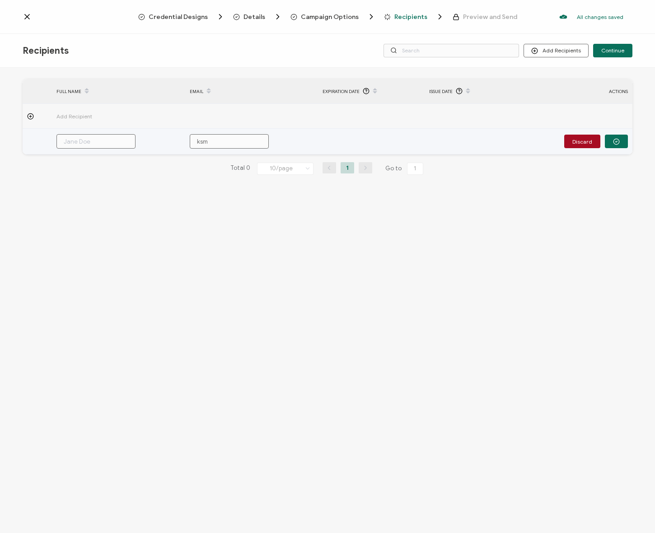
type input "ksmi"
type input "ksmit"
type input "ksmith"
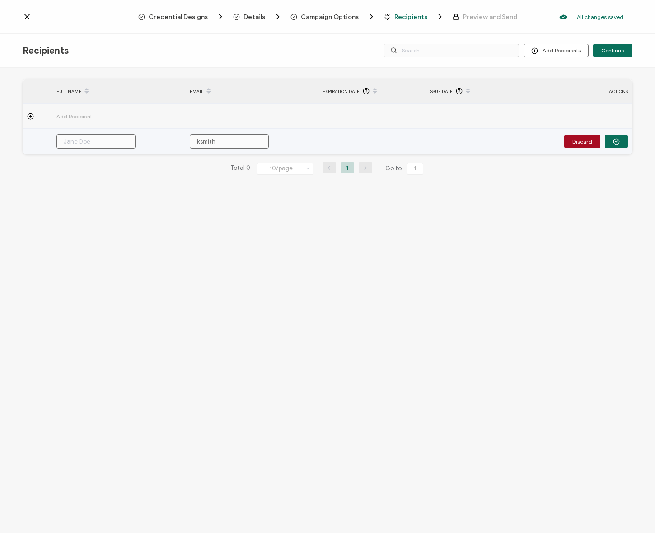
type input "ksmith@"
type input "ksmith@w"
type input "ksmith@we"
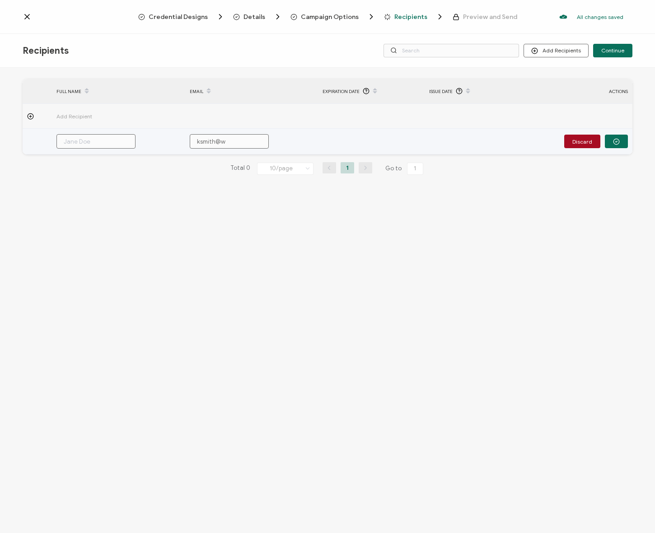
type input "ksmith@we"
click at [102, 136] on input "text" at bounding box center [95, 141] width 79 height 14
click at [620, 139] on button "button" at bounding box center [616, 142] width 23 height 14
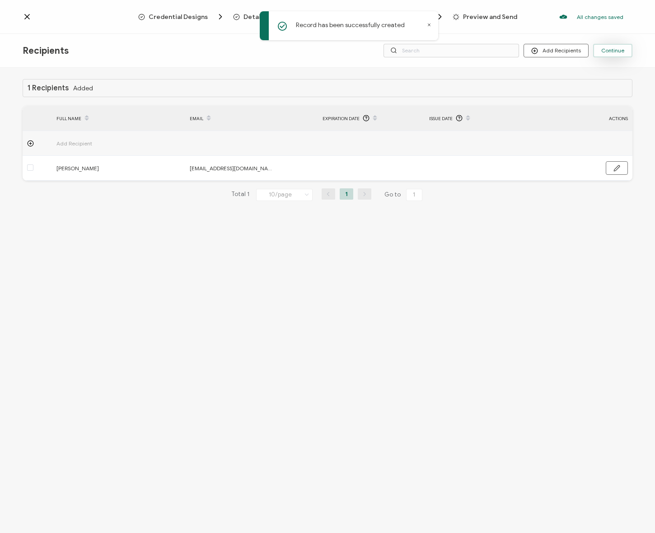
click at [605, 51] on span "Continue" at bounding box center [612, 50] width 23 height 5
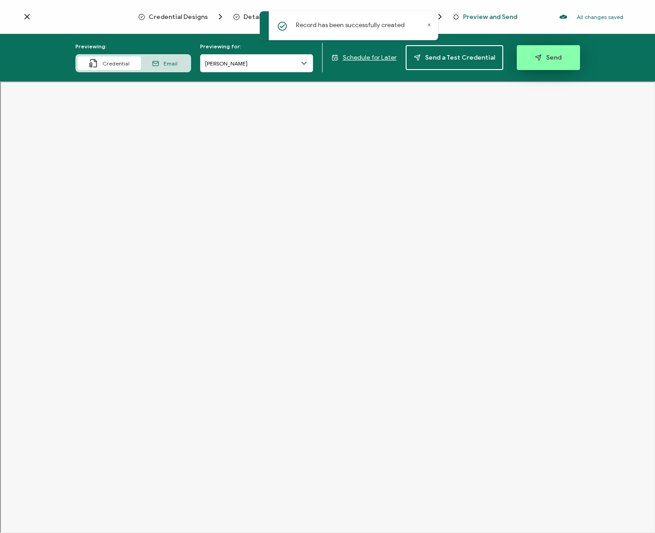
click at [537, 61] on button "Send" at bounding box center [548, 57] width 63 height 25
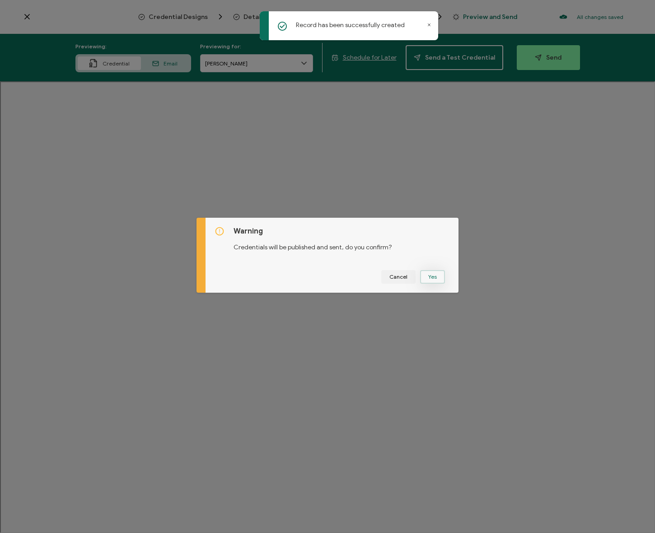
click at [430, 275] on button "Yes" at bounding box center [432, 277] width 25 height 14
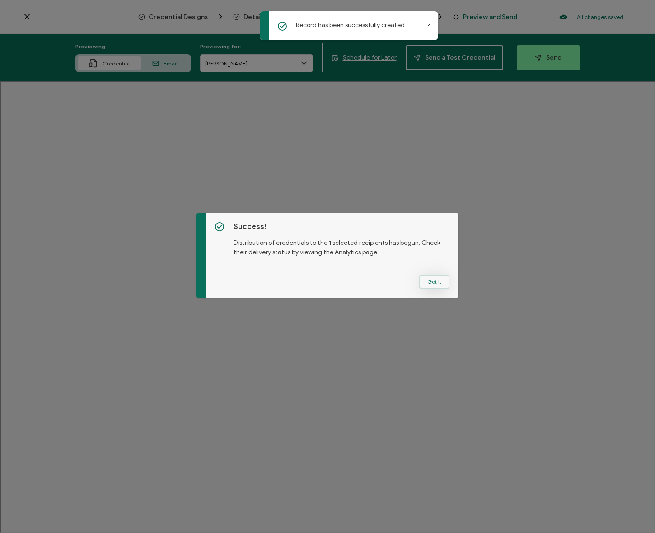
click at [433, 283] on button "Got It" at bounding box center [434, 282] width 30 height 14
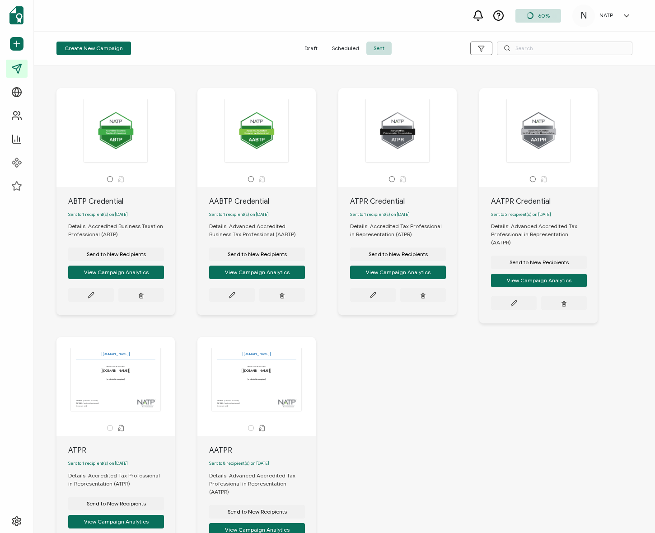
click at [442, 343] on div "ABTP Credential Sent to 1 recipient(s) on September 15, 2025 Details: Accredite…" at bounding box center [344, 337] width 594 height 535
click at [131, 260] on button "Send to New Recipients" at bounding box center [116, 255] width 96 height 14
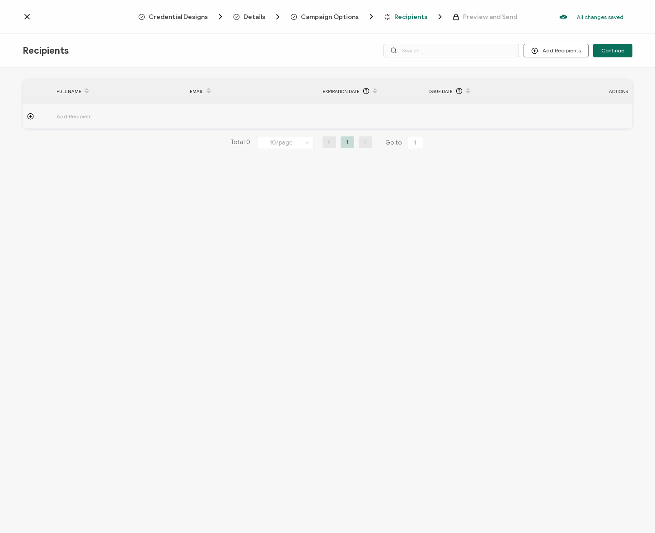
drag, startPoint x: 180, startPoint y: 21, endPoint x: 181, endPoint y: 12, distance: 8.6
click at [180, 21] on div "Credential Designs" at bounding box center [164, 16] width 52 height 9
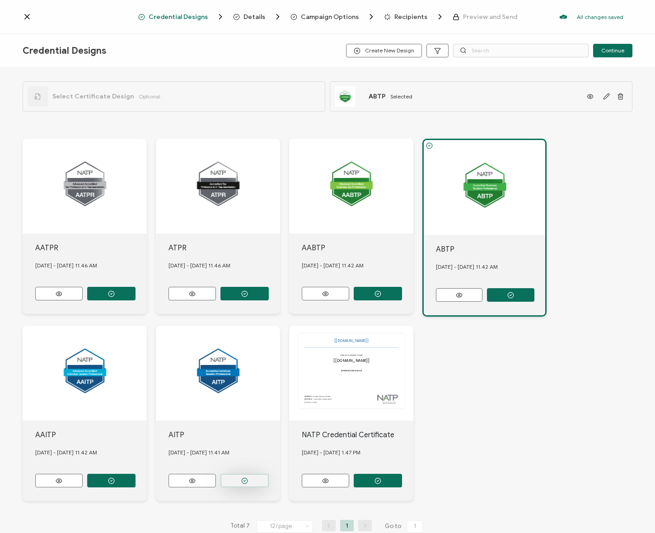
click at [243, 478] on icon "button" at bounding box center [244, 481] width 7 height 7
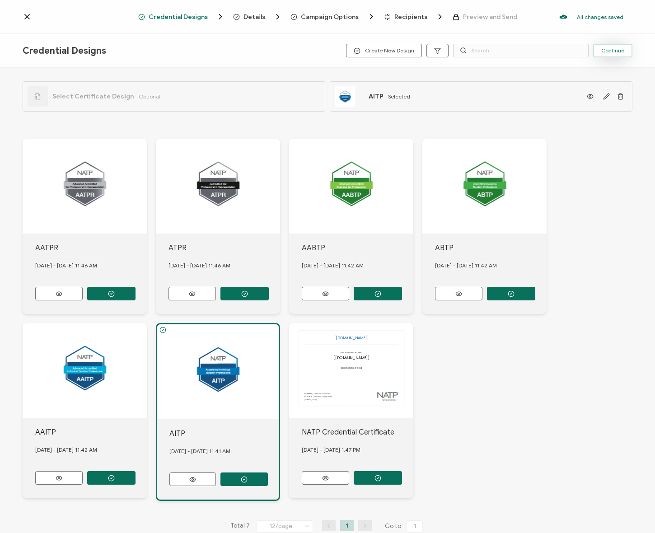
click at [615, 50] on span "Continue" at bounding box center [612, 50] width 23 height 5
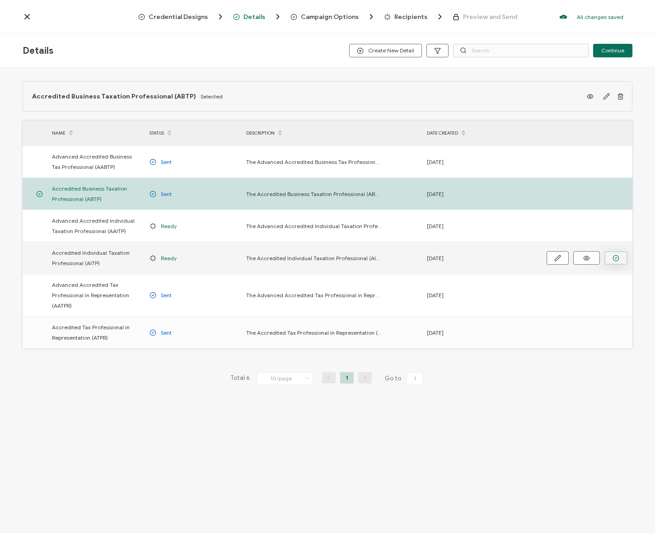
click at [611, 258] on button "button" at bounding box center [616, 258] width 23 height 14
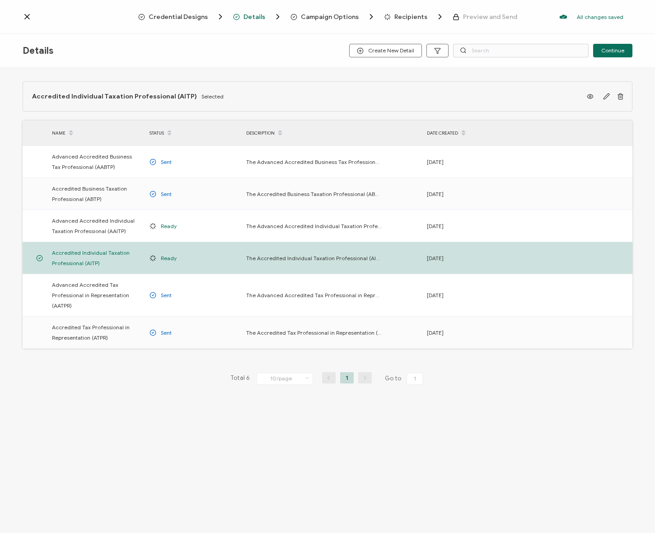
click at [325, 9] on div at bounding box center [350, 10] width 181 height 2
click at [330, 12] on div "Campaign Options" at bounding box center [316, 16] width 51 height 9
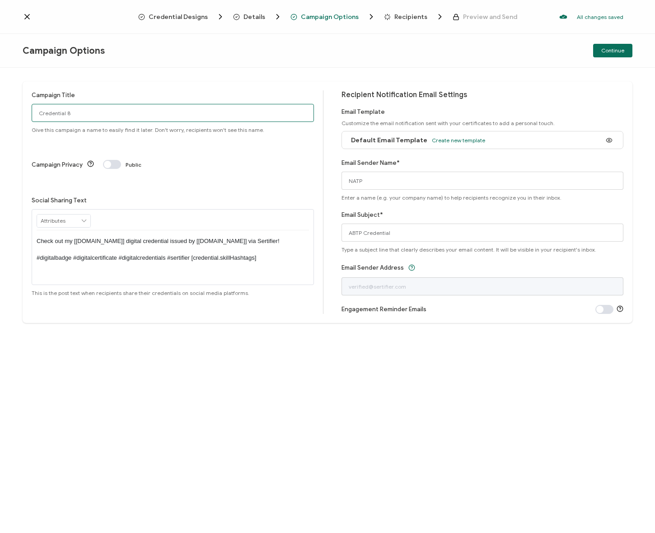
click at [102, 113] on input "Credential 8" at bounding box center [173, 113] width 282 height 18
paste input "ABTP Credential"
drag, startPoint x: 51, startPoint y: 111, endPoint x: 17, endPoint y: 110, distance: 34.4
click at [17, 110] on div "Campaign Title ABTP Credential Give this campaign a name to easily find it late…" at bounding box center [327, 300] width 655 height 465
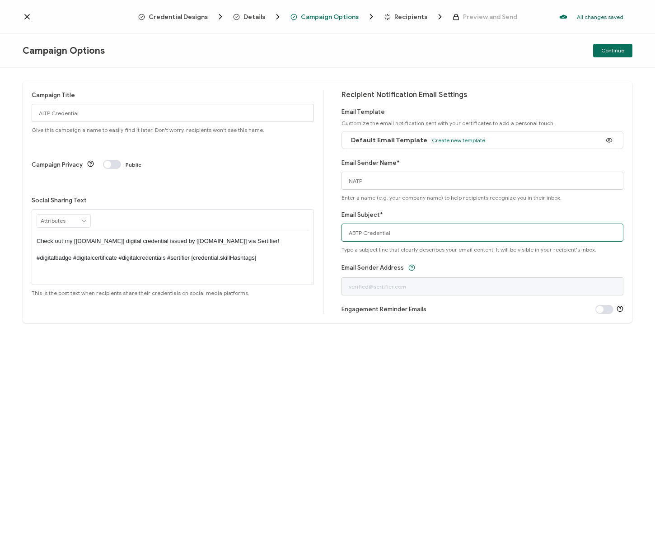
click at [437, 231] on input "ABTP Credential" at bounding box center [483, 233] width 282 height 18
paste input "I"
click at [402, 341] on div "Campaign Title AITP Credential Give this campaign a name to easily find it late…" at bounding box center [327, 300] width 655 height 465
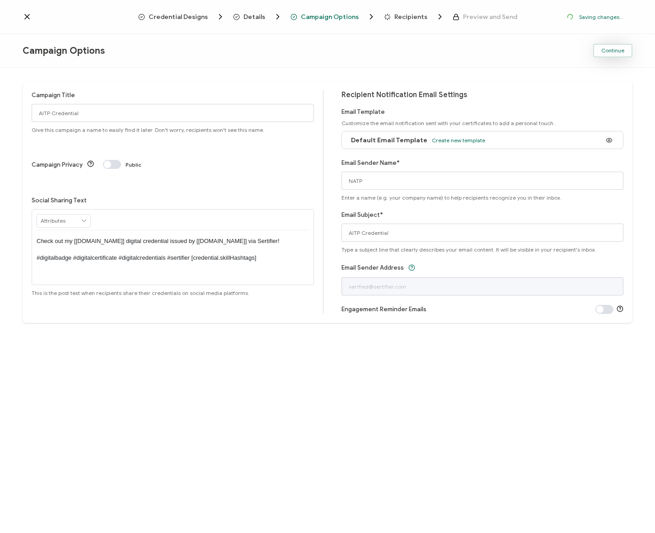
click at [616, 49] on span "Continue" at bounding box center [612, 50] width 23 height 5
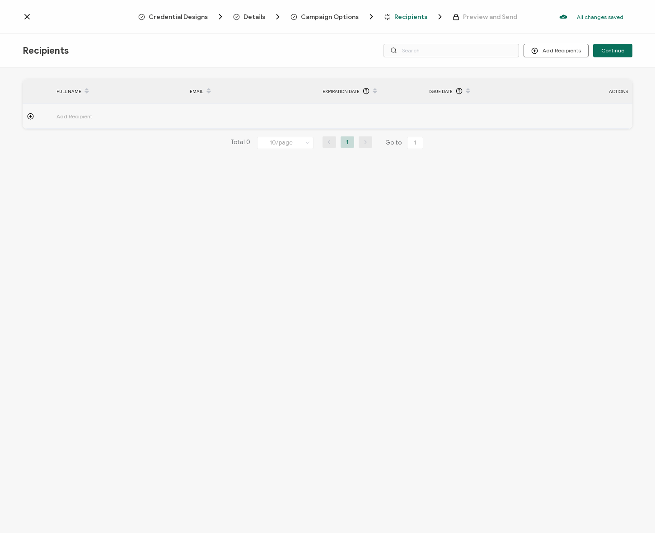
click at [537, 107] on td at bounding box center [581, 116] width 101 height 25
click at [250, 145] on input "text" at bounding box center [229, 141] width 79 height 14
click at [127, 140] on input "text" at bounding box center [95, 141] width 79 height 14
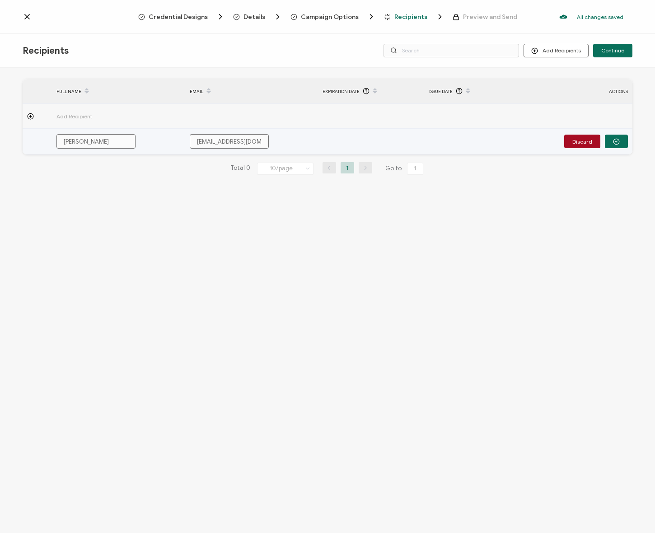
drag, startPoint x: 607, startPoint y: 143, endPoint x: 647, endPoint y: 89, distance: 67.6
click at [607, 144] on button "button" at bounding box center [616, 142] width 23 height 14
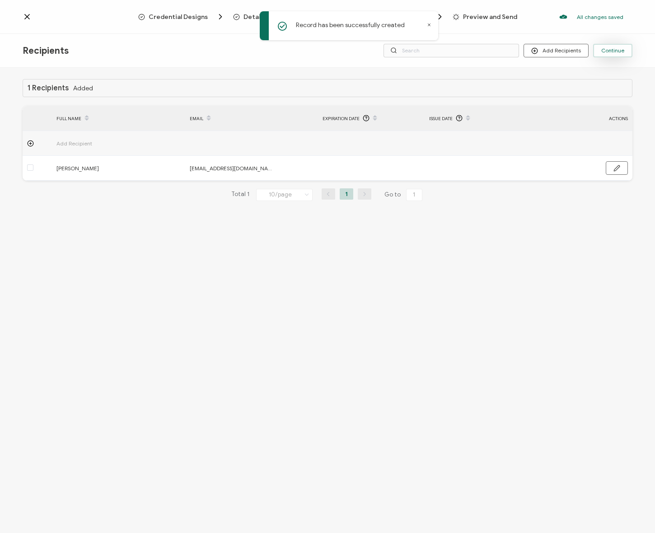
click at [612, 51] on span "Continue" at bounding box center [612, 50] width 23 height 5
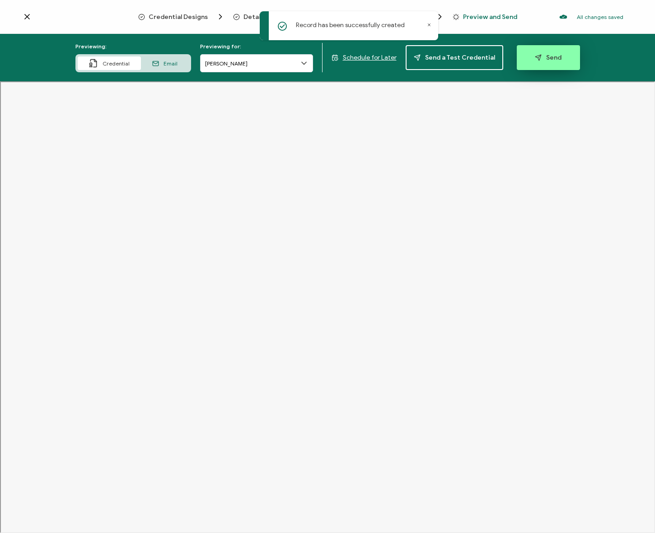
click at [539, 63] on button "Send" at bounding box center [548, 57] width 63 height 25
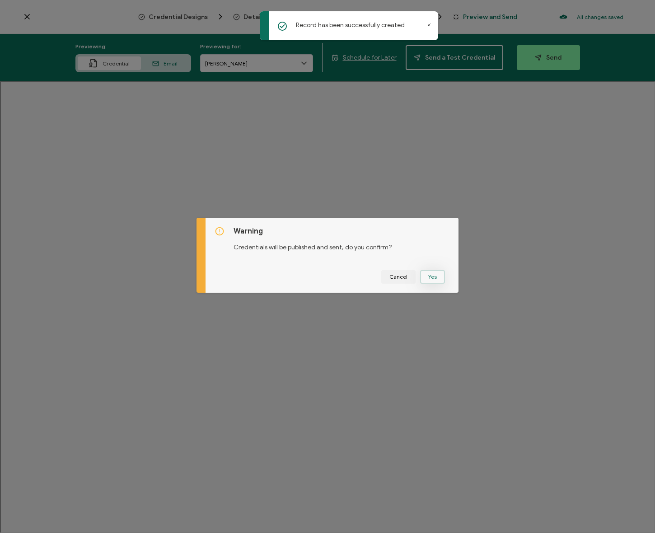
click at [437, 275] on button "Yes" at bounding box center [432, 277] width 25 height 14
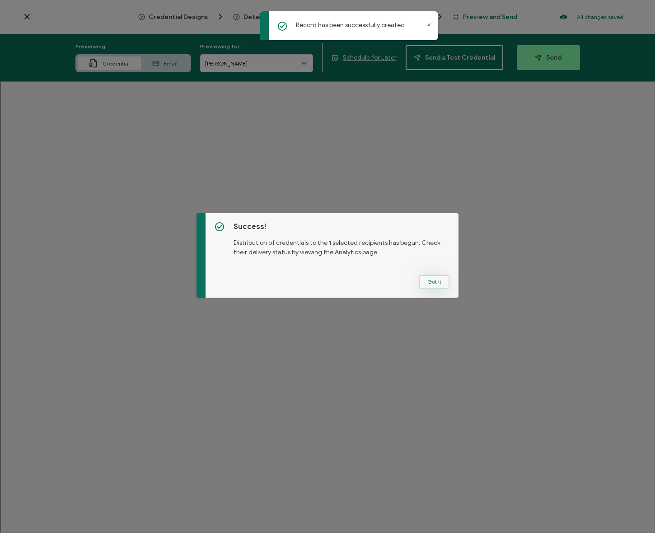
click at [437, 283] on button "Got It" at bounding box center [434, 282] width 30 height 14
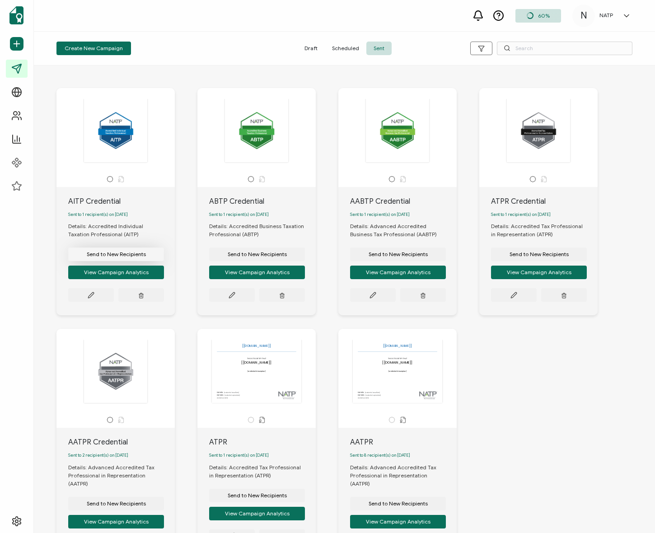
click at [119, 257] on span "Send to New Recipients" at bounding box center [116, 254] width 59 height 5
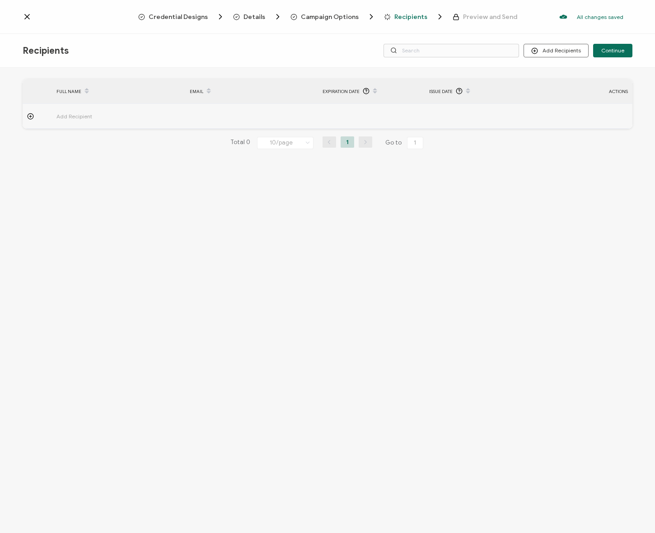
click at [187, 14] on span "Credential Designs" at bounding box center [178, 17] width 59 height 7
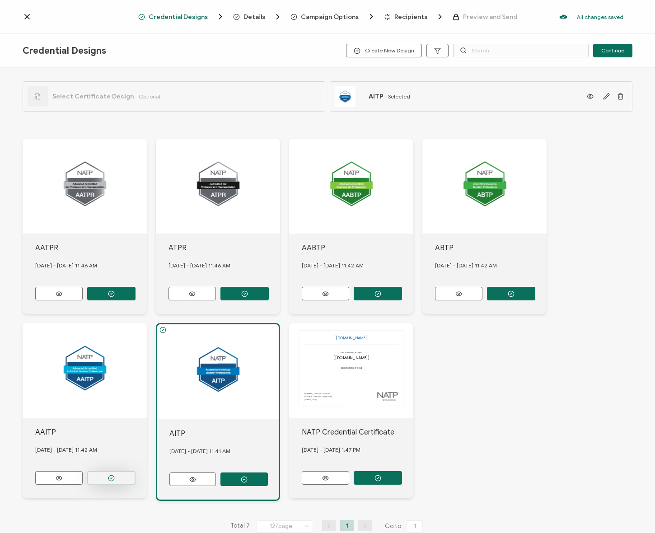
click at [103, 479] on button "button" at bounding box center [111, 478] width 48 height 14
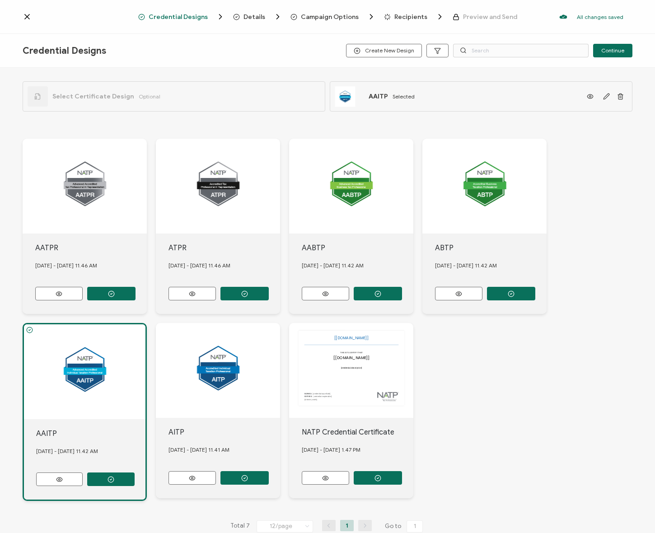
click at [256, 16] on span "Details" at bounding box center [255, 17] width 22 height 7
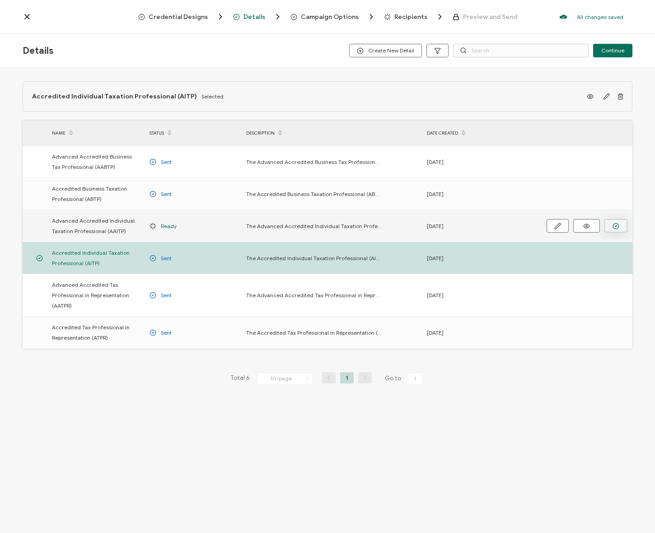
click at [614, 226] on icon "button" at bounding box center [616, 226] width 7 height 7
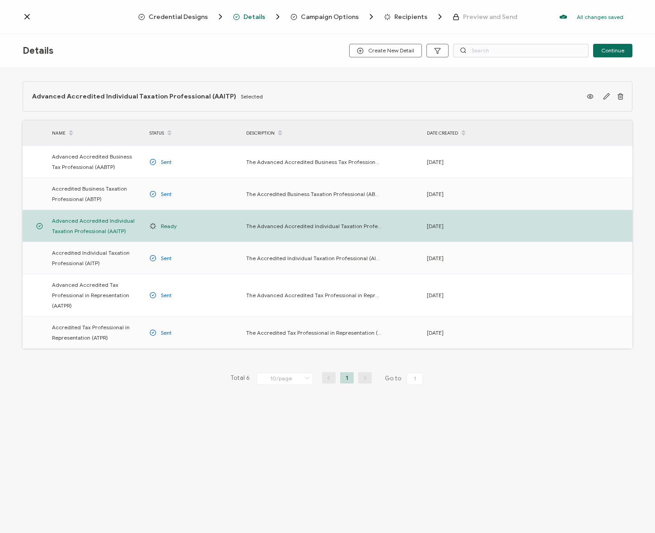
click at [306, 14] on span "Campaign Options" at bounding box center [330, 17] width 58 height 7
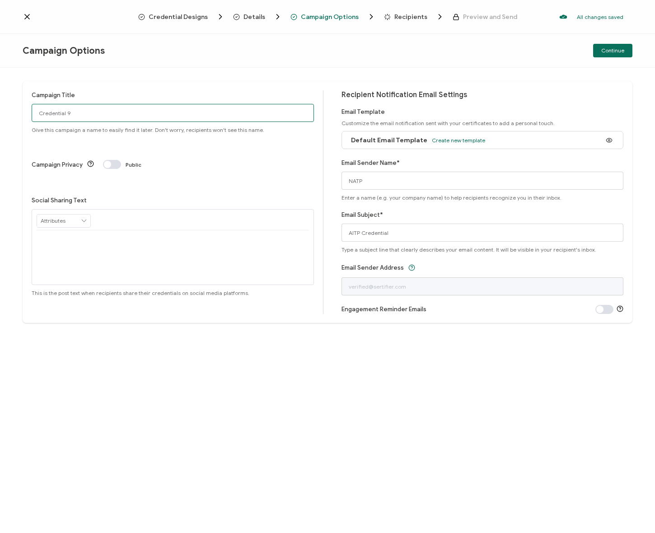
click at [124, 108] on input "Credential 9" at bounding box center [173, 113] width 282 height 18
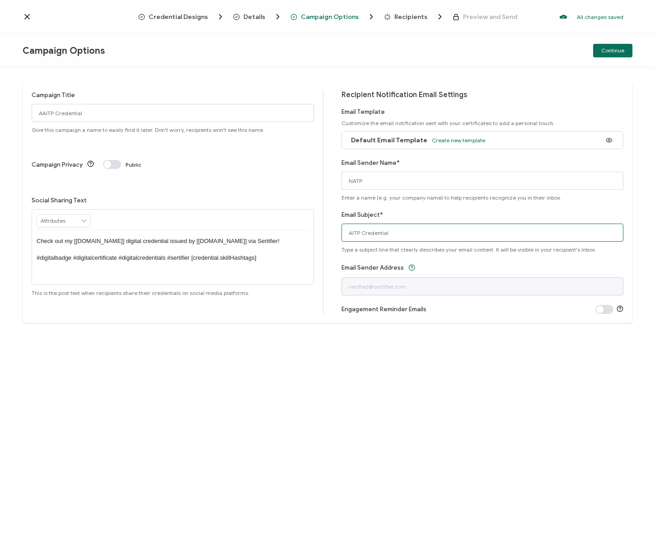
click at [409, 230] on input "AITP Credential" at bounding box center [483, 233] width 282 height 18
paste input "A"
click at [622, 46] on button "Continue" at bounding box center [612, 51] width 39 height 14
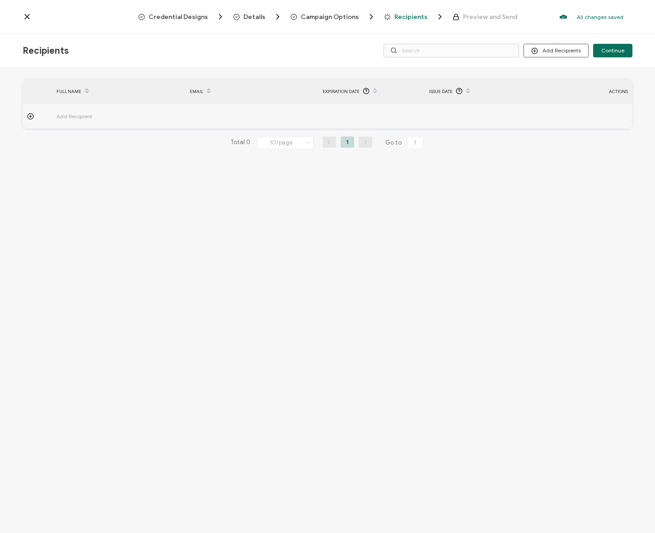
click at [570, 47] on button "Add Recipients" at bounding box center [556, 51] width 65 height 14
click at [590, 208] on div "FULL NAME EMAIL Expiration Date Issue Date ACTIONS Add Recipient FULL NAME EMAI…" at bounding box center [327, 302] width 655 height 468
click at [106, 110] on td "Add Recipient" at bounding box center [118, 116] width 133 height 25
click at [228, 136] on input "text" at bounding box center [229, 141] width 79 height 14
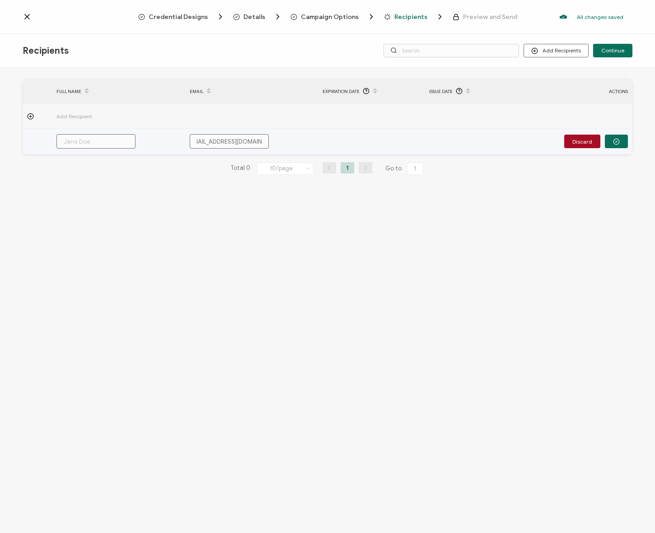
click at [100, 145] on input "text" at bounding box center [95, 141] width 79 height 14
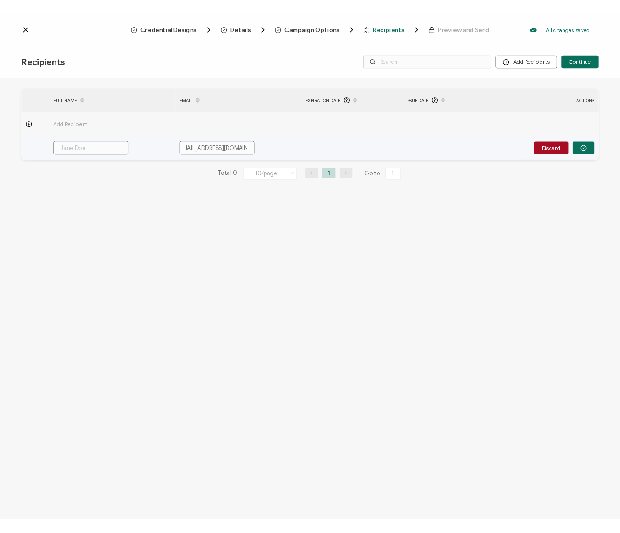
scroll to position [0, 0]
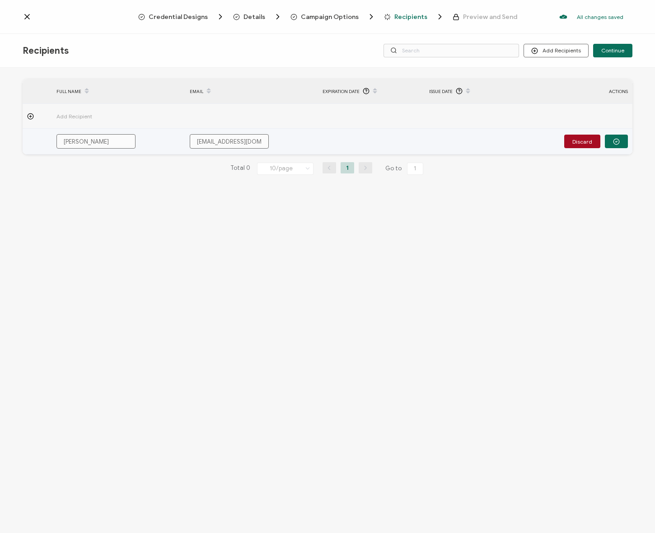
drag, startPoint x: 614, startPoint y: 146, endPoint x: 624, endPoint y: 130, distance: 19.1
click at [614, 146] on button "button" at bounding box center [616, 142] width 23 height 14
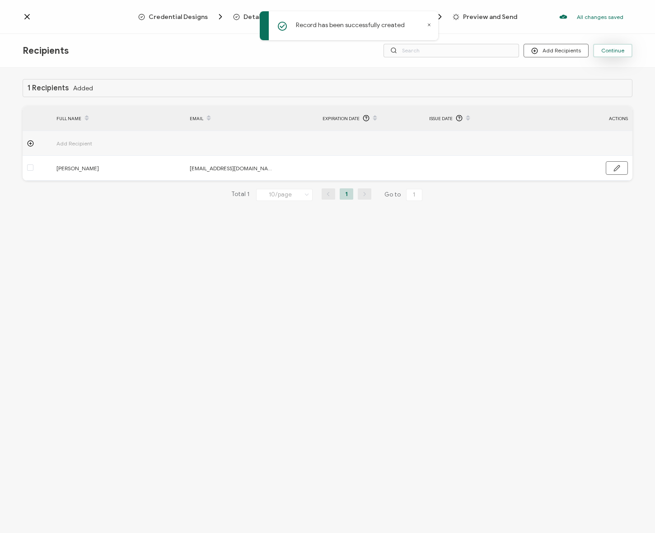
click at [611, 49] on span "Continue" at bounding box center [612, 50] width 23 height 5
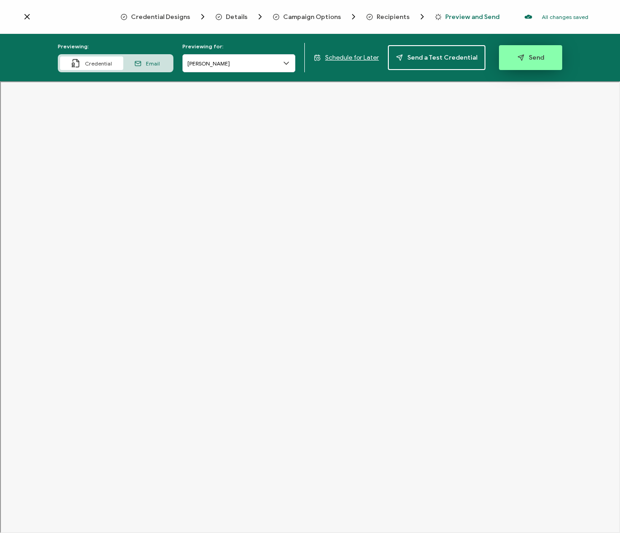
click at [533, 64] on button "Send" at bounding box center [530, 57] width 63 height 25
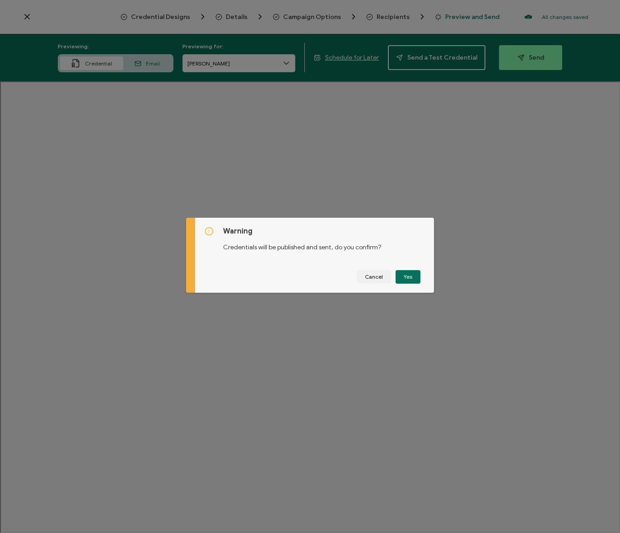
click at [418, 279] on div "Cancel Yes" at bounding box center [314, 277] width 221 height 14
click at [416, 277] on button "Yes" at bounding box center [408, 277] width 25 height 14
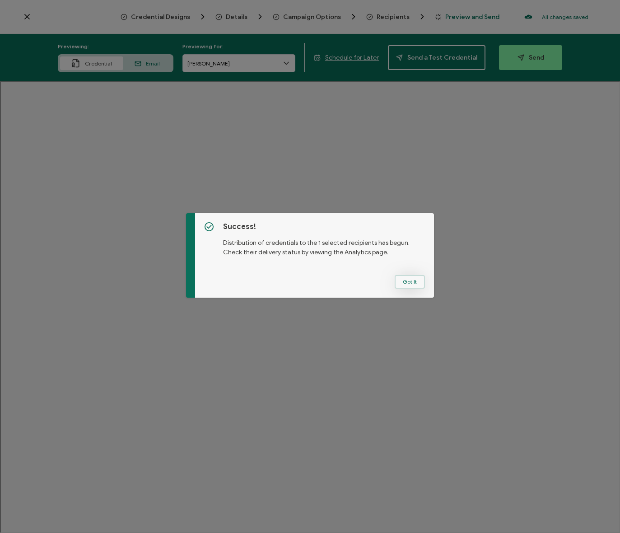
click at [413, 277] on button "Got It" at bounding box center [410, 282] width 30 height 14
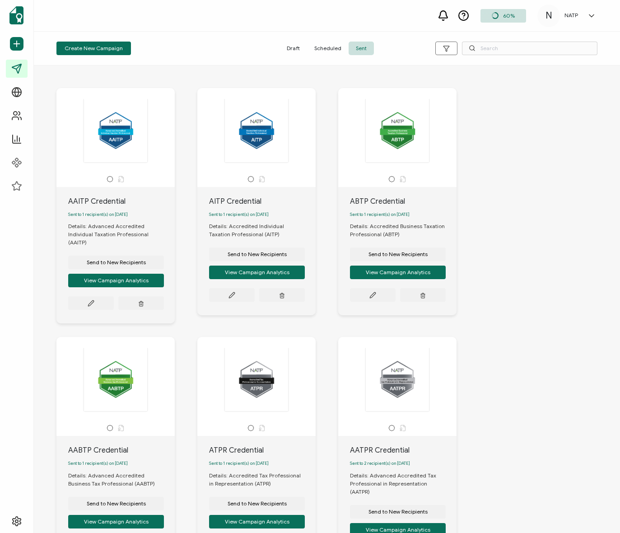
click at [131, 128] on div at bounding box center [115, 131] width 95 height 64
click at [108, 142] on div at bounding box center [115, 131] width 95 height 64
click at [319, 69] on div at bounding box center [326, 68] width 559 height 5
click at [528, 162] on div "AAITP Credential Sent to 1 recipient(s) on [DATE] Details: Advanced Accredited …" at bounding box center [326, 462] width 559 height 784
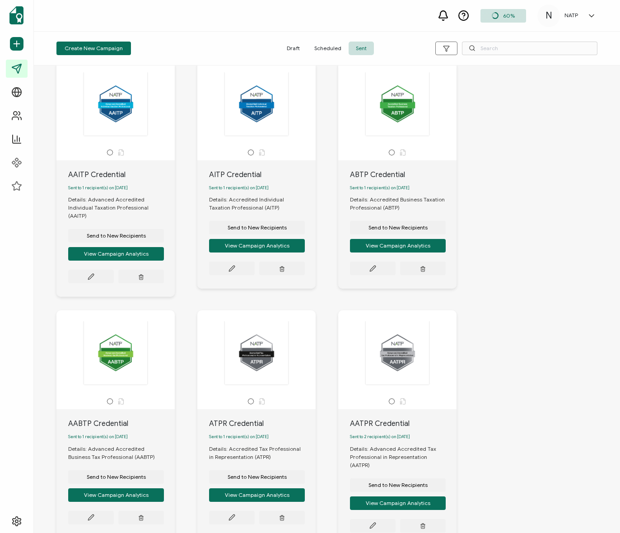
scroll to position [28, 0]
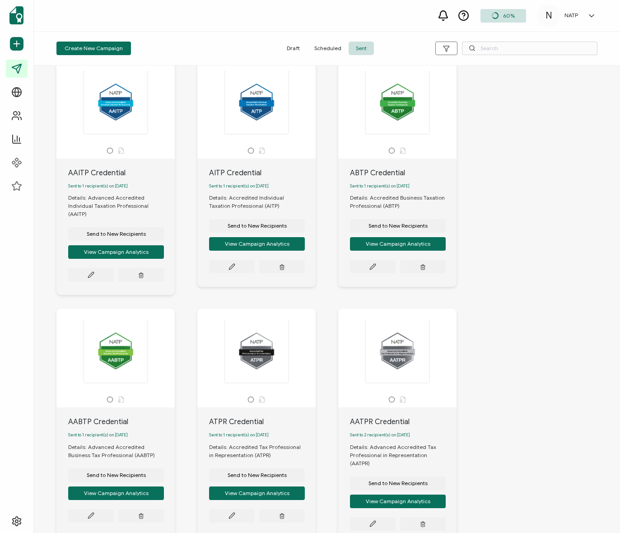
click at [492, 157] on div "AAITP Credential Sent to 1 recipient(s) on [DATE] Details: Advanced Accredited …" at bounding box center [326, 434] width 559 height 784
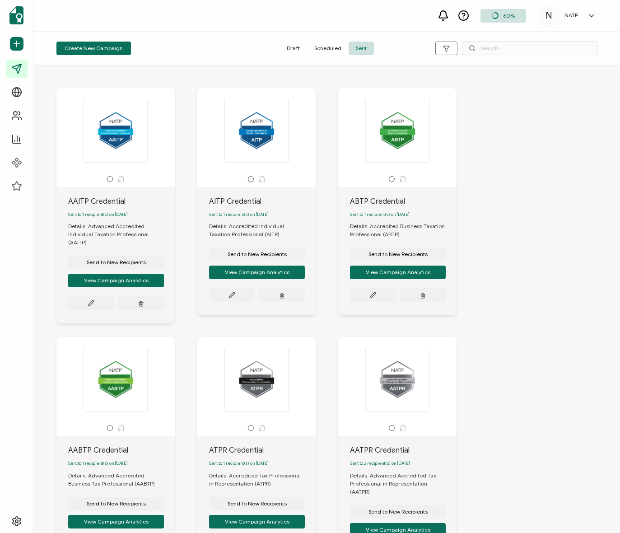
click at [492, 157] on div "AAITP Credential Sent to 1 recipient(s) on [DATE] Details: Advanced Accredited …" at bounding box center [326, 462] width 559 height 784
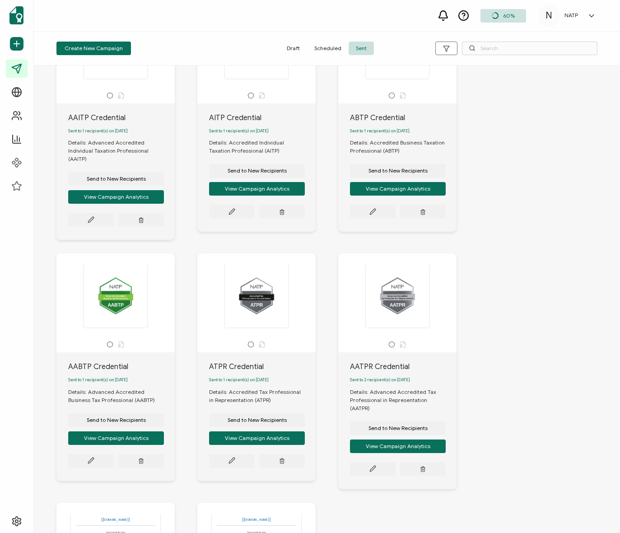
scroll to position [83, 0]
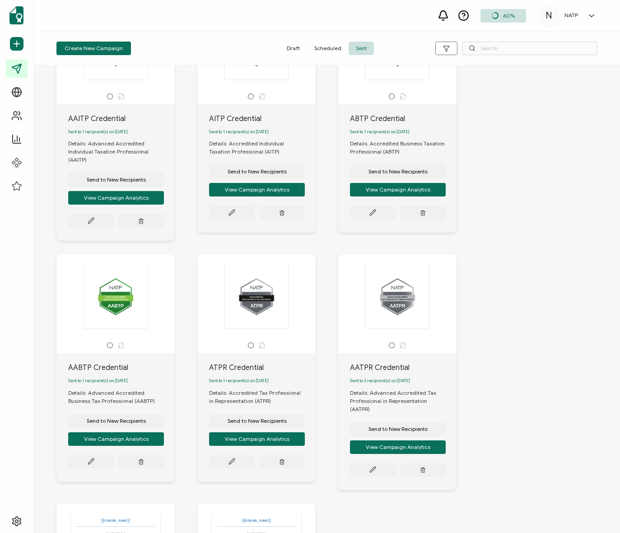
click at [473, 378] on div "AATPR Credential Sent to 2 recipient(s) on September 15, 2025 Details: Advanced…" at bounding box center [408, 371] width 141 height 235
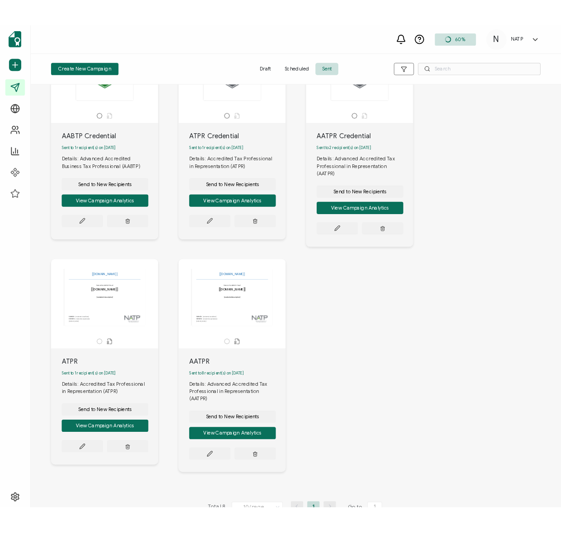
scroll to position [0, 0]
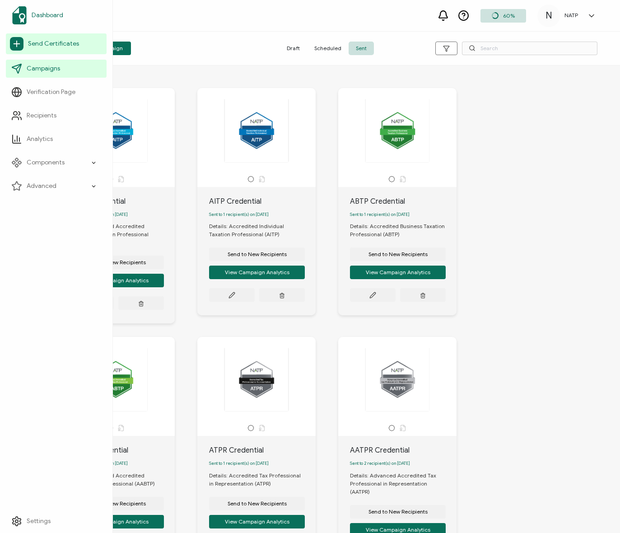
click at [43, 7] on link "Dashboard" at bounding box center [56, 15] width 101 height 25
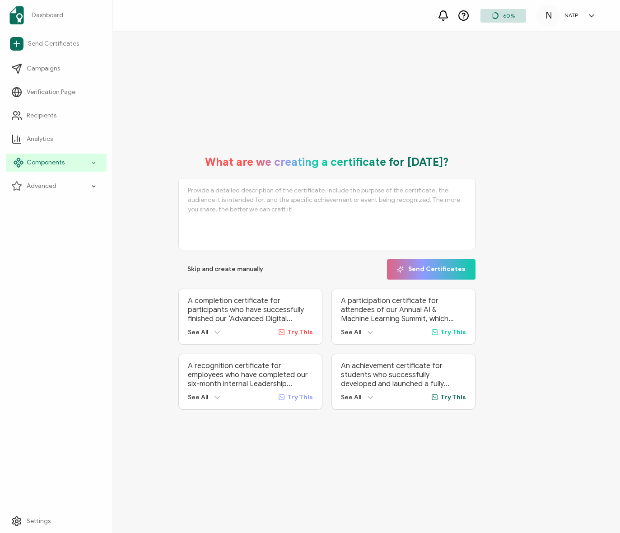
click at [38, 160] on span "Components" at bounding box center [46, 162] width 38 height 9
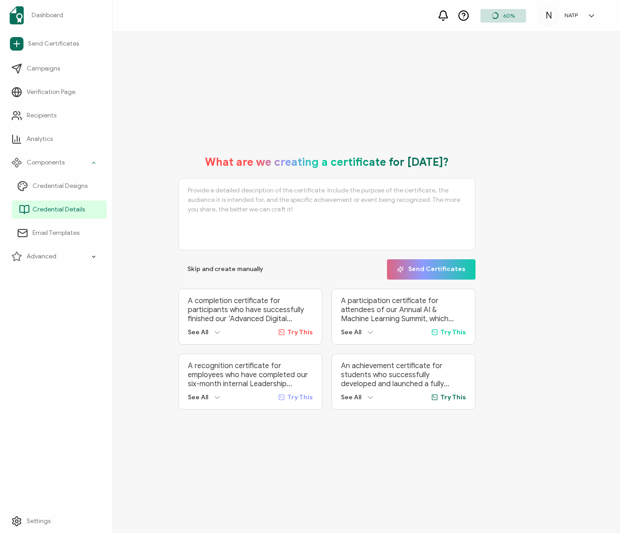
click at [51, 207] on span "Credential Details" at bounding box center [59, 209] width 52 height 9
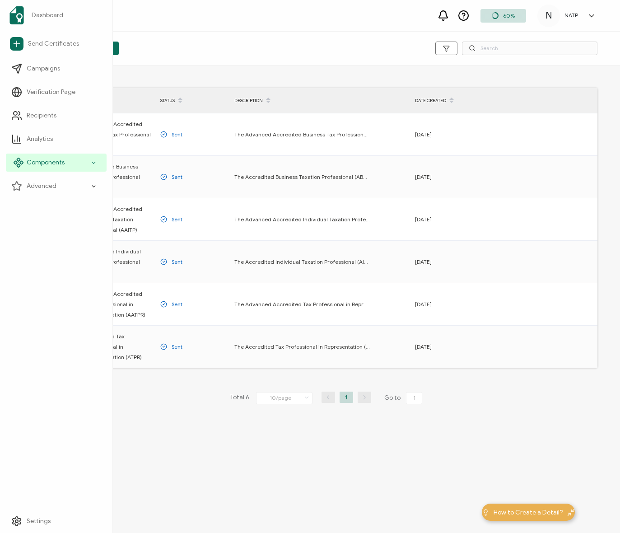
click at [50, 160] on span "Components" at bounding box center [46, 162] width 38 height 9
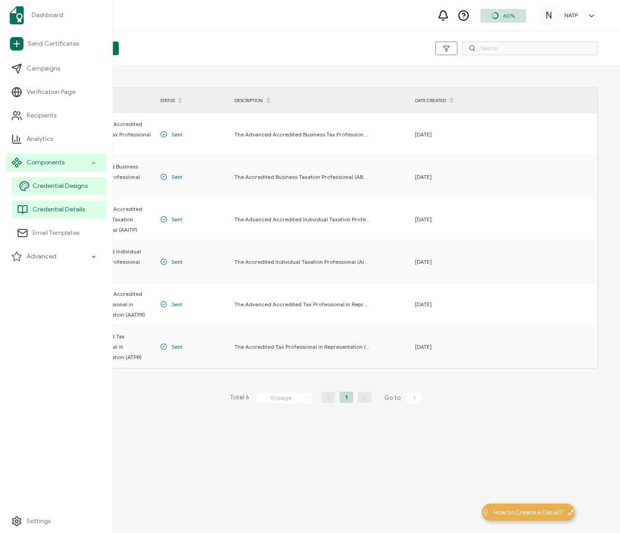
click at [49, 183] on span "Credential Designs" at bounding box center [60, 186] width 55 height 9
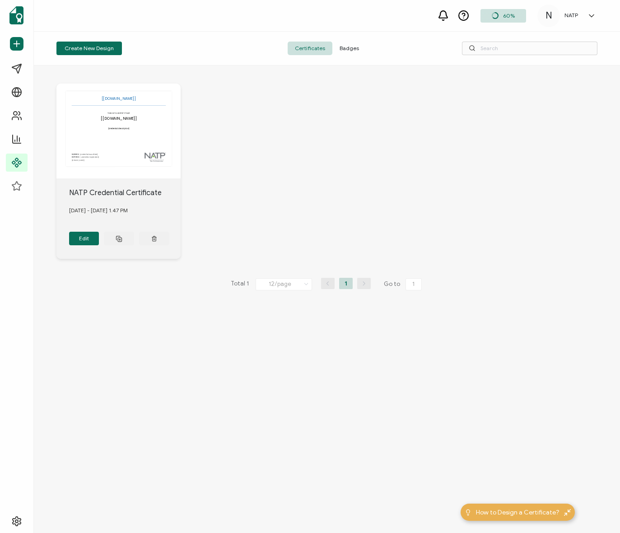
click at [332, 41] on div "Create New Design Certificates Badges" at bounding box center [327, 49] width 587 height 34
click at [351, 47] on span "Badges" at bounding box center [350, 49] width 34 height 14
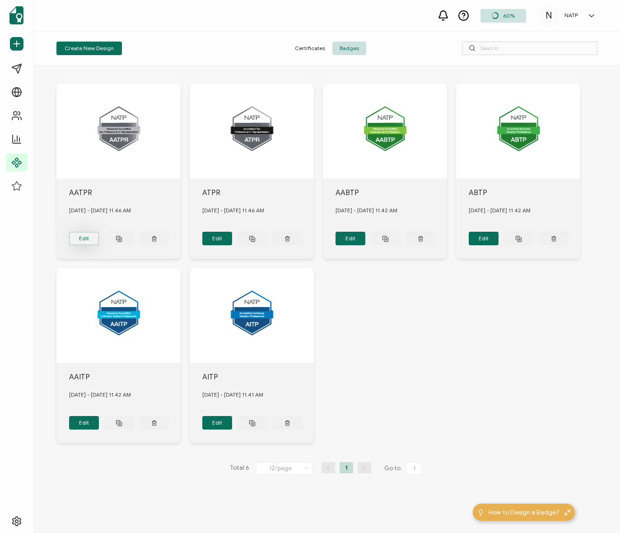
click at [89, 236] on button "Edit" at bounding box center [84, 239] width 30 height 14
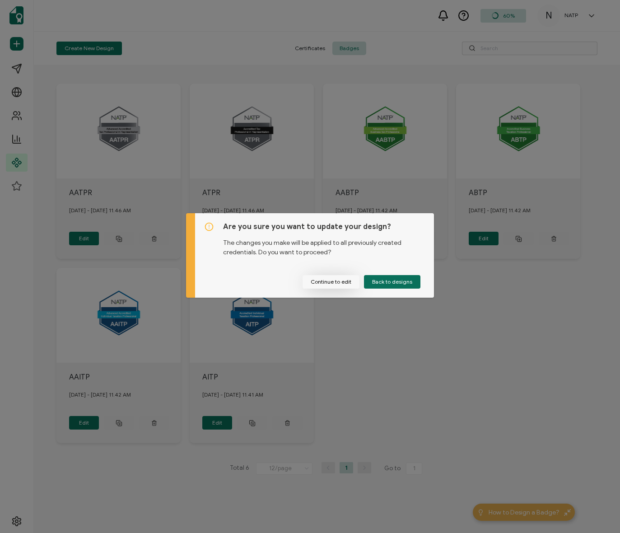
click at [333, 284] on button "Continue to edit" at bounding box center [331, 282] width 57 height 14
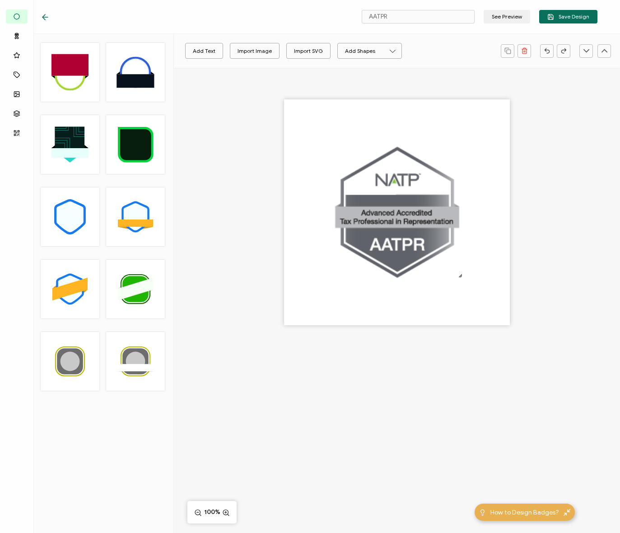
click at [92, 17] on div at bounding box center [120, 16] width 159 height 9
click at [52, 13] on div at bounding box center [48, 16] width 14 height 9
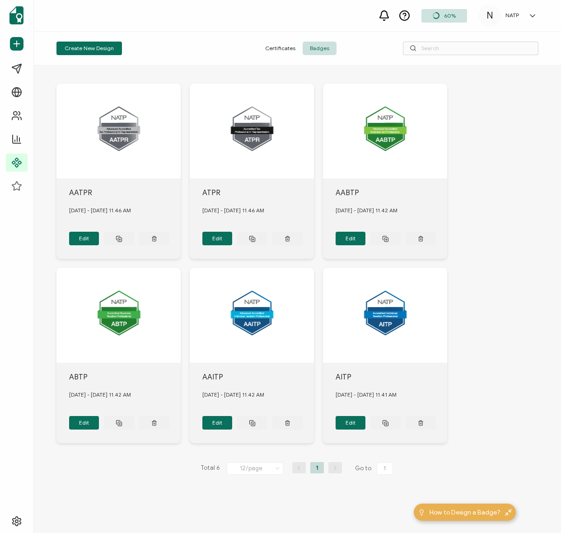
click at [193, 68] on div "AATPR September 15, 2025 - Monday 11.46 AM Edit ATPR September 15, 2025 - Monda…" at bounding box center [297, 264] width 482 height 396
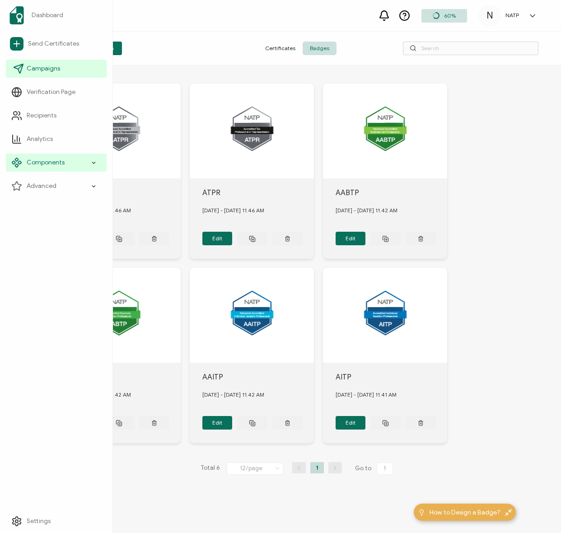
click at [58, 71] on span "Campaigns" at bounding box center [43, 68] width 33 height 9
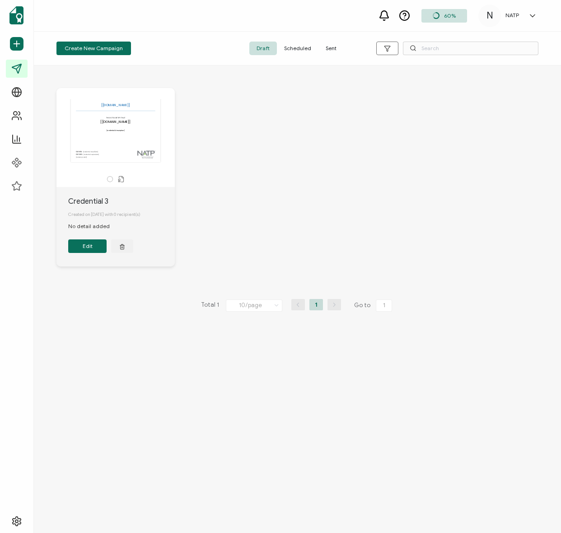
click at [337, 45] on span "Sent" at bounding box center [331, 49] width 25 height 14
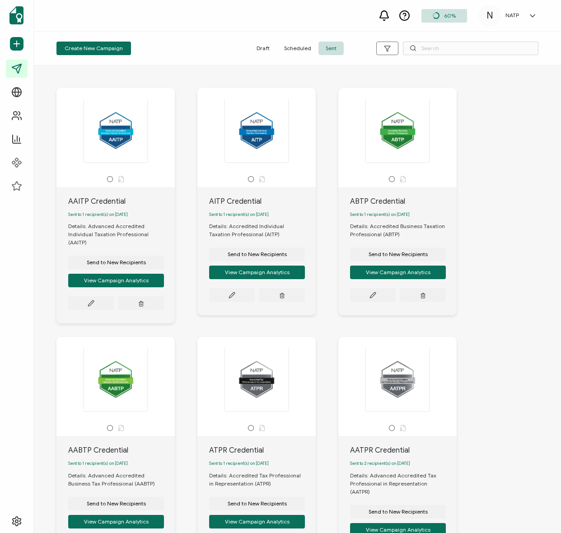
click at [52, 125] on div "AAITP Credential Sent to 1 recipient(s) on [DATE] Details: Advanced Accredited …" at bounding box center [297, 462] width 500 height 784
click at [107, 296] on button at bounding box center [91, 303] width 46 height 14
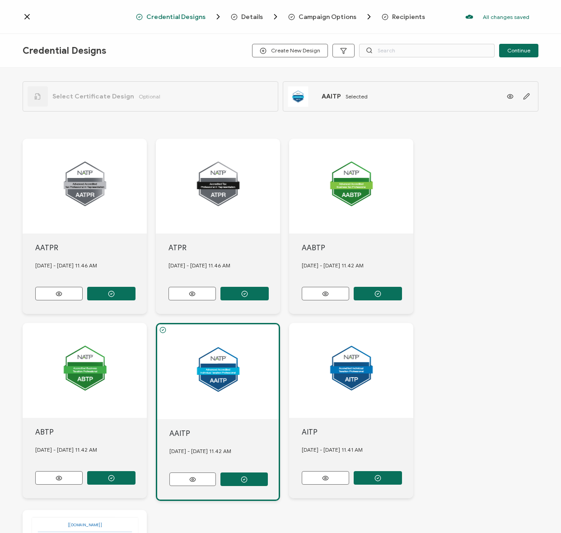
click at [266, 14] on span "Details" at bounding box center [255, 16] width 49 height 9
click at [254, 12] on div "Details" at bounding box center [245, 16] width 29 height 9
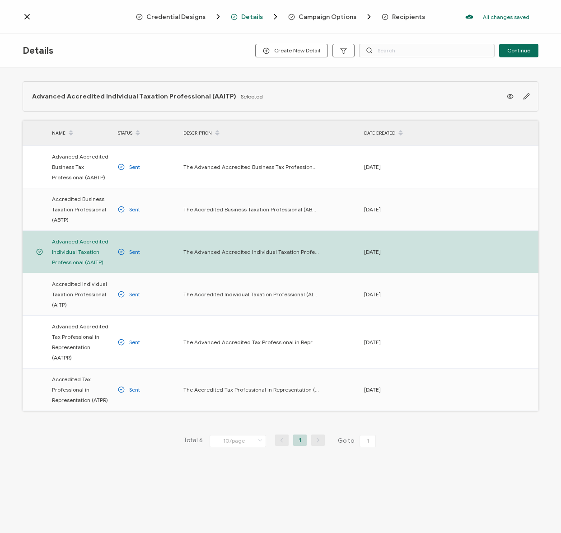
click at [172, 15] on span "Credential Designs" at bounding box center [175, 17] width 59 height 7
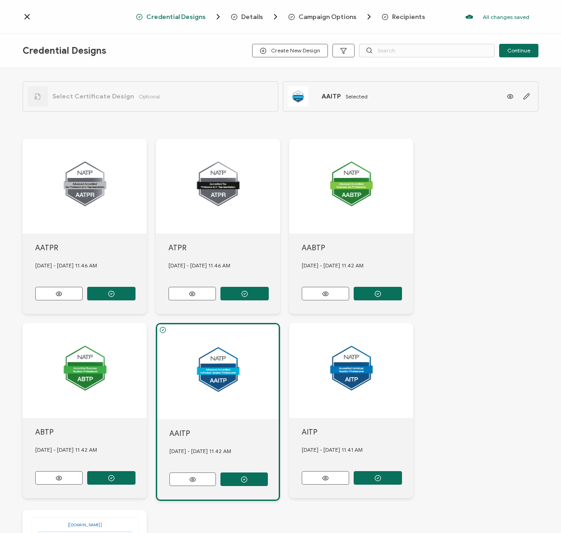
click at [302, 14] on span "Campaign Options" at bounding box center [328, 17] width 58 height 7
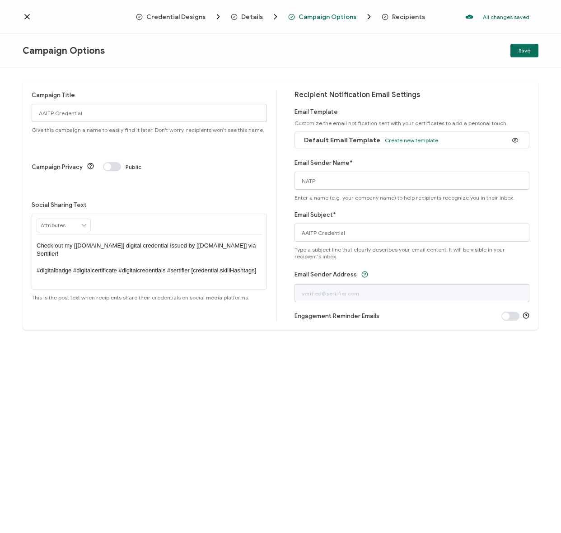
click at [189, 14] on span "Credential Designs" at bounding box center [175, 17] width 59 height 7
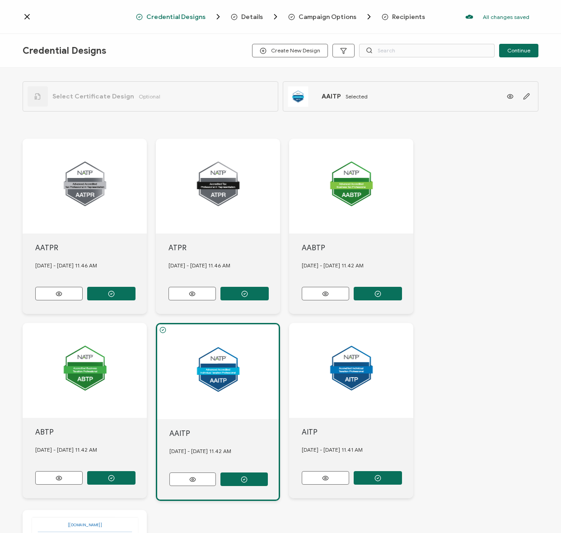
click at [25, 15] on icon at bounding box center [27, 16] width 5 height 5
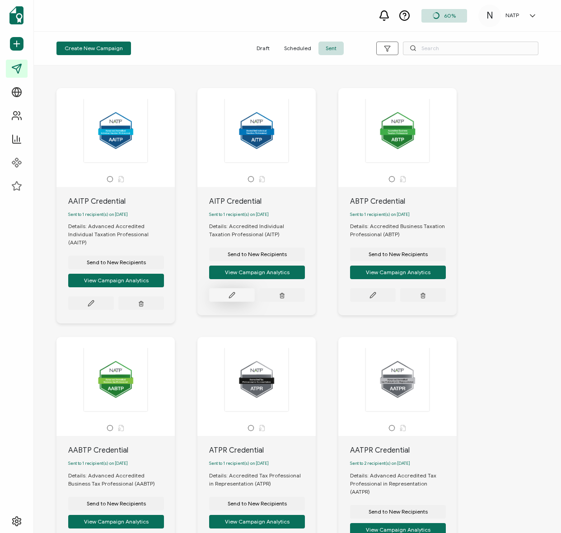
click at [239, 296] on button at bounding box center [232, 295] width 46 height 14
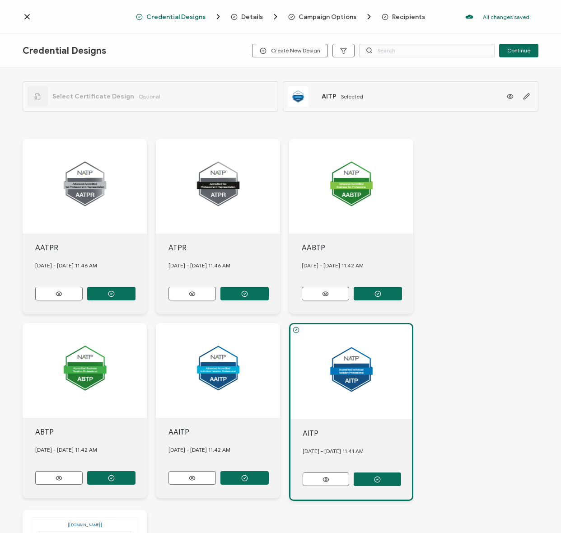
click at [27, 13] on icon at bounding box center [27, 16] width 9 height 9
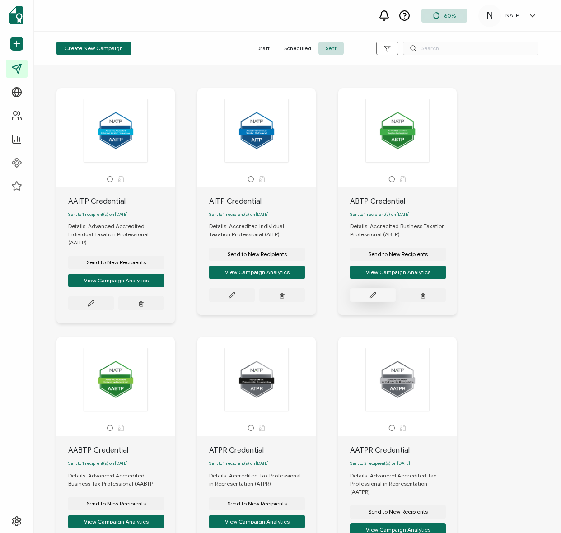
click at [367, 294] on button at bounding box center [373, 295] width 46 height 14
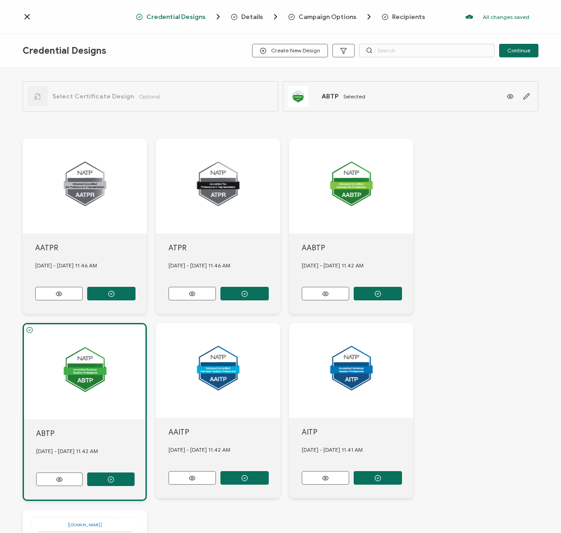
click at [23, 14] on icon at bounding box center [27, 16] width 9 height 9
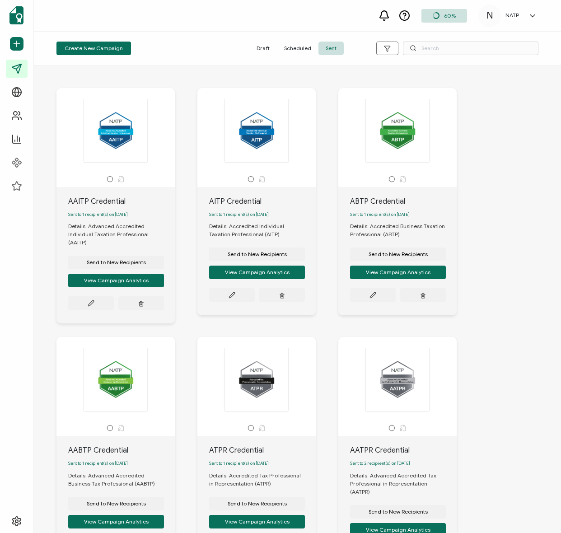
scroll to position [50, 0]
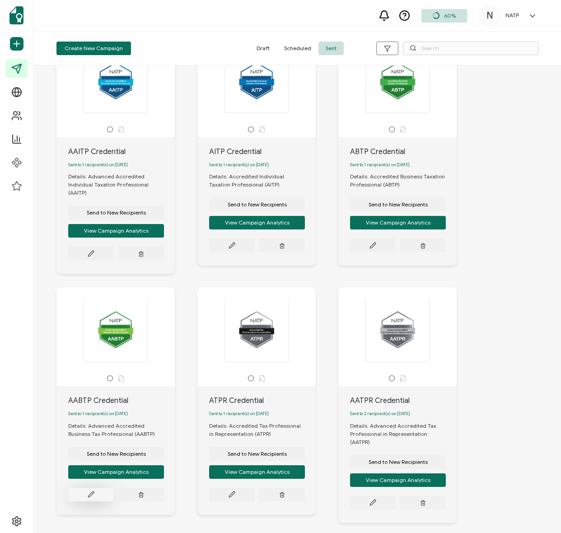
click at [88, 492] on icon at bounding box center [91, 494] width 7 height 7
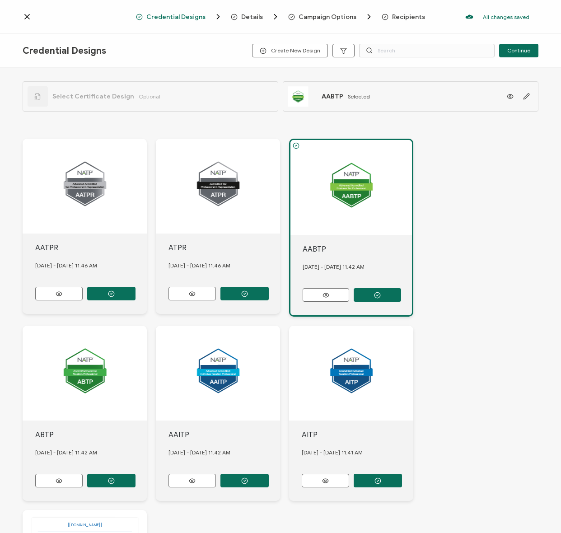
click at [27, 12] on div "Credential Designs Details Campaign Options Recipients All changes saved We sav…" at bounding box center [280, 17] width 561 height 34
click at [28, 14] on icon at bounding box center [27, 16] width 9 height 9
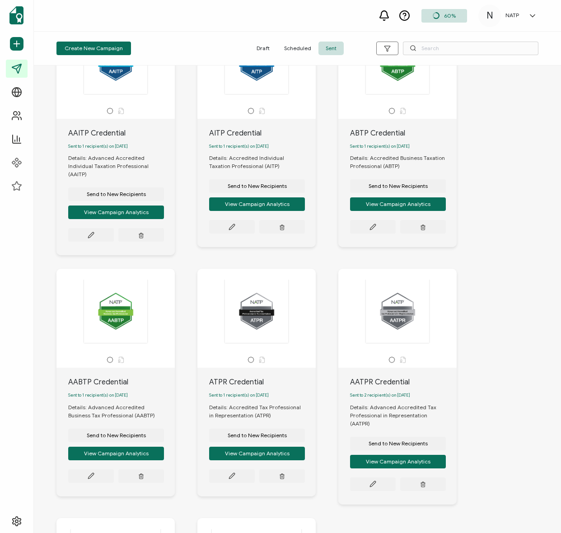
scroll to position [70, 0]
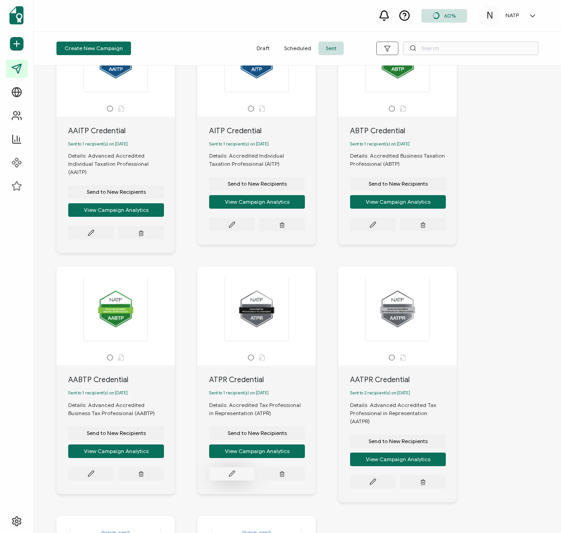
click at [241, 468] on button at bounding box center [232, 474] width 46 height 14
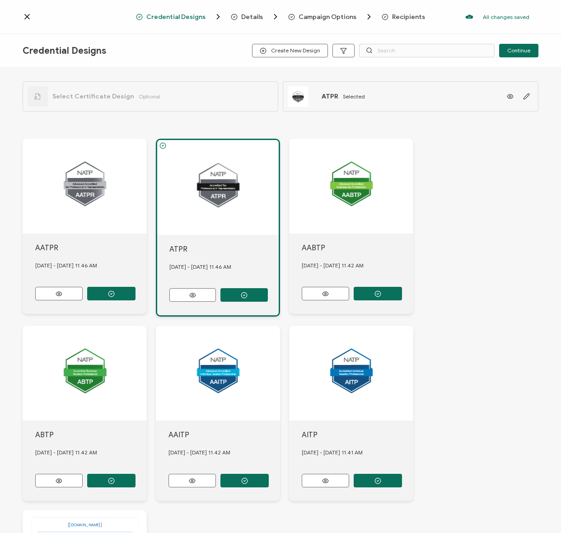
click at [18, 18] on div "Credential Designs Details Campaign Options Recipients All changes saved We sav…" at bounding box center [280, 17] width 561 height 34
click at [26, 15] on icon at bounding box center [27, 16] width 9 height 9
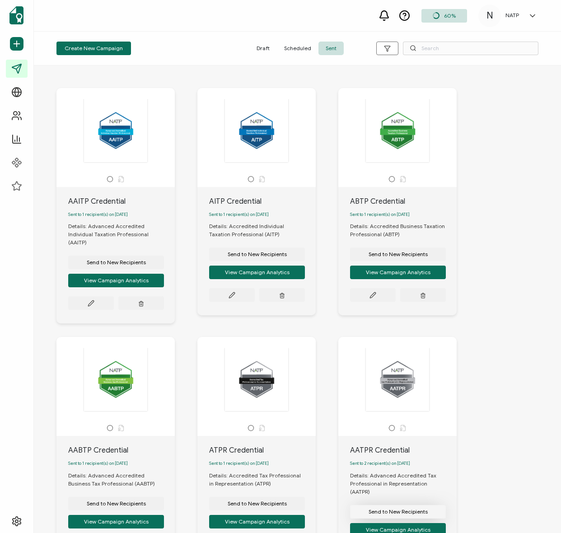
scroll to position [178, 0]
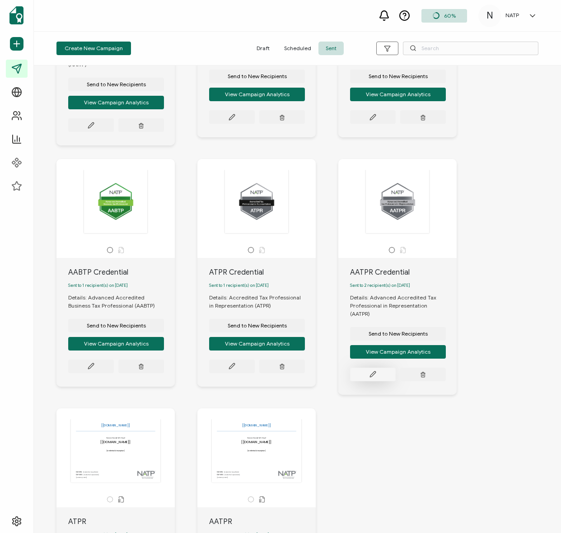
click at [376, 372] on icon at bounding box center [372, 374] width 5 height 5
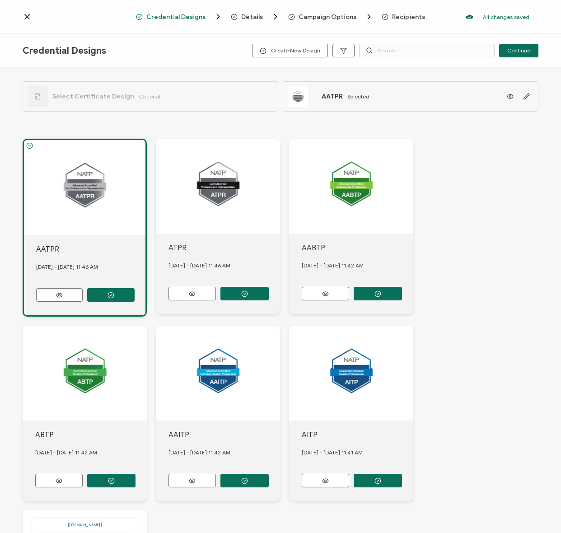
click at [29, 14] on icon at bounding box center [27, 16] width 5 height 5
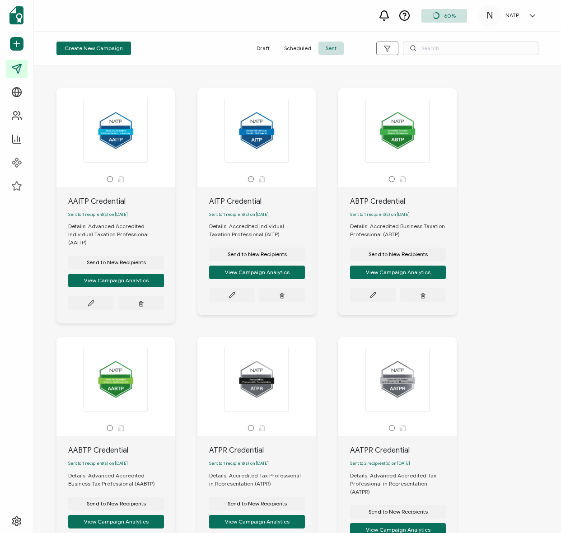
scroll to position [328, 0]
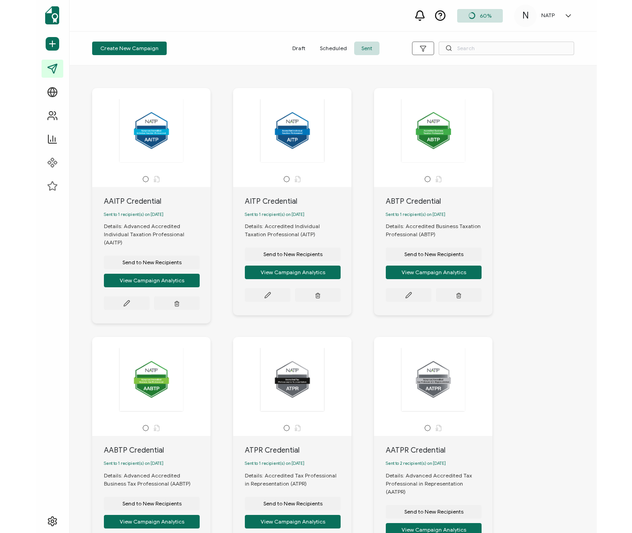
scroll to position [328, 0]
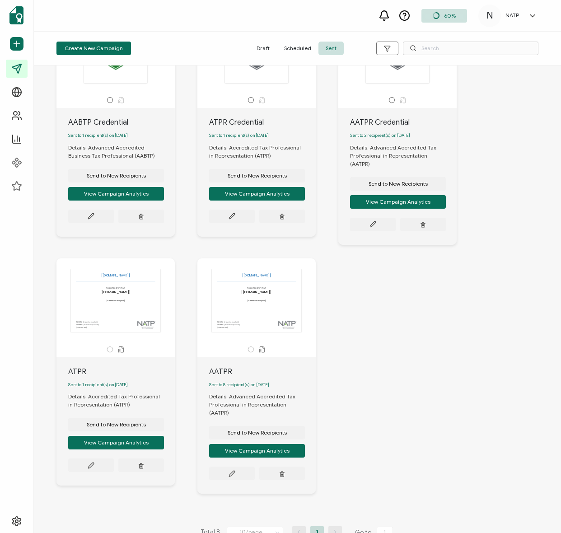
click at [436, 290] on div "AAITP Credential Sent to 1 recipient(s) on [DATE] Details: Advanced Accredited …" at bounding box center [297, 134] width 500 height 784
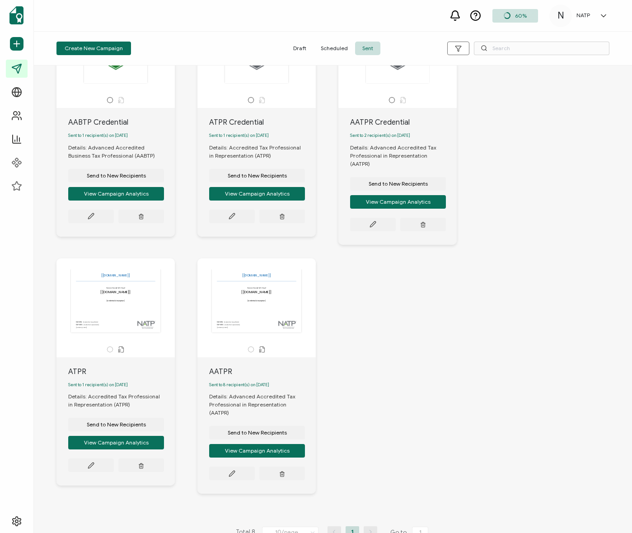
scroll to position [0, 0]
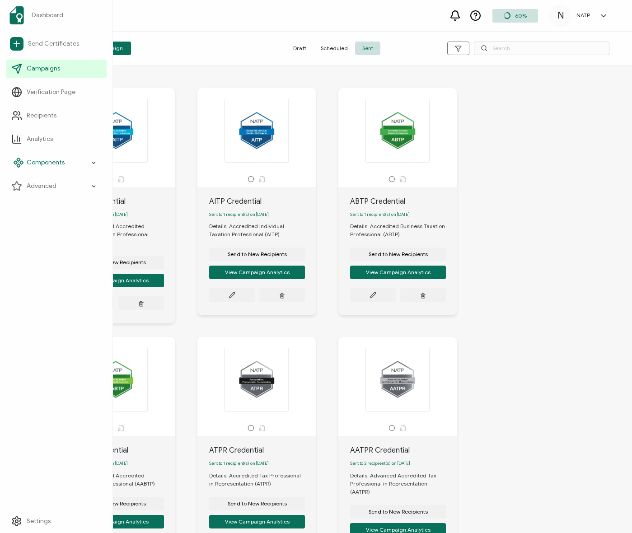
click at [55, 285] on div "AAITP Credential Sent to 1 recipient(s) on [DATE] Details: Advanced Accredited …" at bounding box center [332, 462] width 571 height 784
click at [14, 164] on icon at bounding box center [18, 162] width 11 height 11
click at [48, 161] on span "Components" at bounding box center [46, 162] width 38 height 9
